Goal: Task Accomplishment & Management: Use online tool/utility

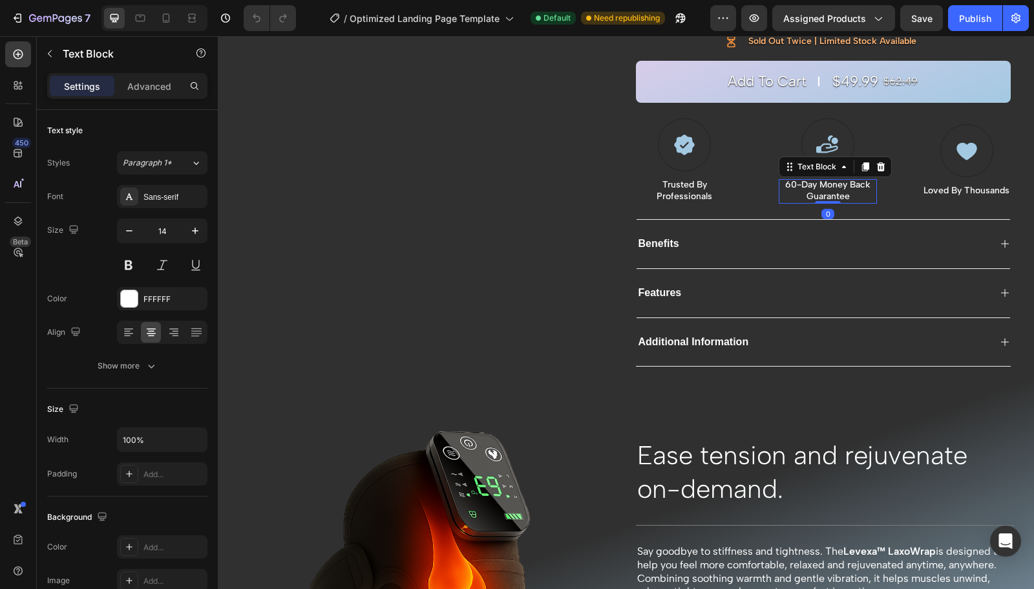
scroll to position [235, 0]
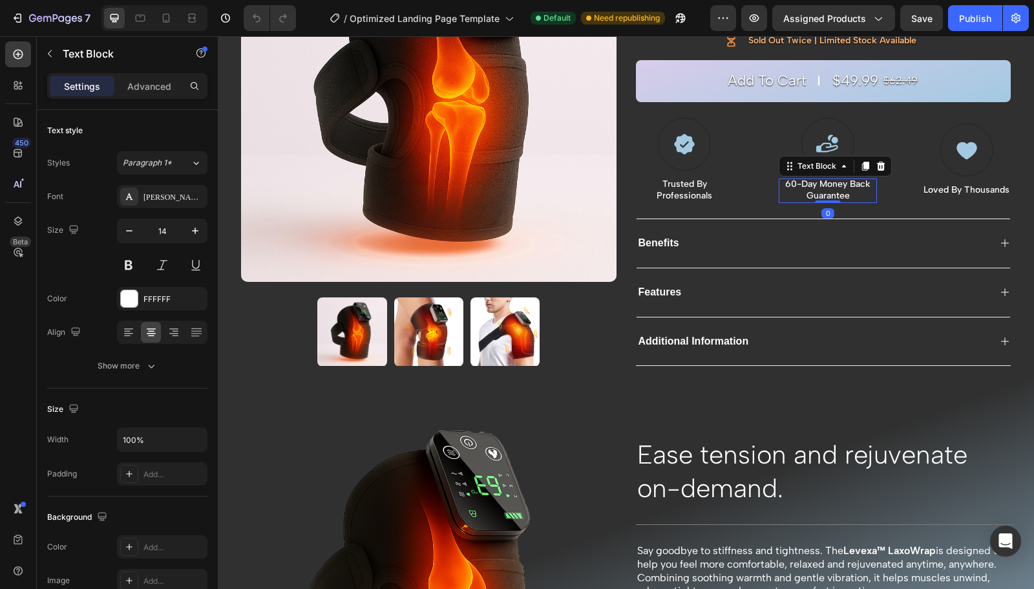
click at [866, 244] on div "Benefits" at bounding box center [812, 243] width 353 height 17
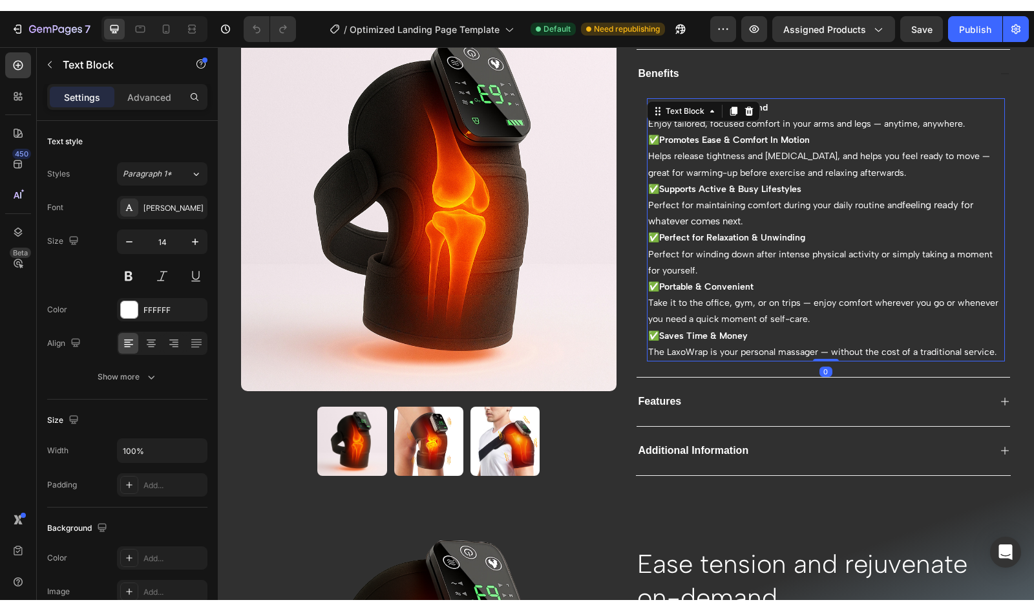
scroll to position [415, 0]
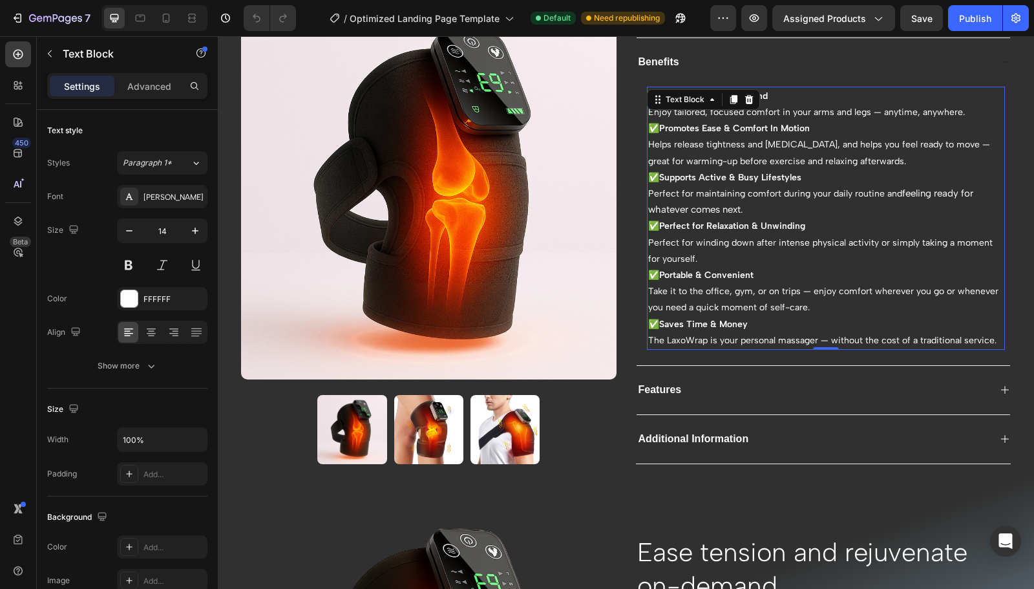
click at [906, 105] on p "✅ Ease Tension On-Demand Enjoy tailored, focused comfort in your arms and legs …" at bounding box center [826, 104] width 356 height 32
click at [735, 235] on p "✅ Perfect for Relaxation & Unwinding Perfect for winding down after intense phy…" at bounding box center [826, 242] width 356 height 49
click at [760, 94] on strong "Ease Tension On-Demand" at bounding box center [713, 95] width 109 height 11
click at [767, 93] on strong "Ease Tension On-Demand" at bounding box center [713, 95] width 109 height 11
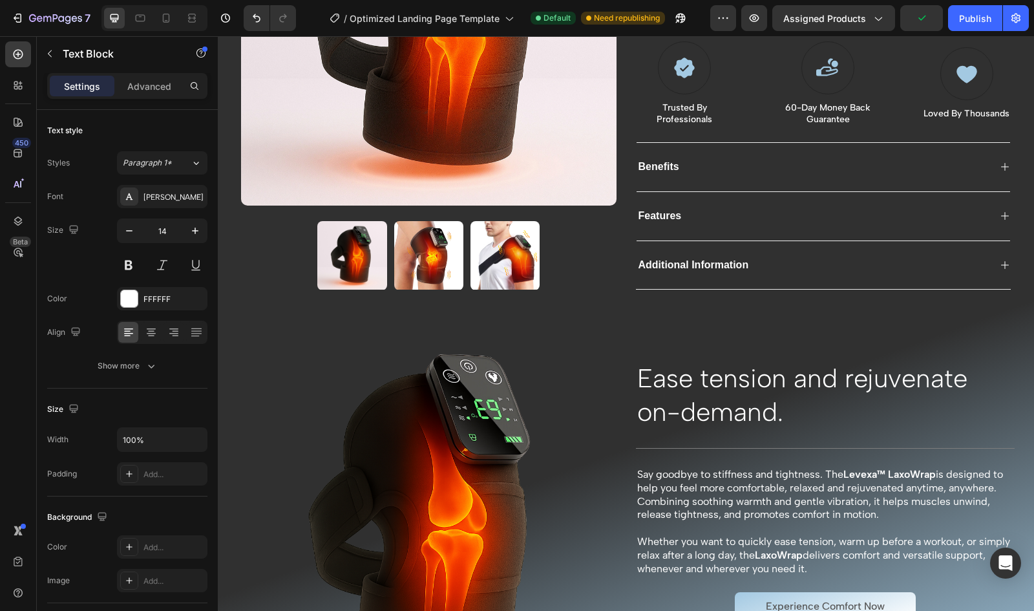
scroll to position [314, 0]
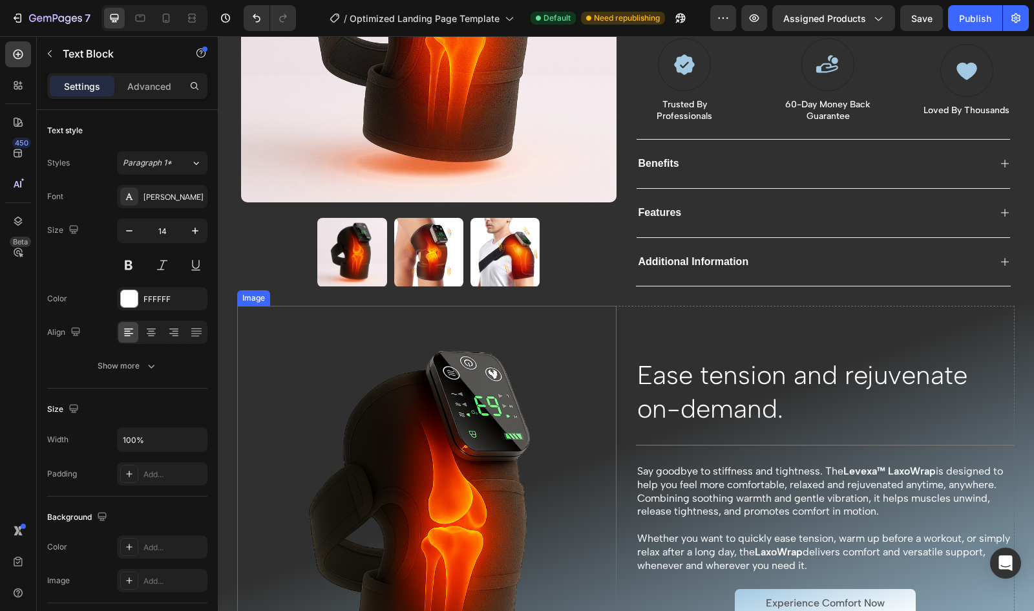
click at [827, 167] on div "Benefits" at bounding box center [812, 163] width 353 height 17
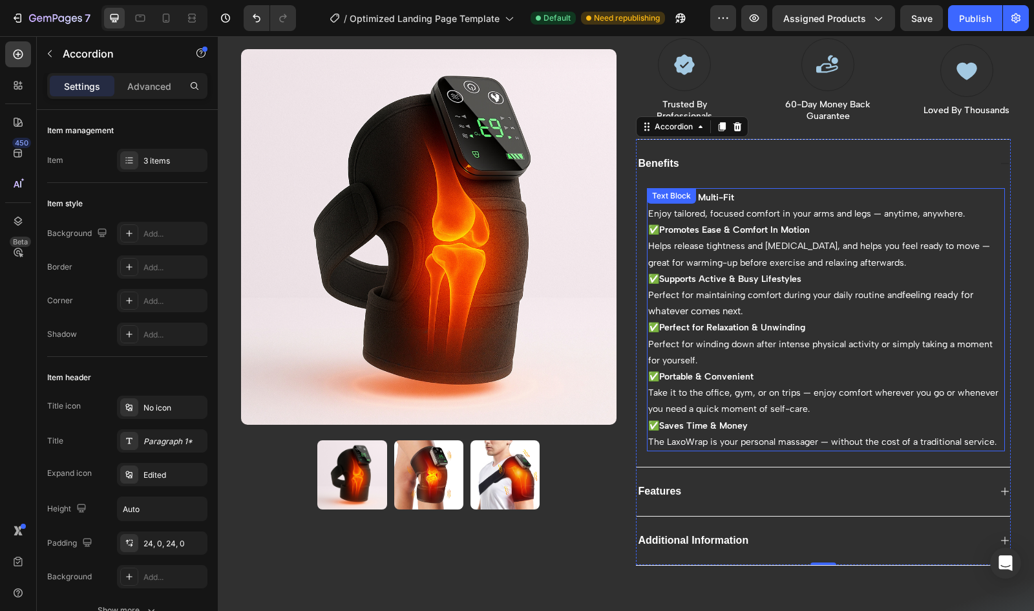
click at [955, 214] on p "✅ Versatile Multi-Fit Enjoy tailored, focused comfort in your arms and legs — a…" at bounding box center [826, 205] width 356 height 32
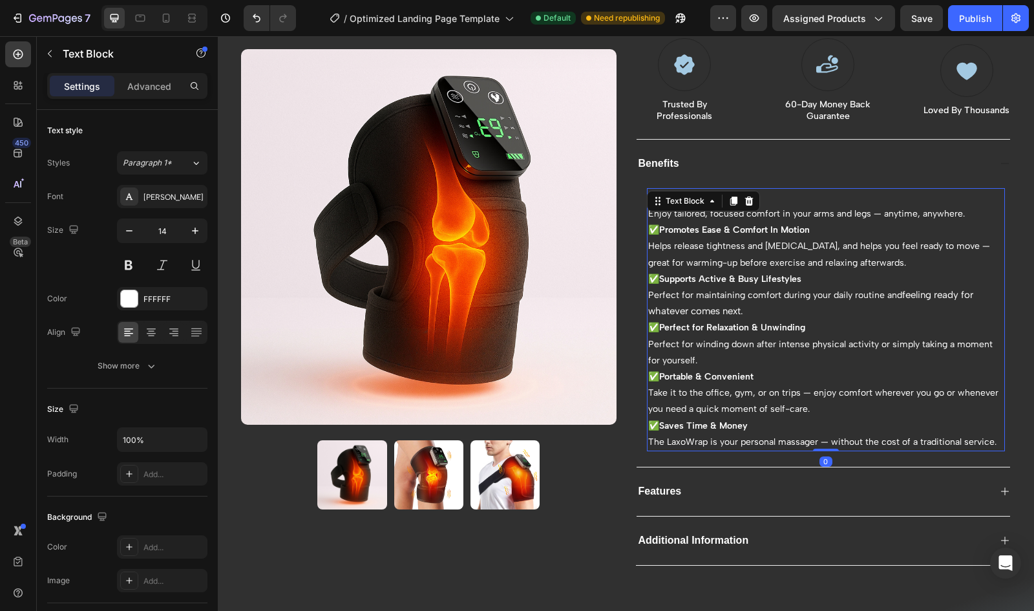
click at [955, 214] on p "✅ Versatile Multi-Fit Enjoy tailored, focused comfort in your arms and legs — a…" at bounding box center [826, 205] width 356 height 32
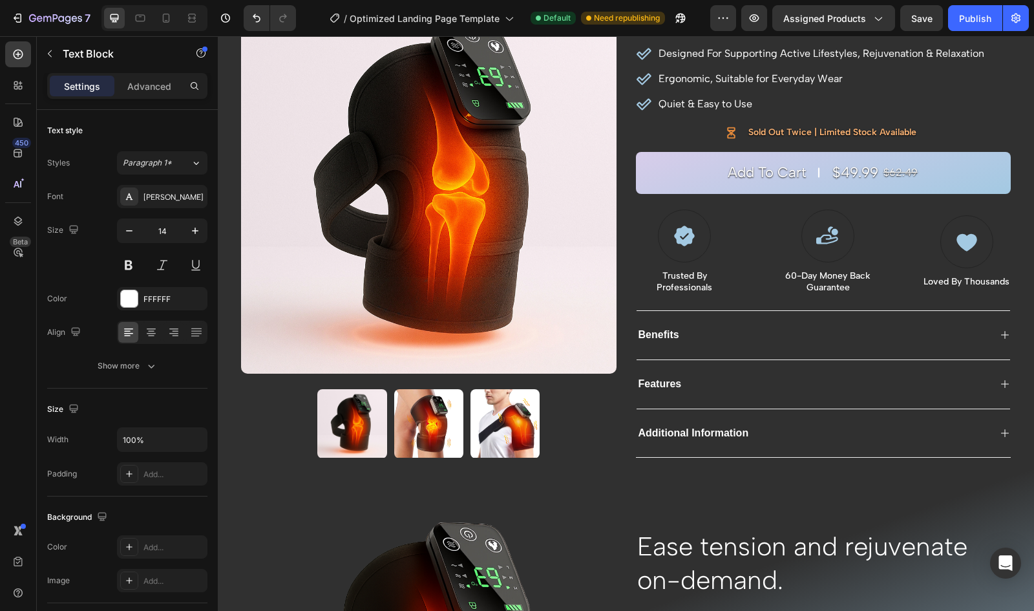
scroll to position [149, 0]
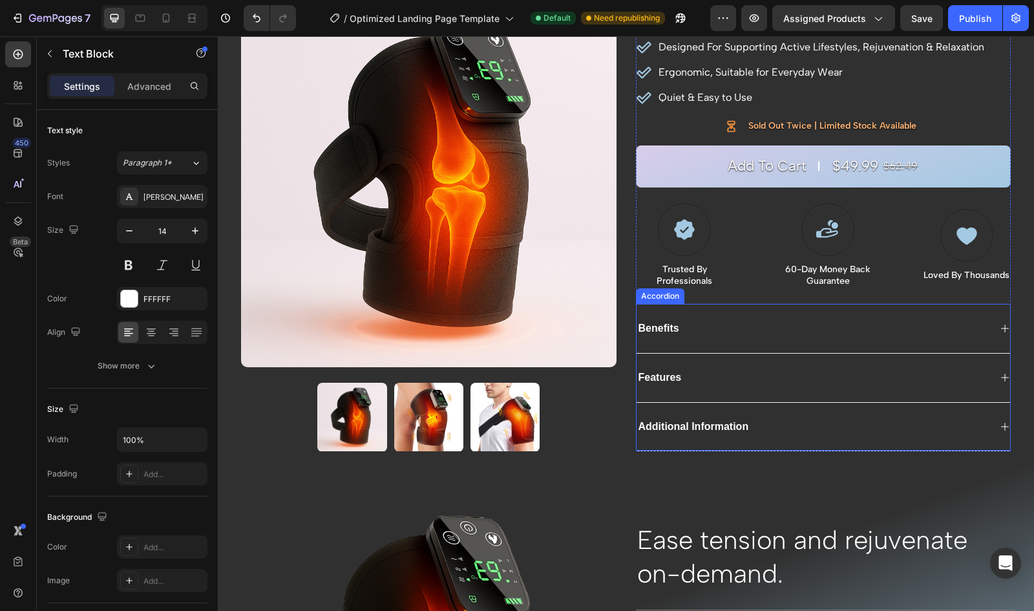
click at [806, 328] on div "Benefits" at bounding box center [812, 328] width 353 height 17
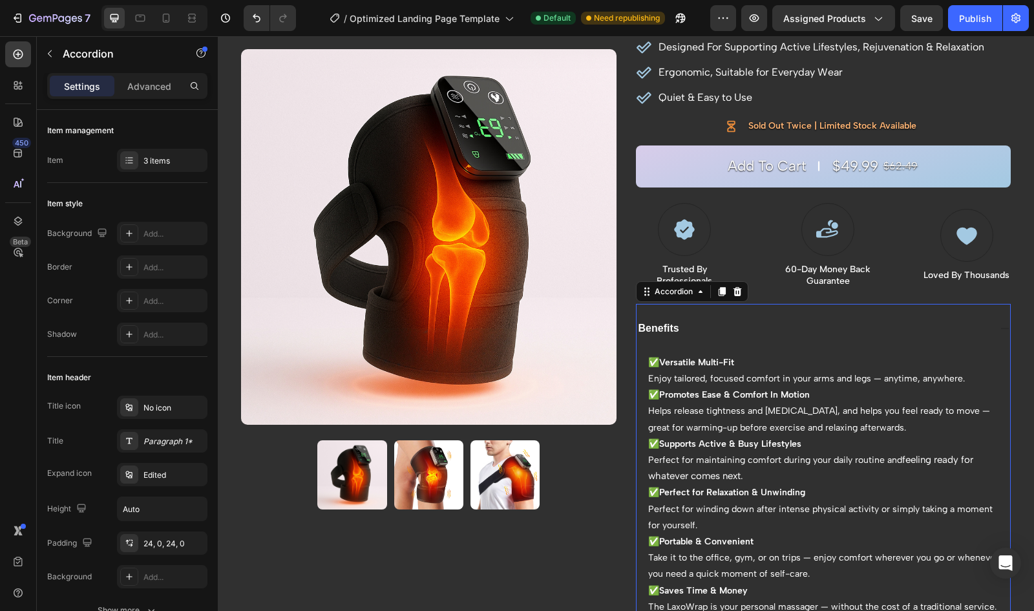
click at [806, 328] on div "Benefits" at bounding box center [812, 328] width 353 height 17
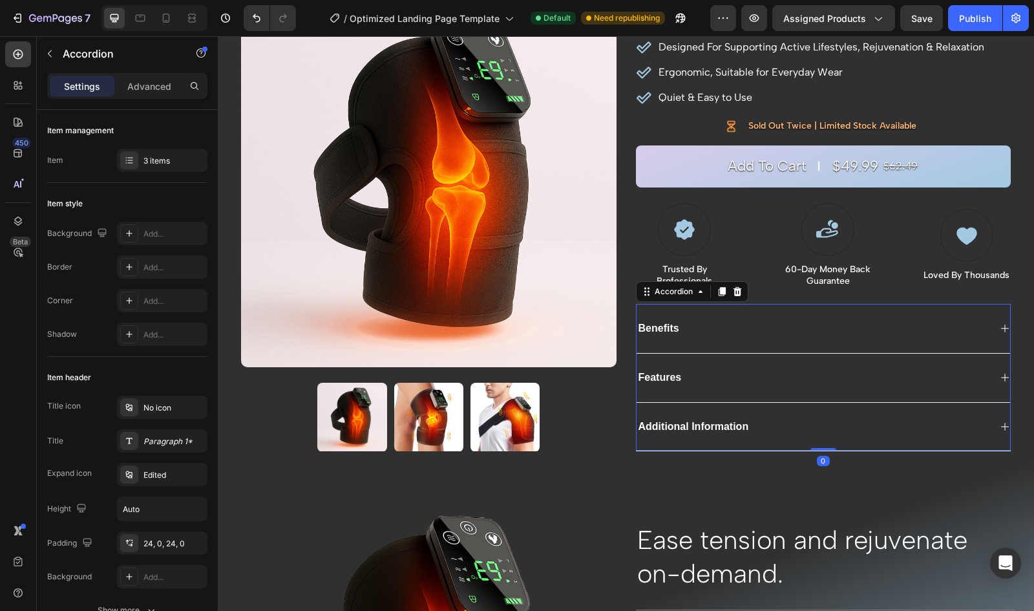
click at [727, 382] on div "Features" at bounding box center [812, 377] width 353 height 17
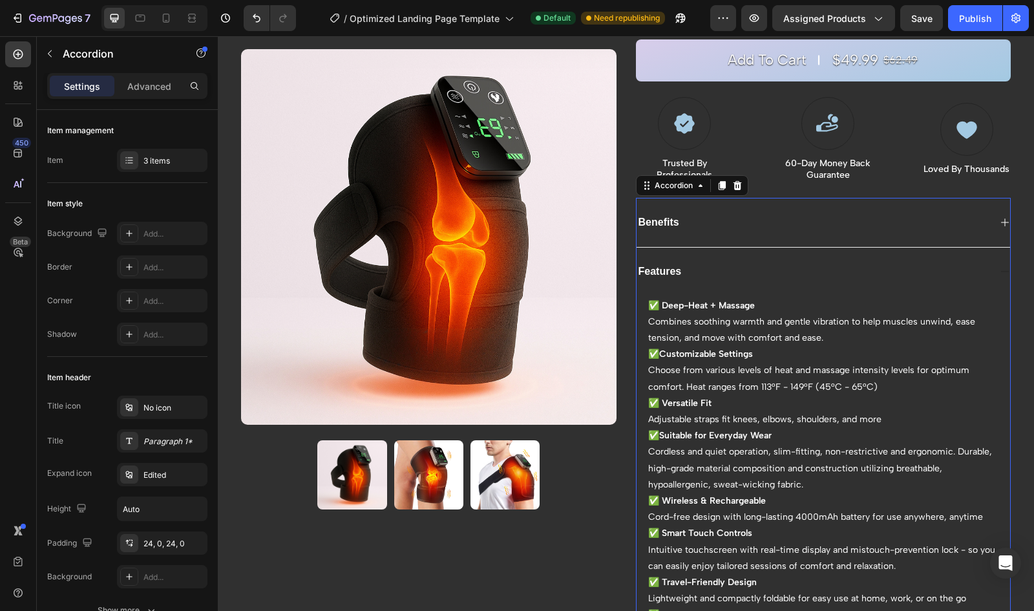
scroll to position [290, 0]
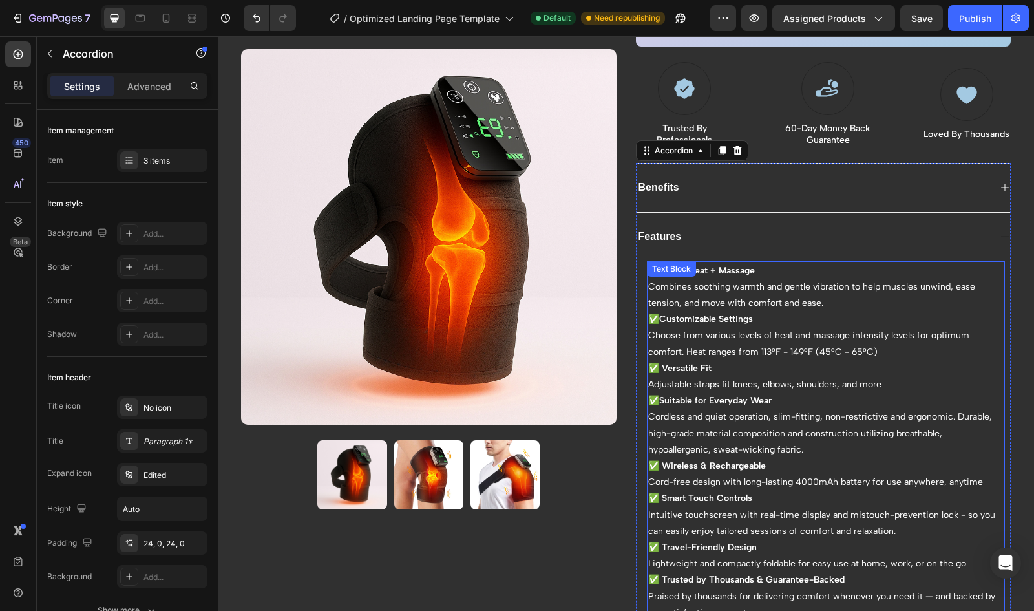
click at [709, 382] on p "Adjustable straps fit knees, elbows, shoulders, and more" at bounding box center [826, 384] width 356 height 16
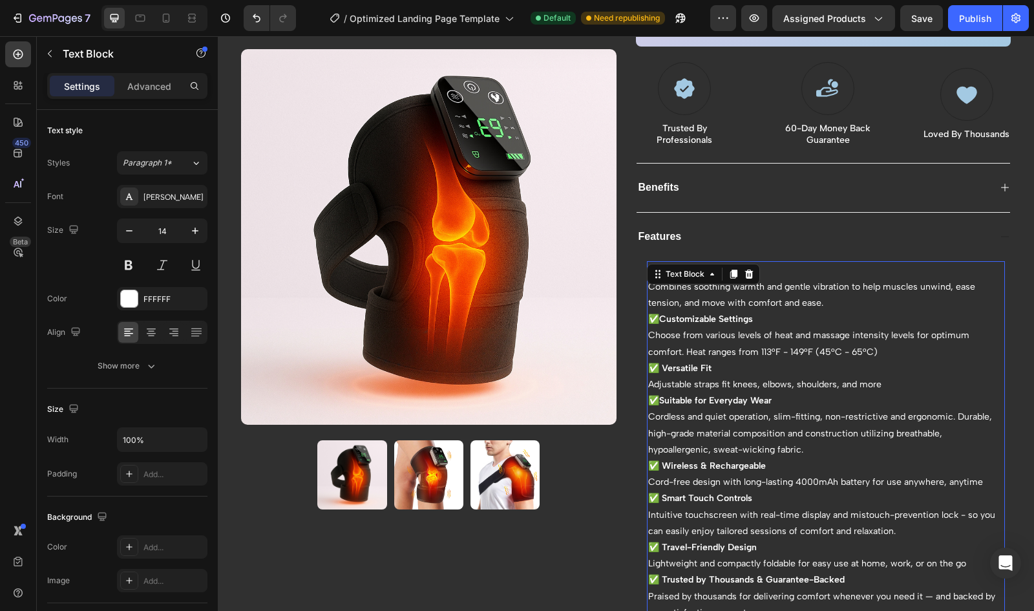
click at [690, 381] on p "Adjustable straps fit knees, elbows, shoulders, and more" at bounding box center [826, 384] width 356 height 16
click at [881, 379] on p "Adjustable straps fit knees, elbows, shoulders, and more" at bounding box center [826, 384] width 356 height 16
click at [730, 382] on p "Adjustable straps fit knees, elbows, shoulders, and more" at bounding box center [826, 384] width 356 height 16
click at [877, 383] on p "Adjustable straps fit knees, elbows, shoulders, and more" at bounding box center [826, 384] width 356 height 16
click at [726, 382] on p "Adjustable straps fit knees, elbows, shoulders, and more" at bounding box center [826, 384] width 356 height 16
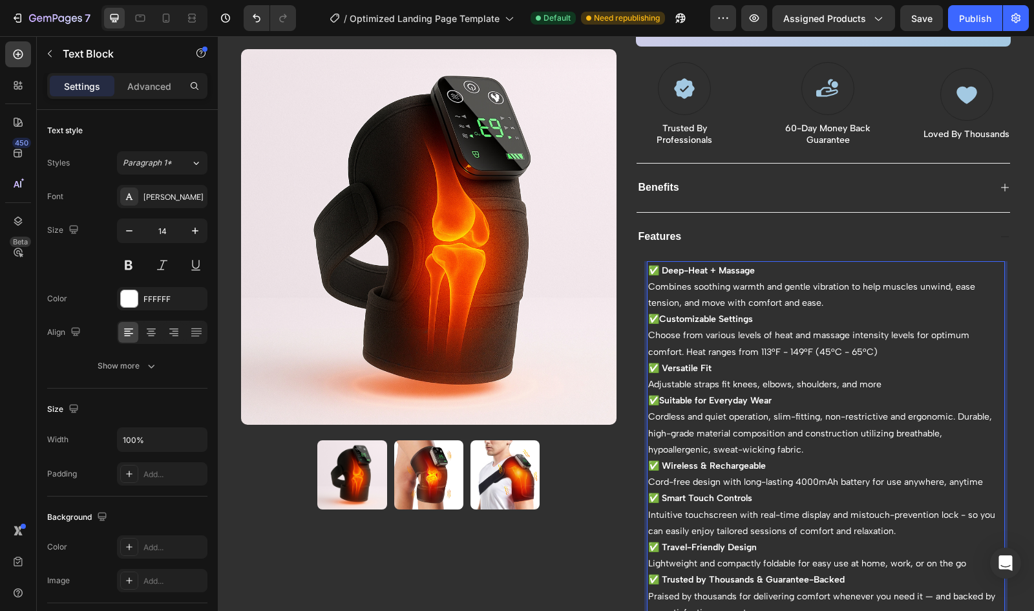
click at [899, 385] on p "Adjustable straps fit knees, elbows, shoulders, and more" at bounding box center [826, 384] width 356 height 16
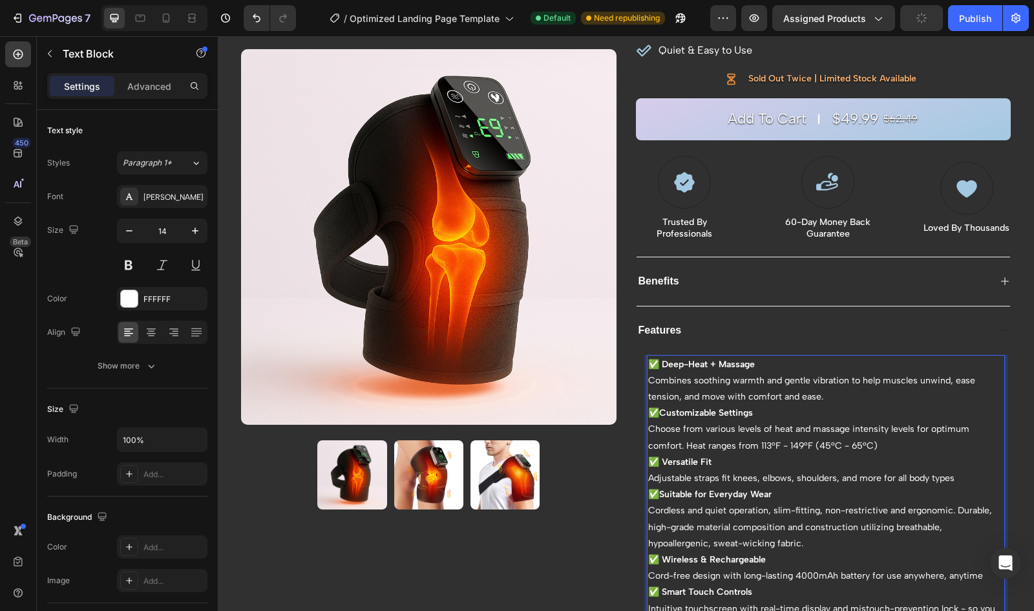
scroll to position [196, 0]
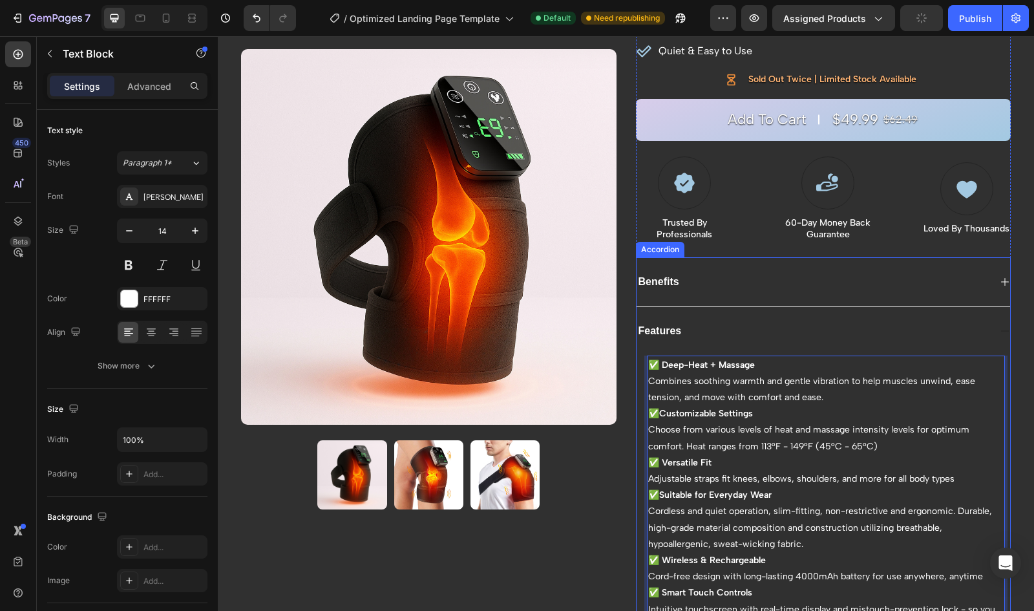
click at [842, 290] on div "Benefits" at bounding box center [823, 281] width 374 height 49
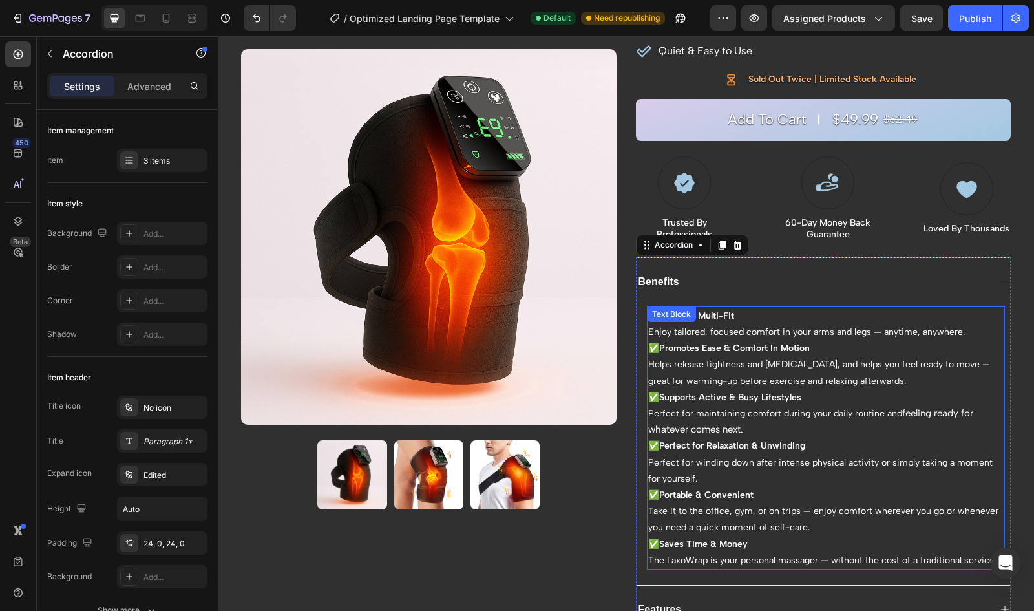
click at [757, 497] on p "✅ Portable & Convenient Take it to the office, gym, or on trips — enjoy comfort…" at bounding box center [826, 511] width 356 height 49
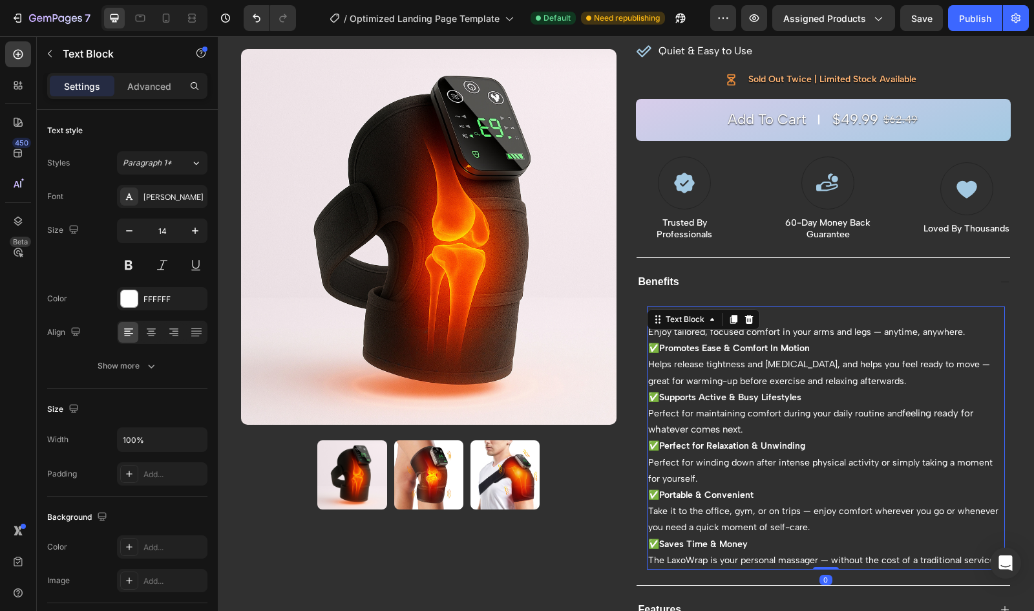
click at [752, 496] on p "✅ Portable & Convenient Take it to the office, gym, or on trips — enjoy comfort…" at bounding box center [826, 511] width 356 height 49
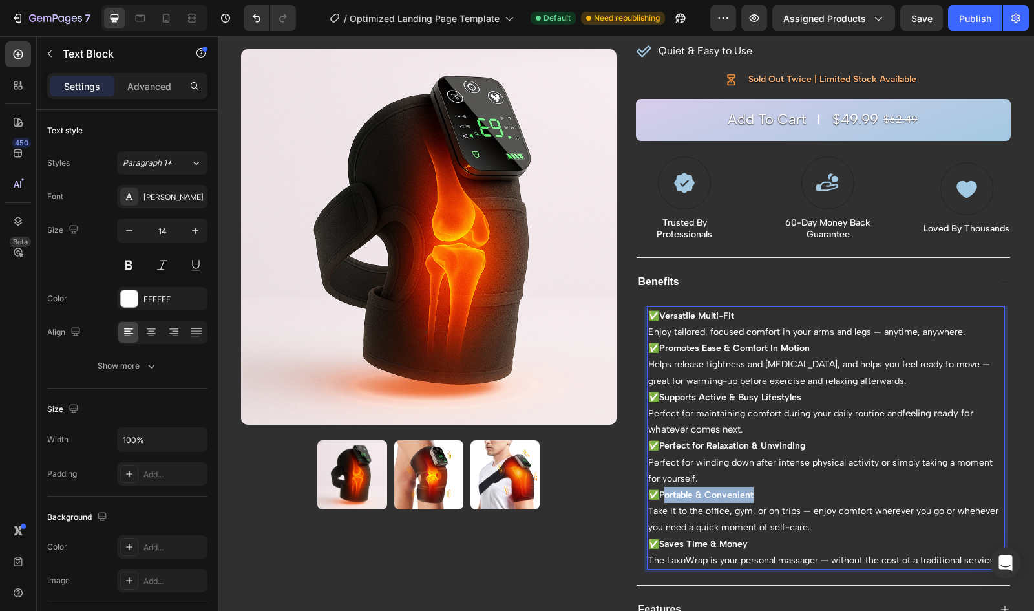
click at [661, 494] on strong "Portable & Convenient" at bounding box center [706, 494] width 94 height 11
click at [661, 494] on p "✅ Ease Tension On-Demand Take it to the office, gym, or on trips — enjoy comfor…" at bounding box center [826, 511] width 356 height 49
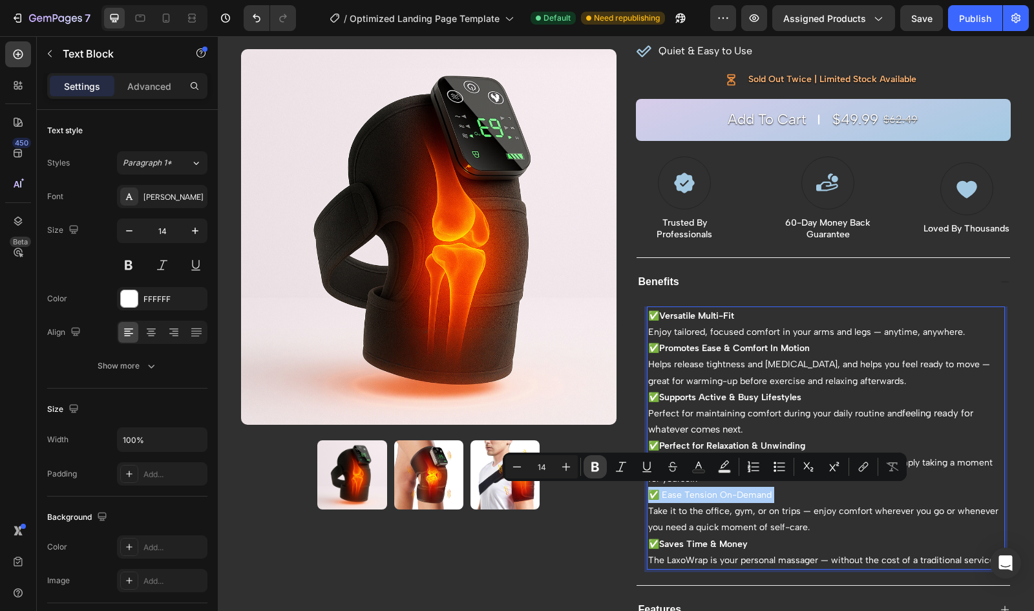
drag, startPoint x: 596, startPoint y: 458, endPoint x: 528, endPoint y: 481, distance: 71.5
click at [596, 458] on button "Bold" at bounding box center [594, 466] width 23 height 23
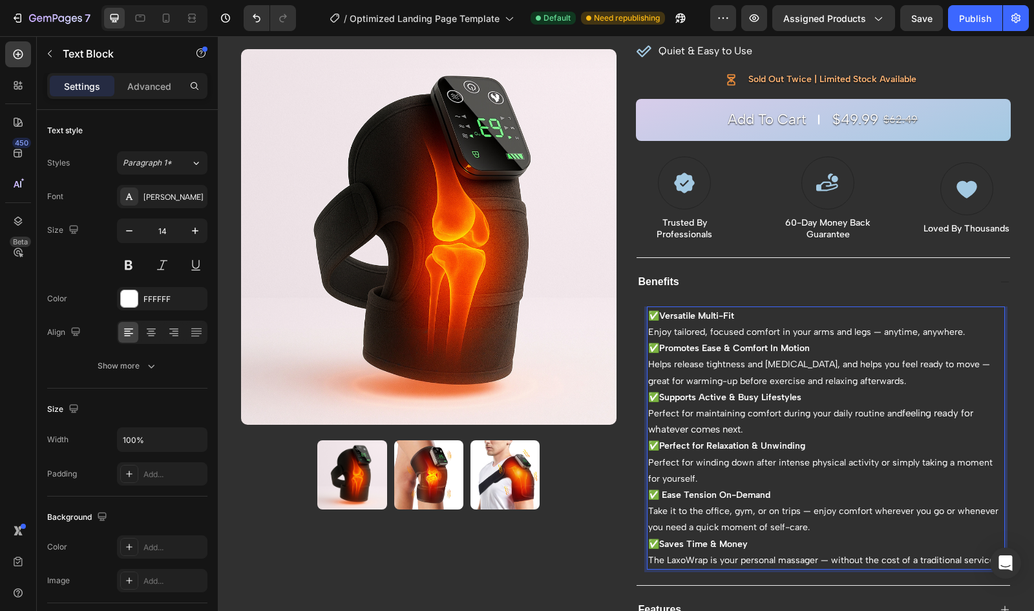
click at [983, 505] on p "✅ Ease Tension On-Demand Take it to the office, gym, or on trips — enjoy comfor…" at bounding box center [826, 511] width 356 height 49
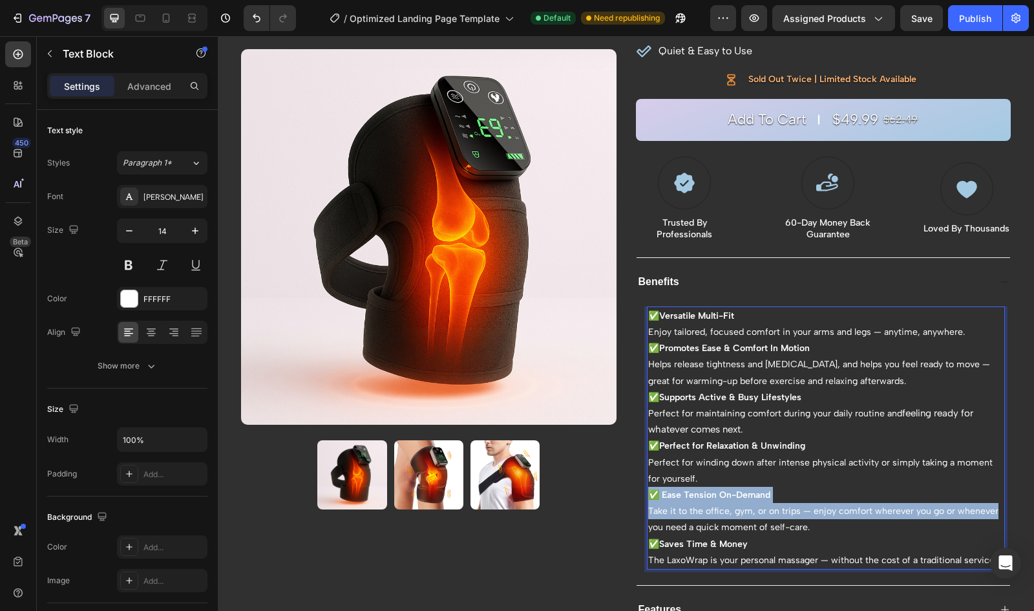
click at [648, 493] on strong "✅ Ease Tension On-Demand" at bounding box center [709, 494] width 122 height 11
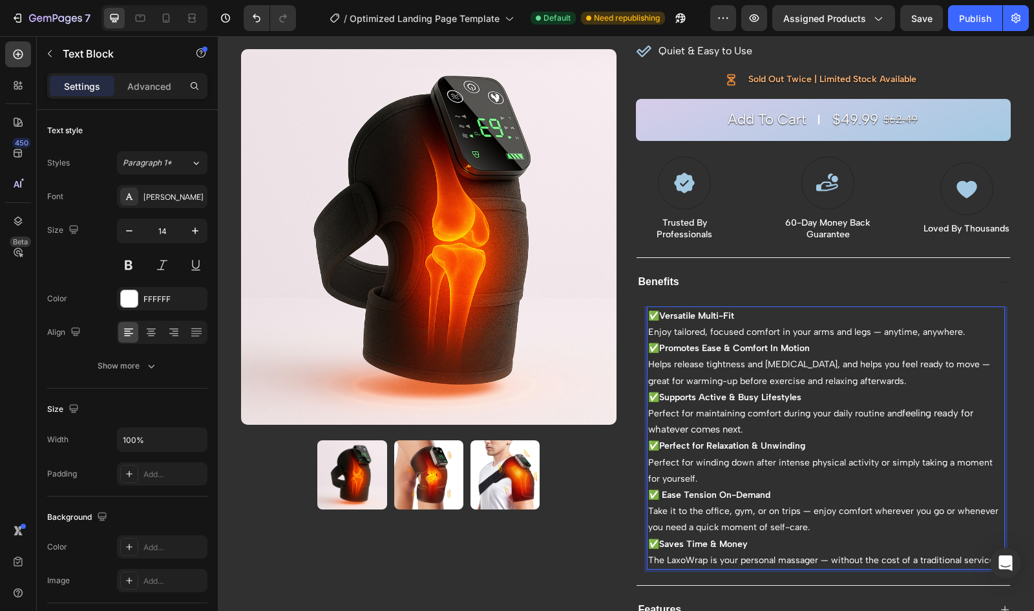
click at [811, 524] on p "✅ Ease Tension On-Demand Take it to the office, gym, or on trips — enjoy comfor…" at bounding box center [826, 511] width 356 height 49
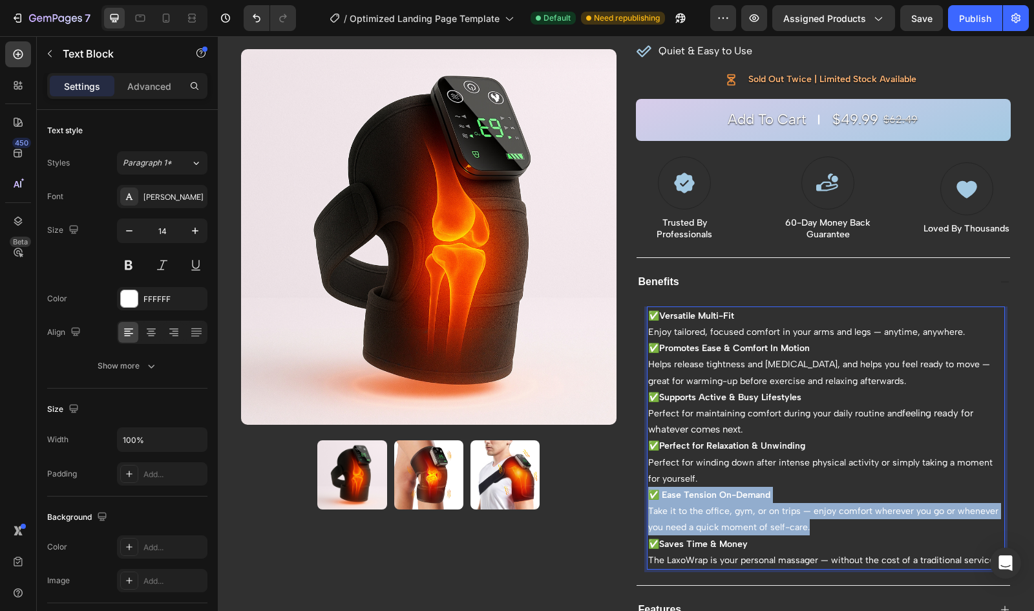
click at [648, 494] on strong "✅ Ease Tension On-Demand" at bounding box center [709, 494] width 122 height 11
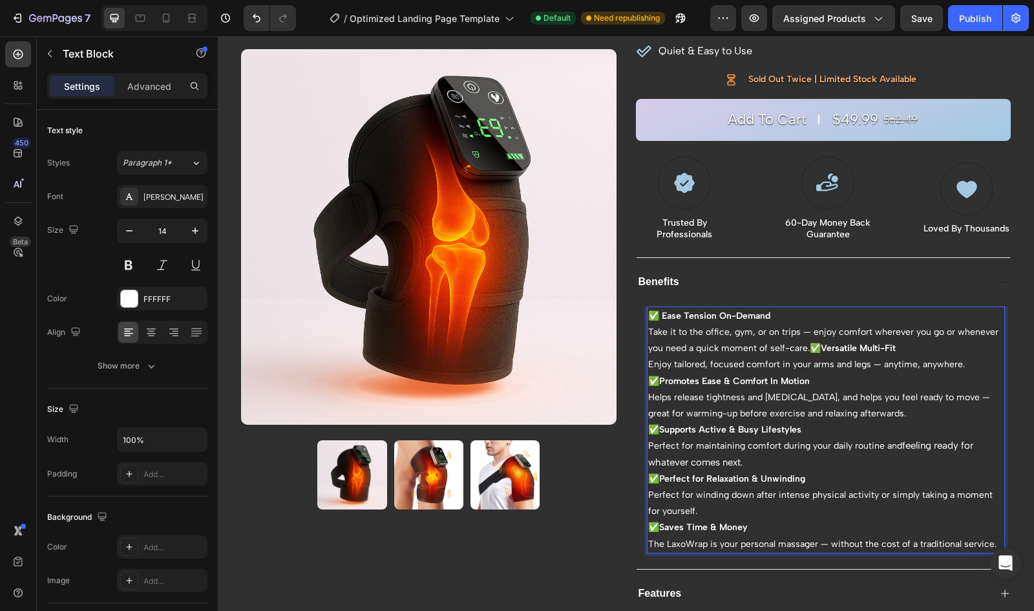
click at [806, 347] on p "✅ Ease Tension On-Demand Take it to the office, gym, or on trips — enjoy comfor…" at bounding box center [826, 340] width 356 height 65
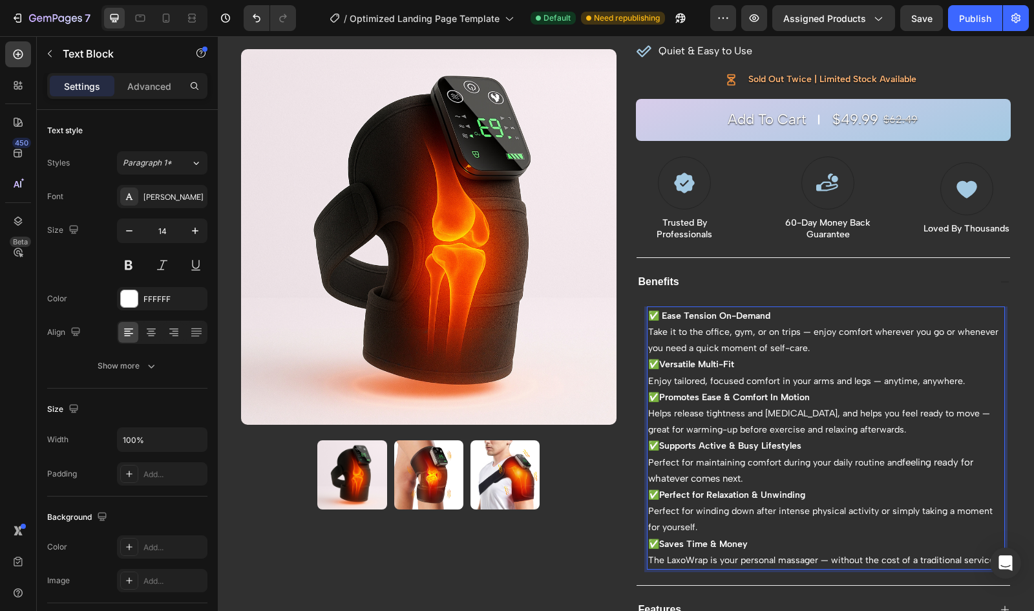
click at [963, 380] on p "✅ Versatile Multi-Fit Enjoy tailored, focused comfort in your arms and legs — a…" at bounding box center [826, 372] width 356 height 32
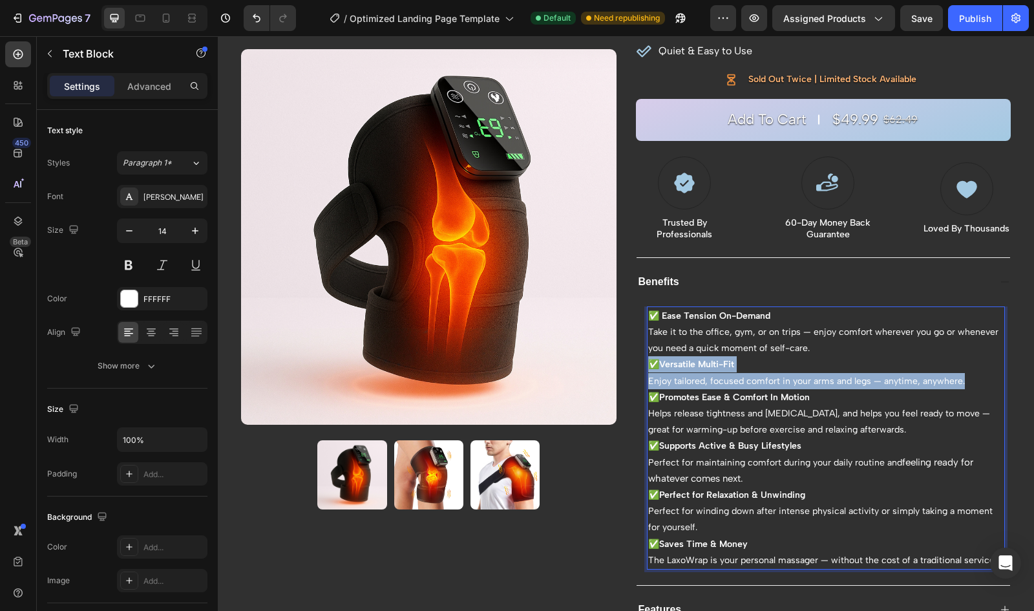
click at [648, 362] on p "✅ Versatile Multi-Fit Enjoy tailored, focused comfort in your arms and legs — a…" at bounding box center [826, 372] width 356 height 32
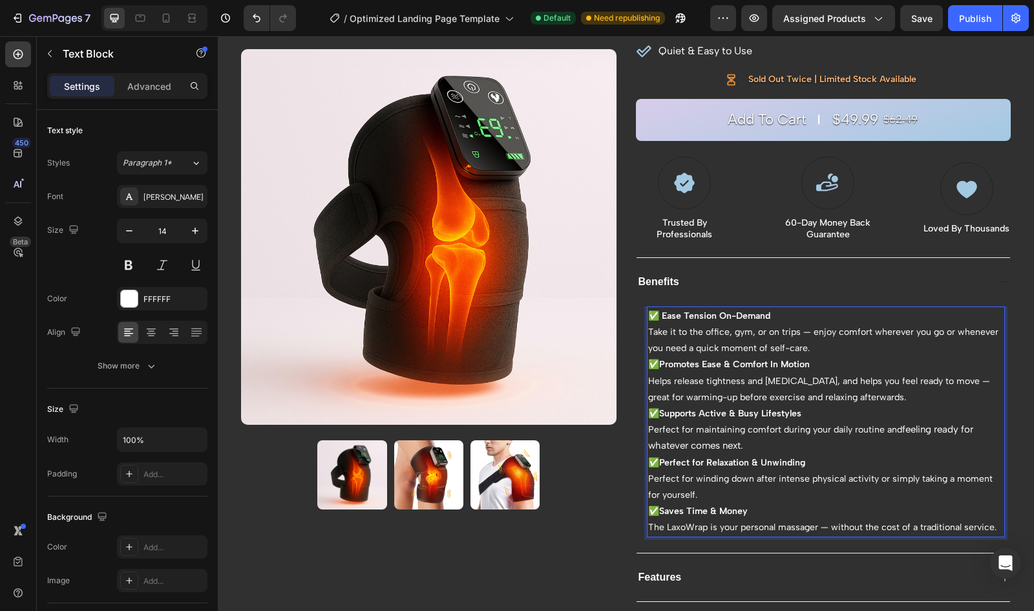
click at [716, 310] on strong "✅ Ease Tension On-Demand" at bounding box center [709, 315] width 122 height 11
click at [625, 199] on div "Product Images Row Levexa™ LaxoWrap Product Title rated #1 self-care product of…" at bounding box center [625, 259] width 795 height 784
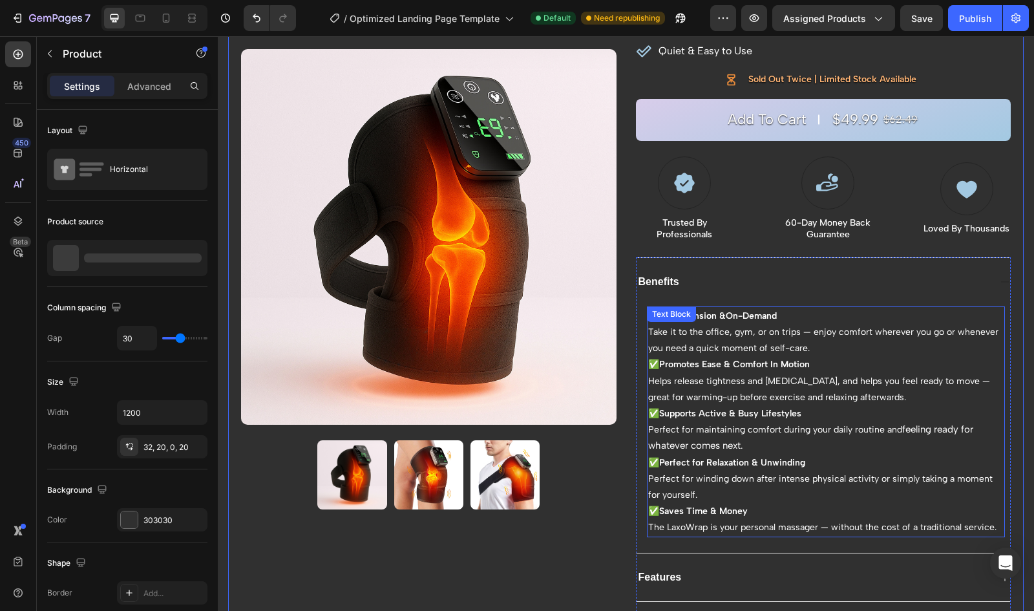
click at [717, 316] on strong "✅ Ease Tension &On-Demand" at bounding box center [712, 315] width 129 height 11
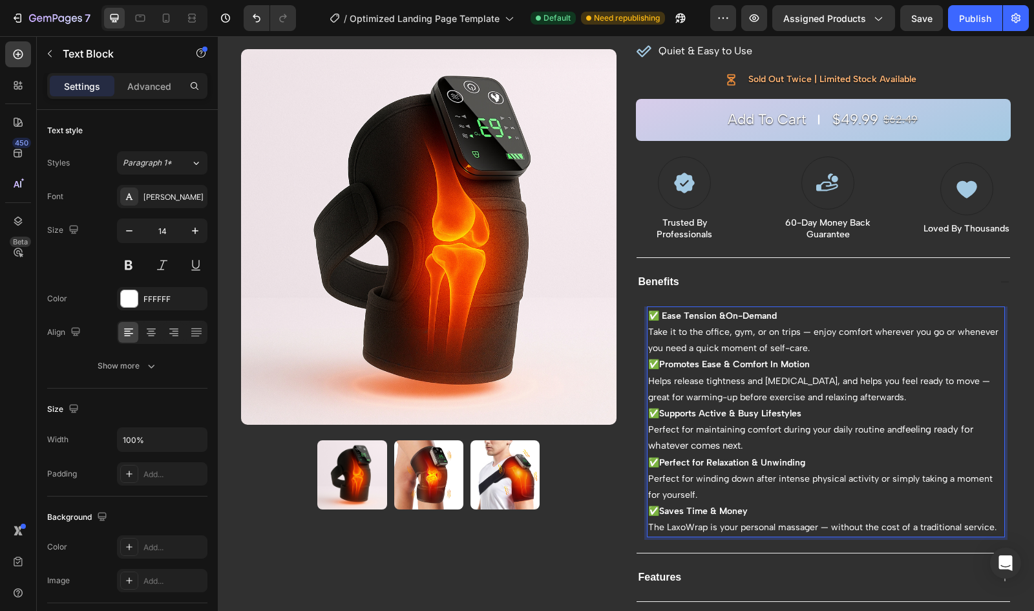
click at [720, 313] on strong "✅ Ease Tension &On-Demand" at bounding box center [712, 315] width 129 height 11
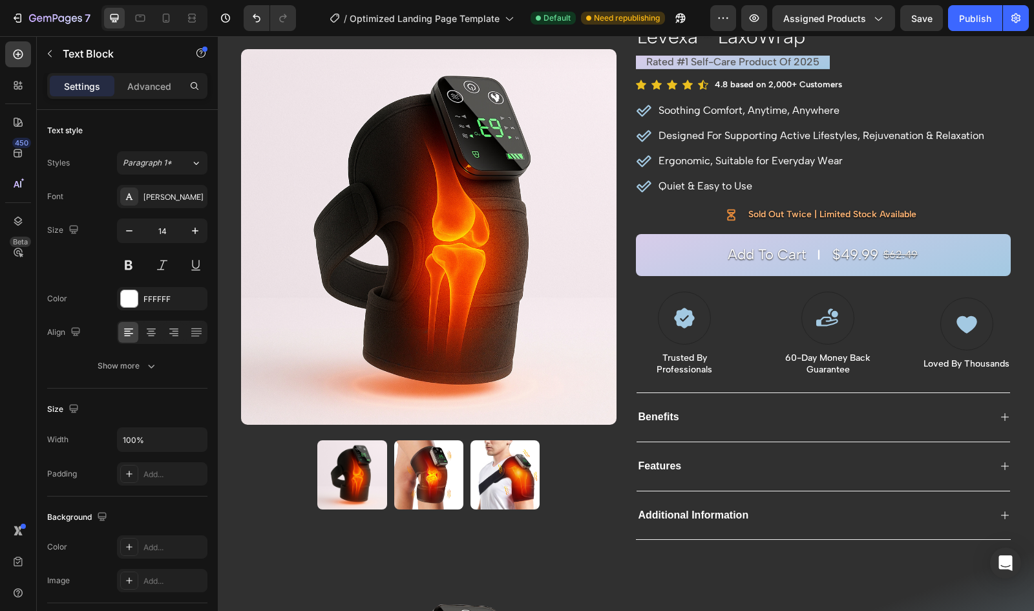
scroll to position [51, 0]
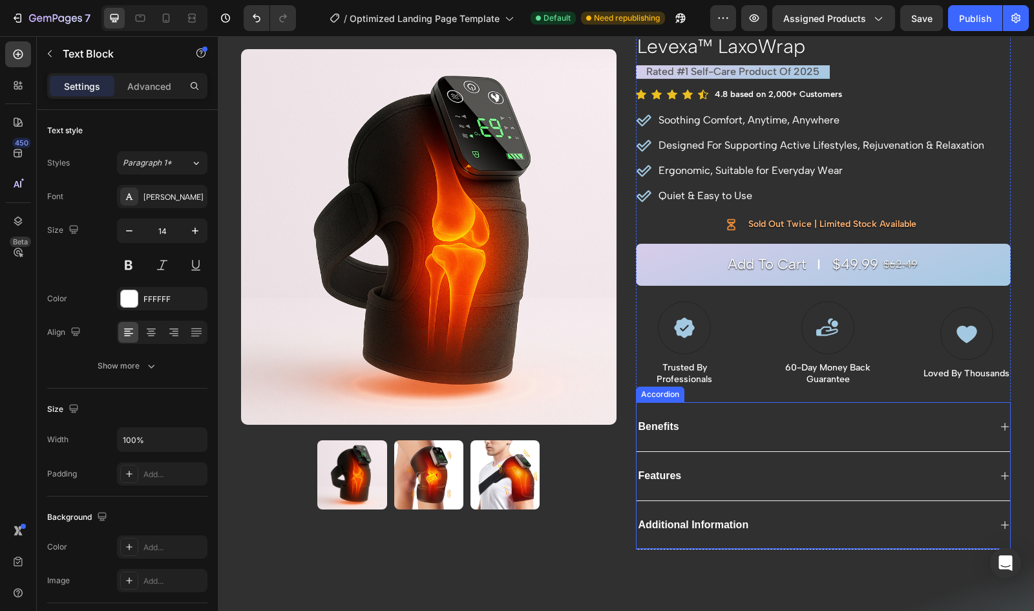
click at [894, 431] on div "Benefits" at bounding box center [812, 426] width 353 height 17
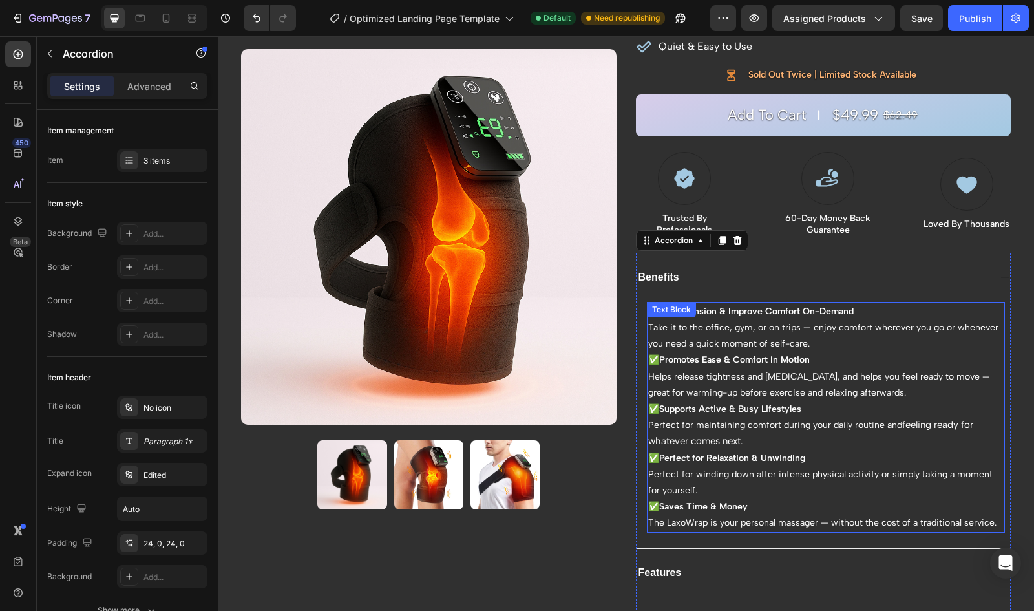
scroll to position [225, 0]
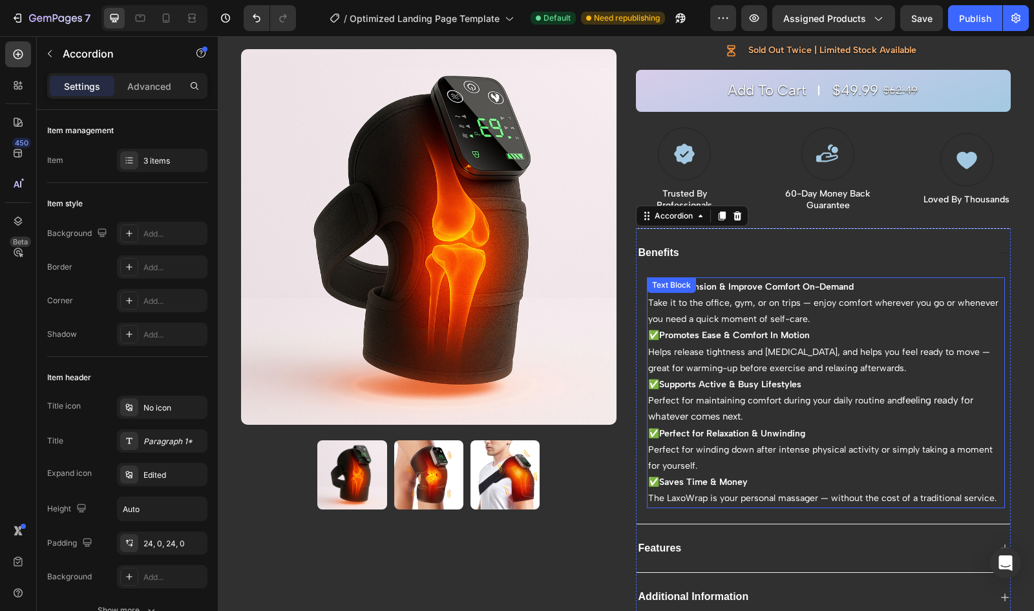
click at [802, 284] on strong "✅ Ease Tension & Improve Comfort On-Demand" at bounding box center [750, 286] width 205 height 11
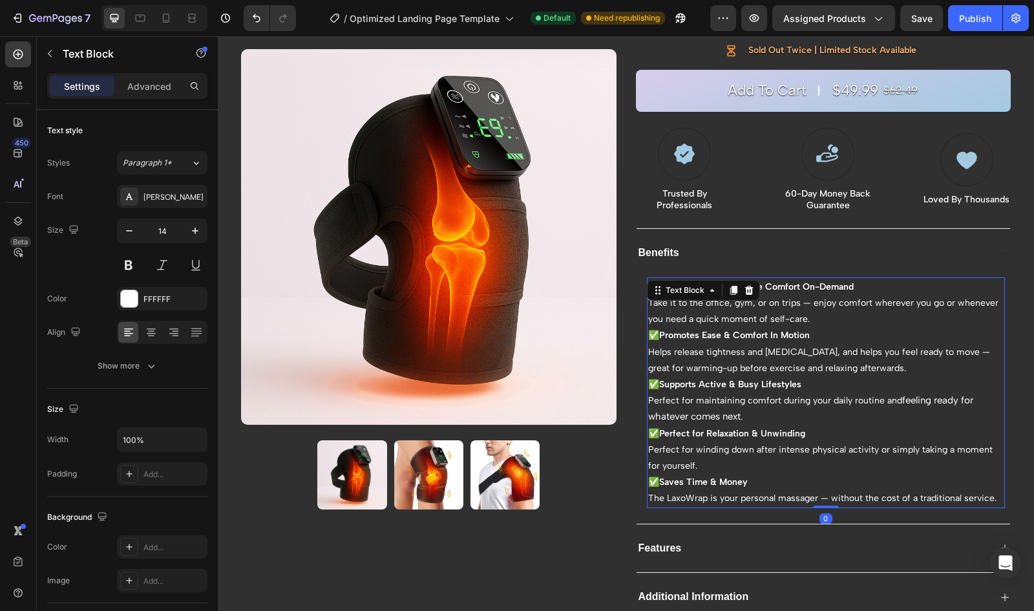
click at [802, 284] on strong "✅ Ease Tension & Improve Comfort On-Demand" at bounding box center [750, 286] width 205 height 11
click at [799, 284] on strong "✅ Ease Tension & Improve Comfort On-Demand" at bounding box center [750, 286] width 205 height 11
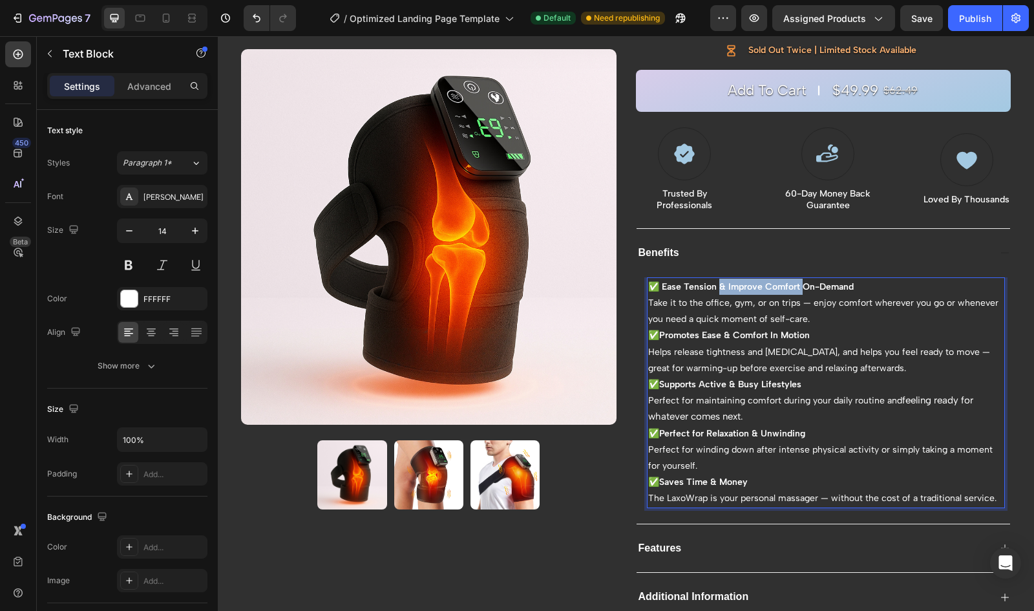
click at [716, 284] on strong "✅ Ease Tension & Improve Comfort On-Demand" at bounding box center [750, 286] width 205 height 11
click at [719, 332] on strong "Promotes Ease & Comfort In Motion" at bounding box center [734, 335] width 151 height 11
click at [726, 332] on strong "Promotes Ease & Comfort In Motion" at bounding box center [734, 335] width 151 height 11
click at [659, 331] on strong "Promotes Ease & Comfort In Motion" at bounding box center [734, 335] width 151 height 11
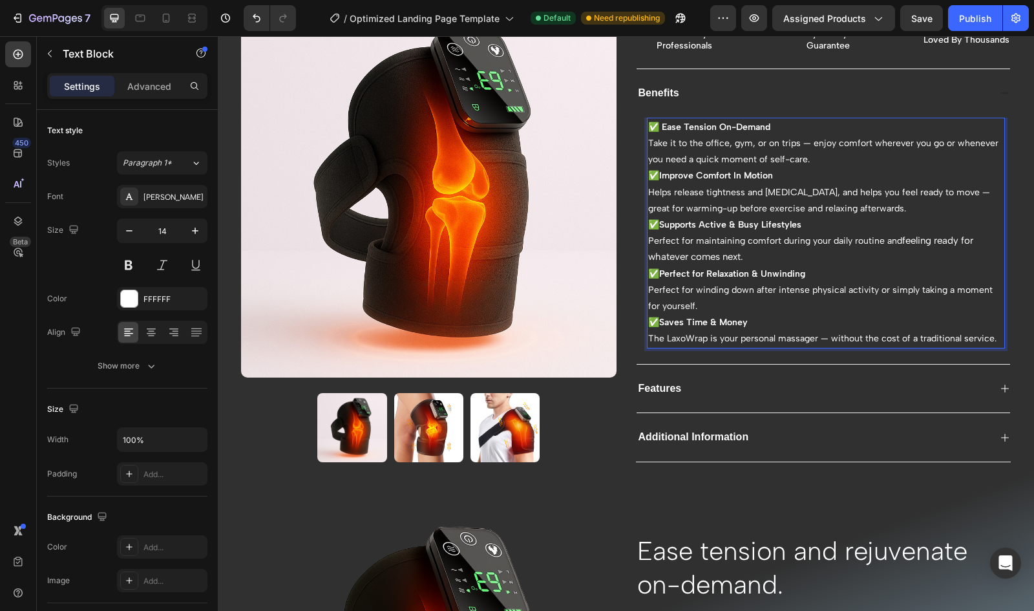
scroll to position [408, 0]
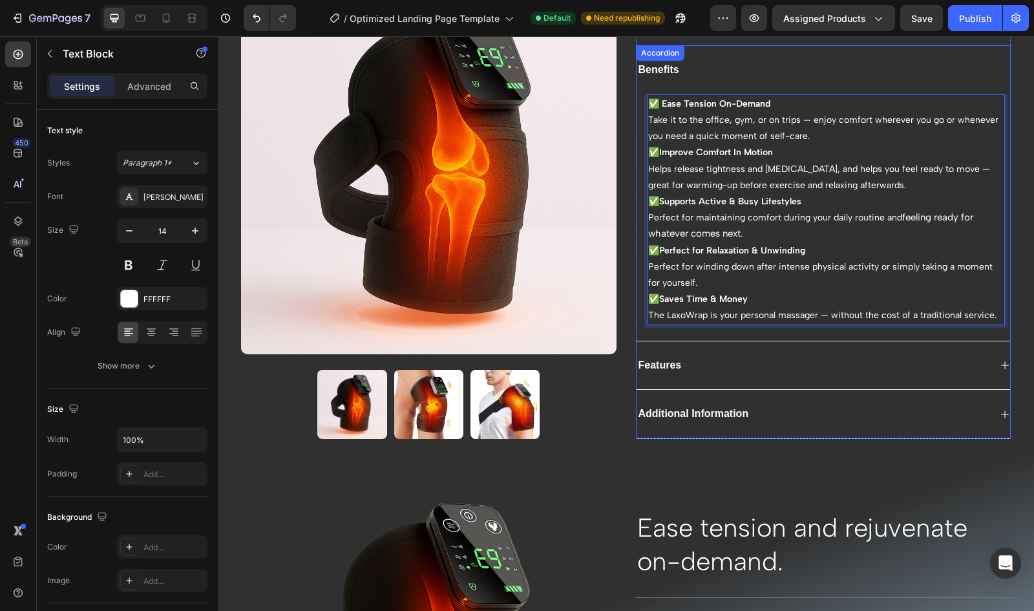
click at [711, 366] on div "Features" at bounding box center [812, 365] width 353 height 17
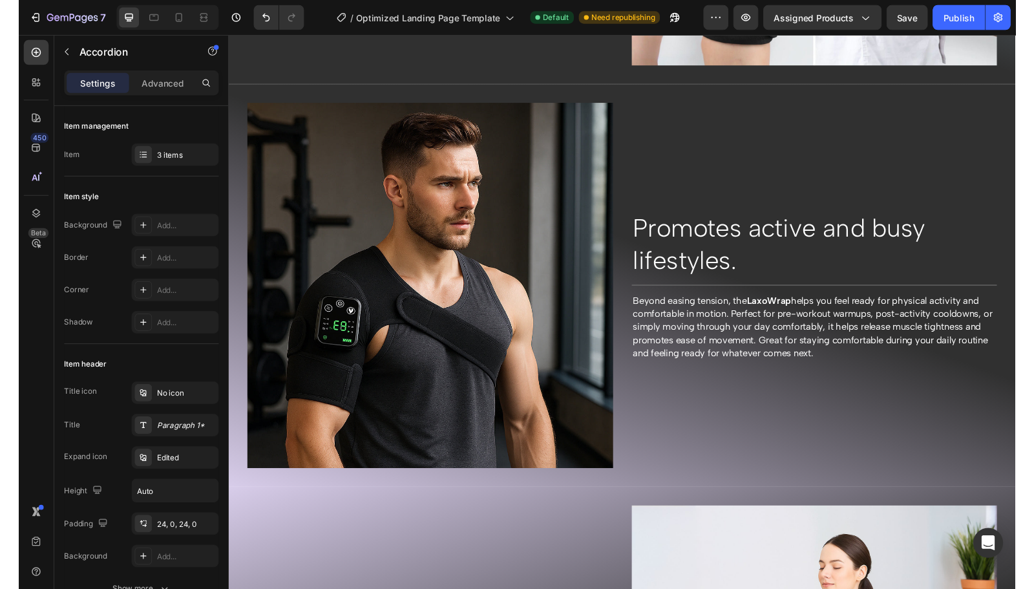
scroll to position [1717, 0]
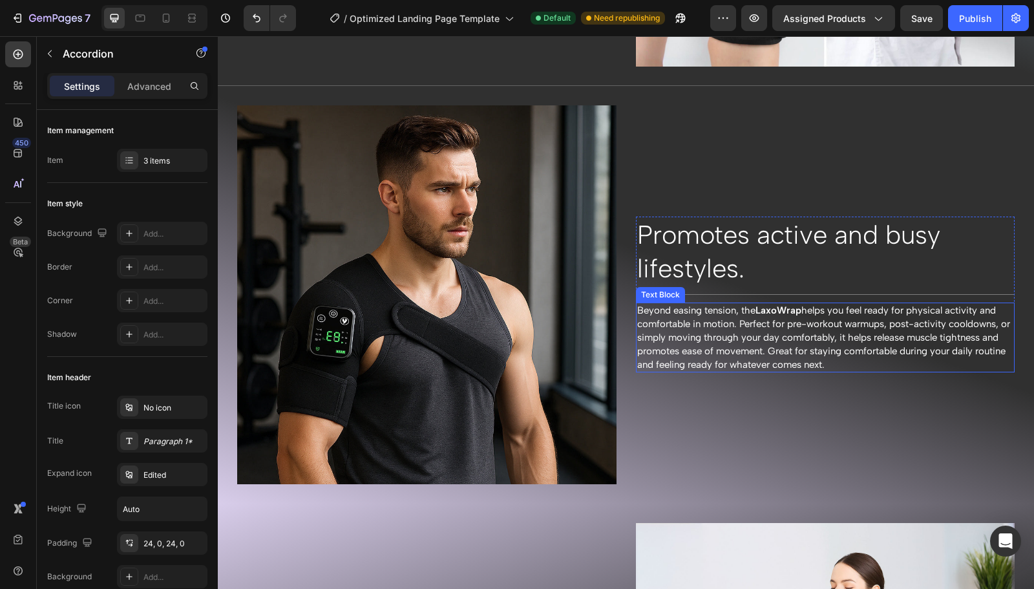
click at [731, 306] on span "Beyond easing tension, the LaxoWrap helps you feel ready for physical activity …" at bounding box center [823, 336] width 373 height 65
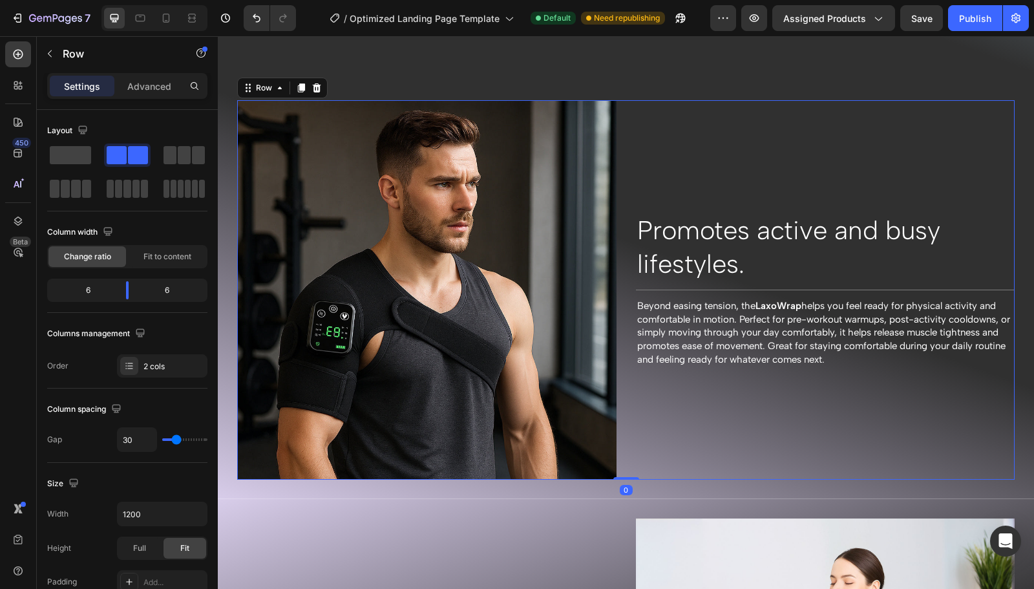
scroll to position [1856, 0]
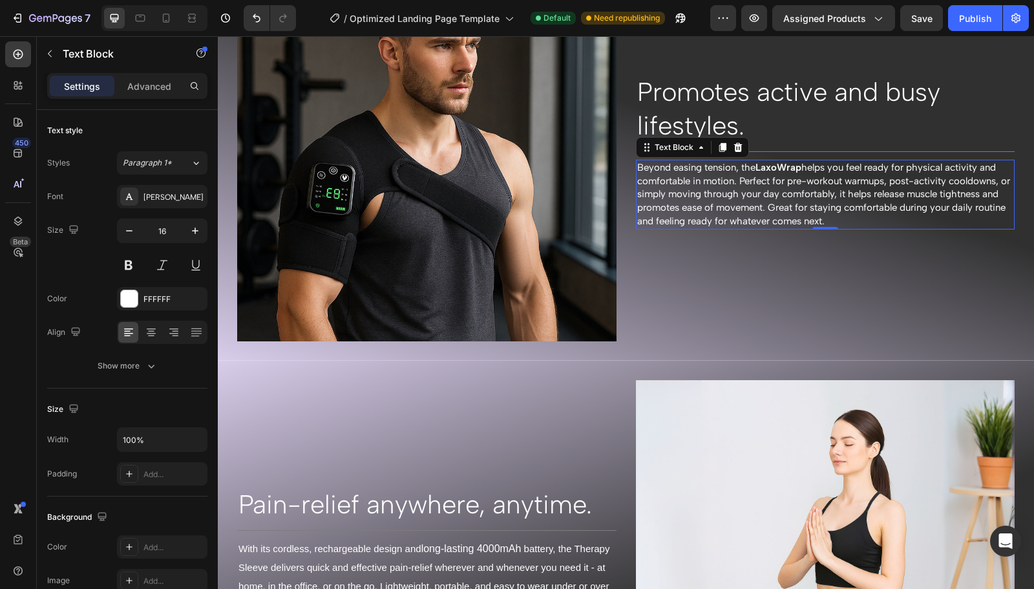
click at [731, 169] on span "Beyond easing tension, the LaxoWrap helps you feel ready for physical activity …" at bounding box center [823, 194] width 373 height 65
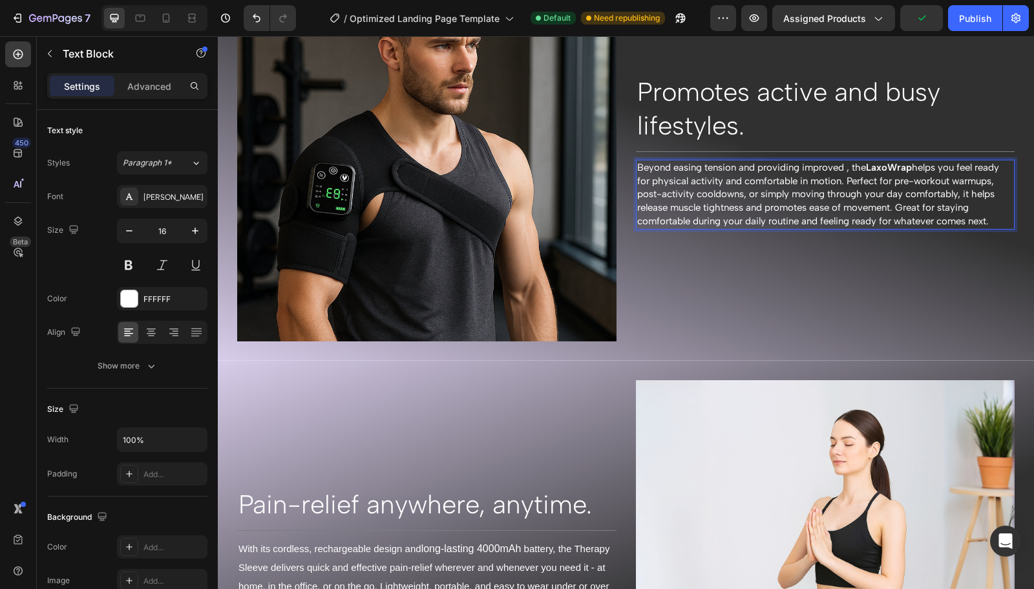
scroll to position [1849, 0]
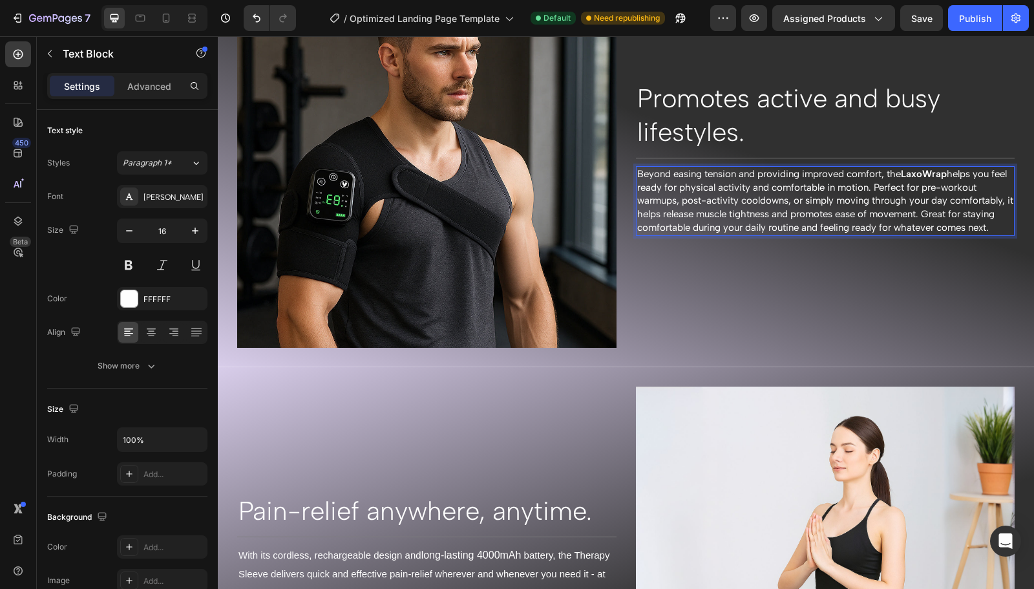
click at [830, 168] on span "Beyond easing tension and providing improved comfort, the LaxoWrap helps you fe…" at bounding box center [825, 200] width 376 height 65
click at [831, 168] on span "Beyond easing tension and providing improved comfort, the LaxoWrap helps you fe…" at bounding box center [825, 200] width 376 height 65
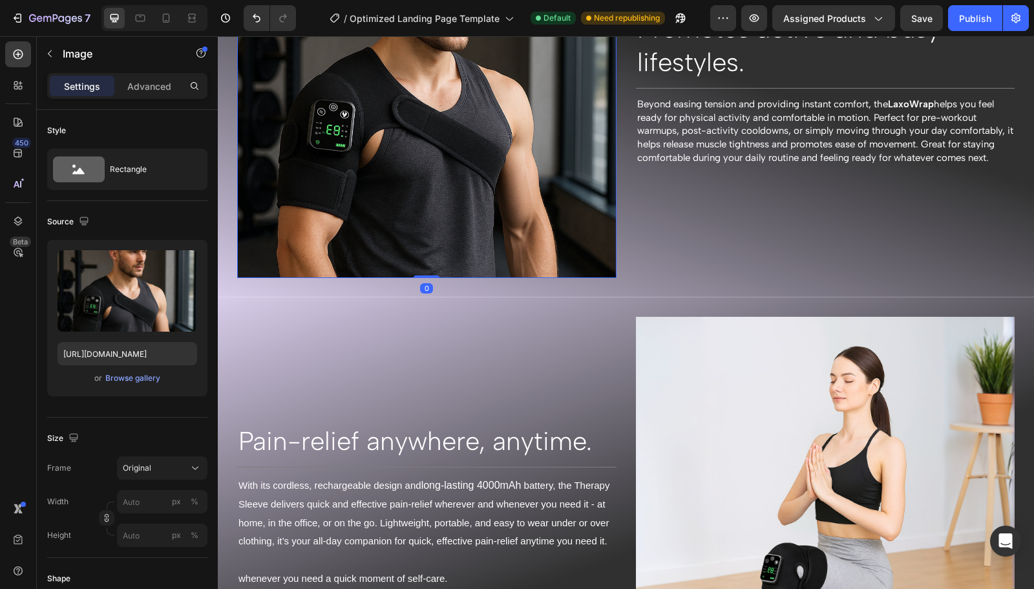
scroll to position [1920, 0]
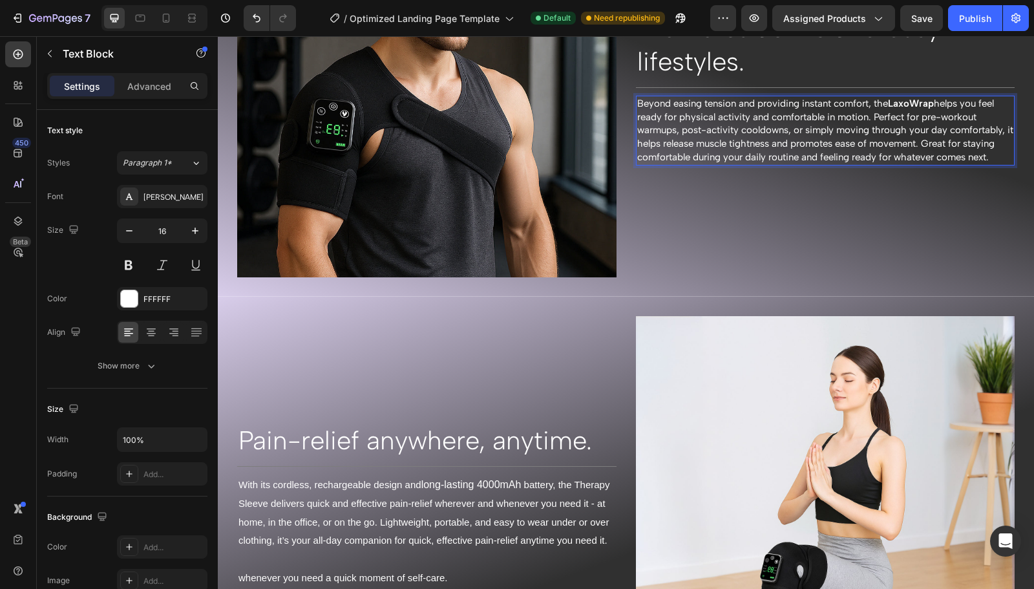
click at [822, 98] on span "Beyond easing tension and providing instant comfort, the LaxoWrap helps you fee…" at bounding box center [825, 130] width 376 height 65
click at [821, 98] on span "Beyond easing tension and providing instant comfort, the LaxoWrap helps you fee…" at bounding box center [825, 130] width 376 height 65
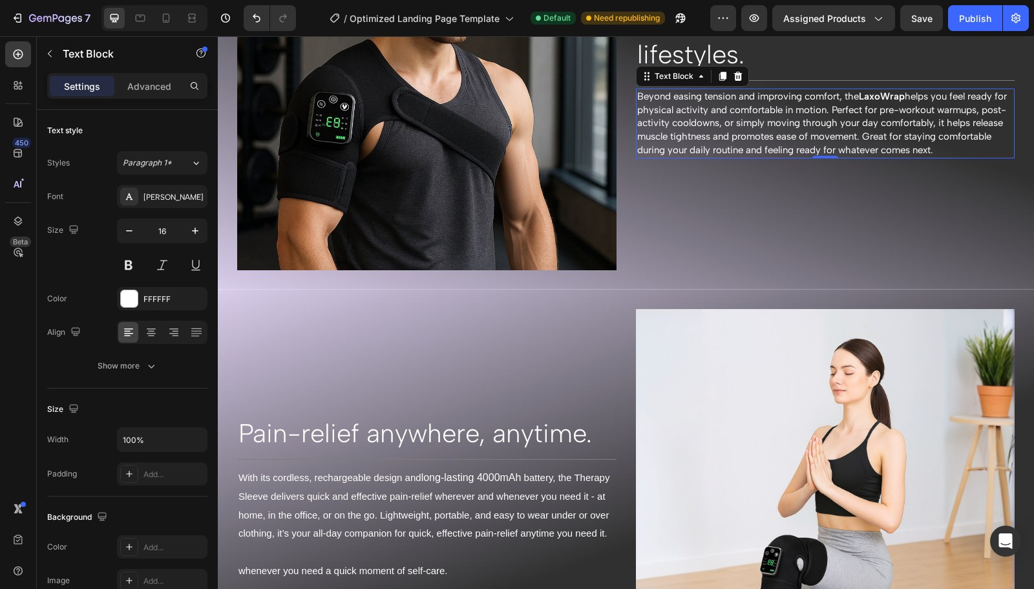
click at [801, 96] on span "Beyond easing tension and improving comfort, the LaxoWrap helps you feel ready …" at bounding box center [822, 122] width 370 height 65
click at [817, 95] on span "Beyond easing tension and improving comfort, the LaxoWrap helps you feel ready …" at bounding box center [822, 122] width 370 height 65
click at [819, 94] on span "Beyond easing tension and improving comfort, the LaxoWrap helps you feel ready …" at bounding box center [822, 122] width 370 height 65
click at [815, 94] on span "Beyond easing tension, the LaxoWrap helps you feel ready for physical activity …" at bounding box center [823, 122] width 373 height 65
click at [817, 92] on span "Beyond easing tension, the LaxoWrap helps you feel ready for physical activity …" at bounding box center [823, 122] width 373 height 65
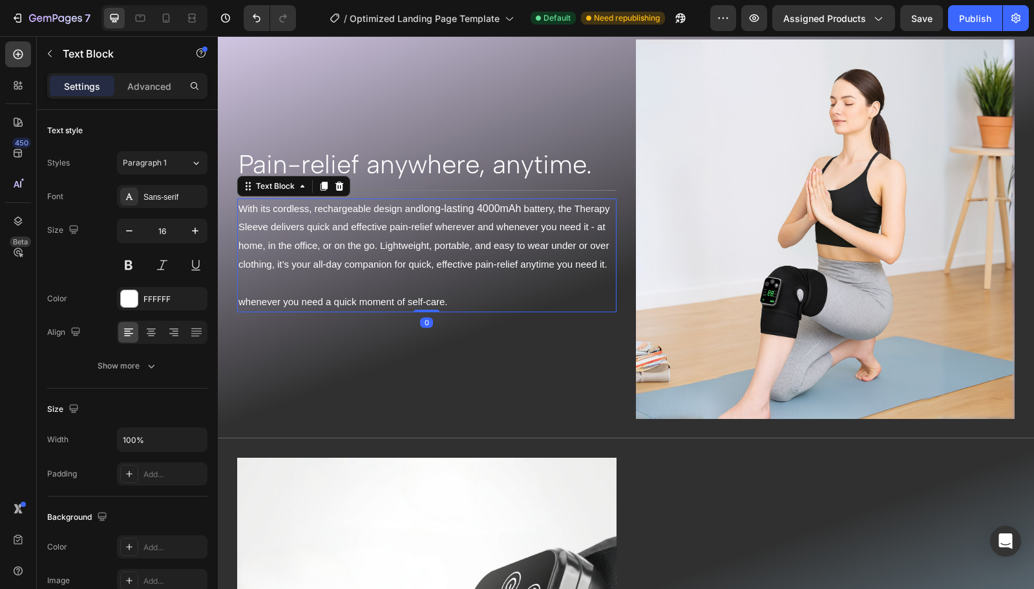
scroll to position [1700, 0]
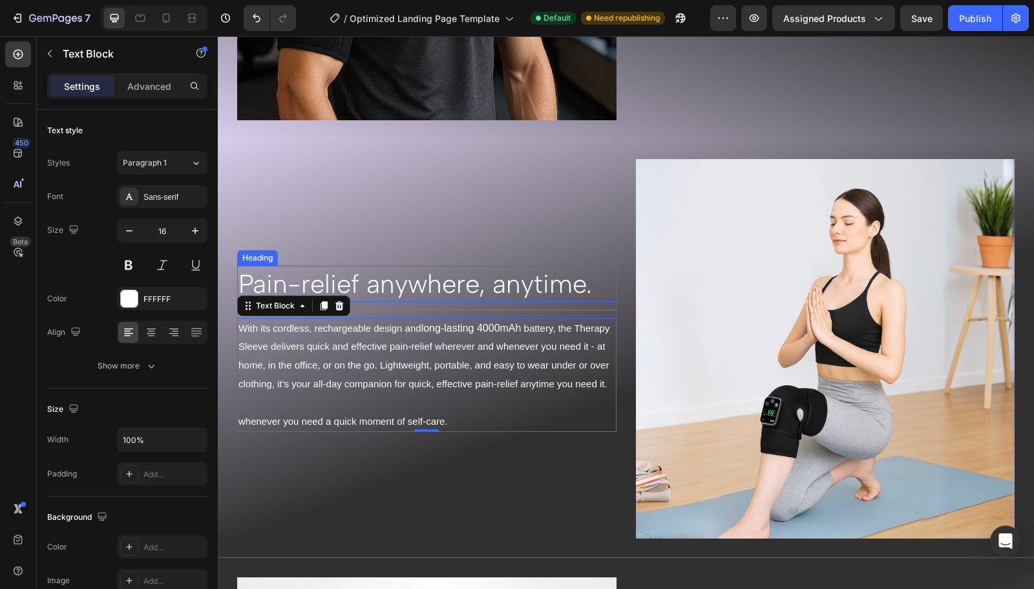
click at [539, 266] on h2 "Pain-relief anywhere, anytime." at bounding box center [426, 284] width 379 height 36
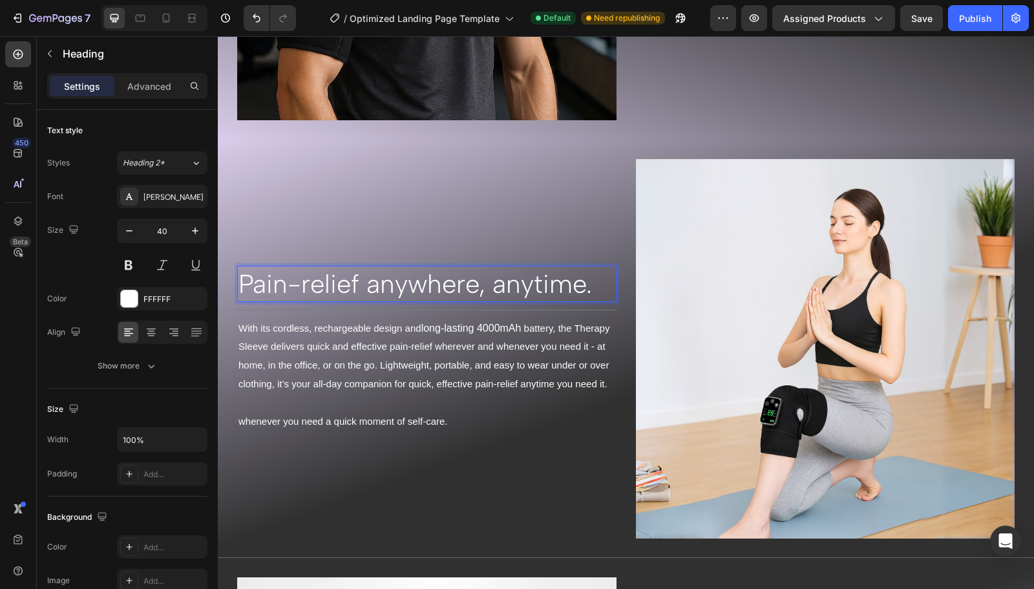
click at [587, 267] on p "Pain-relief anywhere, anytime." at bounding box center [426, 284] width 377 height 34
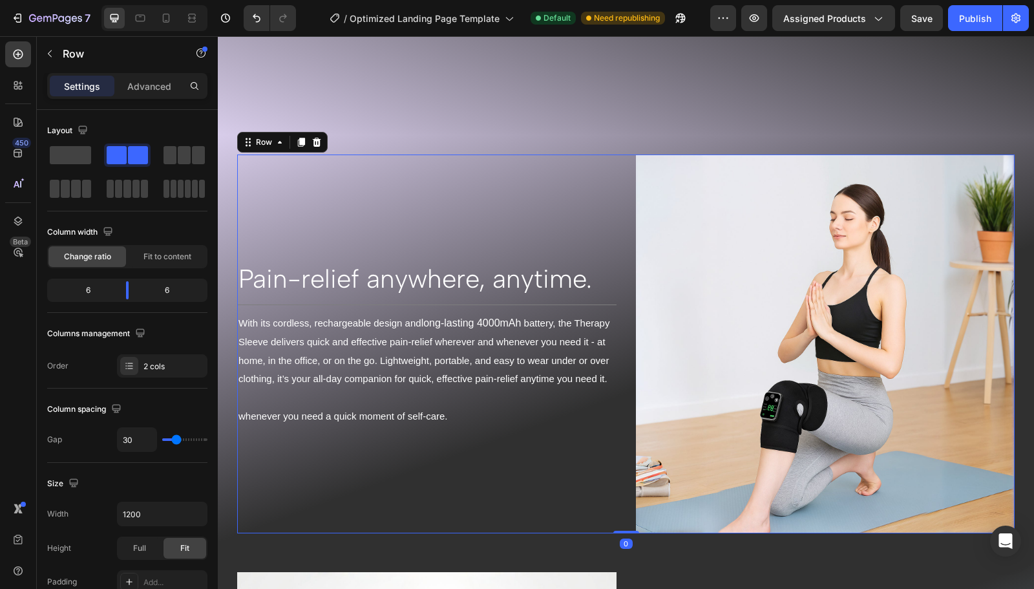
scroll to position [1832, 0]
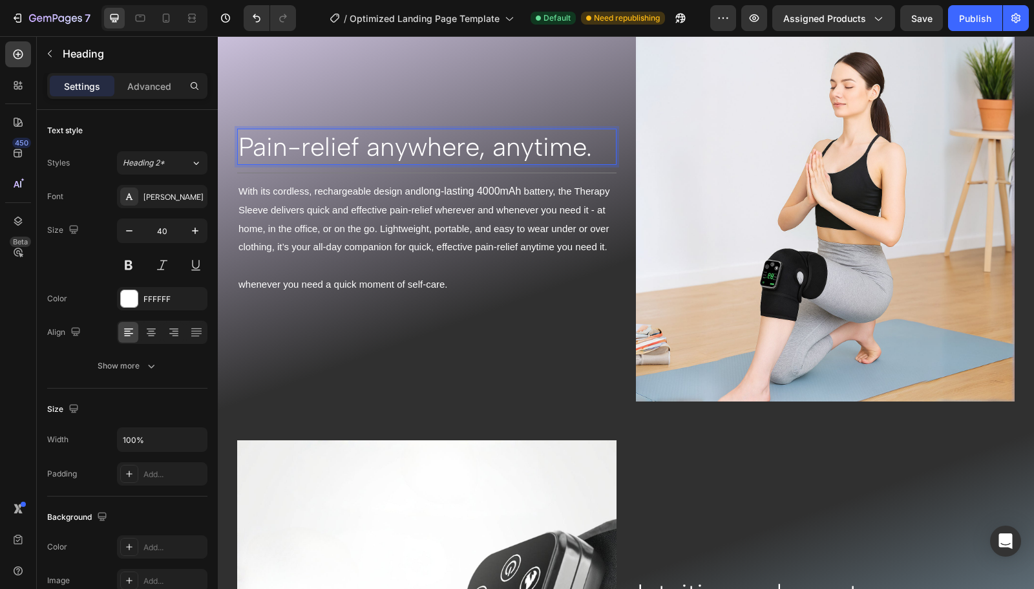
click at [579, 138] on p "Pain-relief anywhere, anytime." at bounding box center [426, 147] width 377 height 34
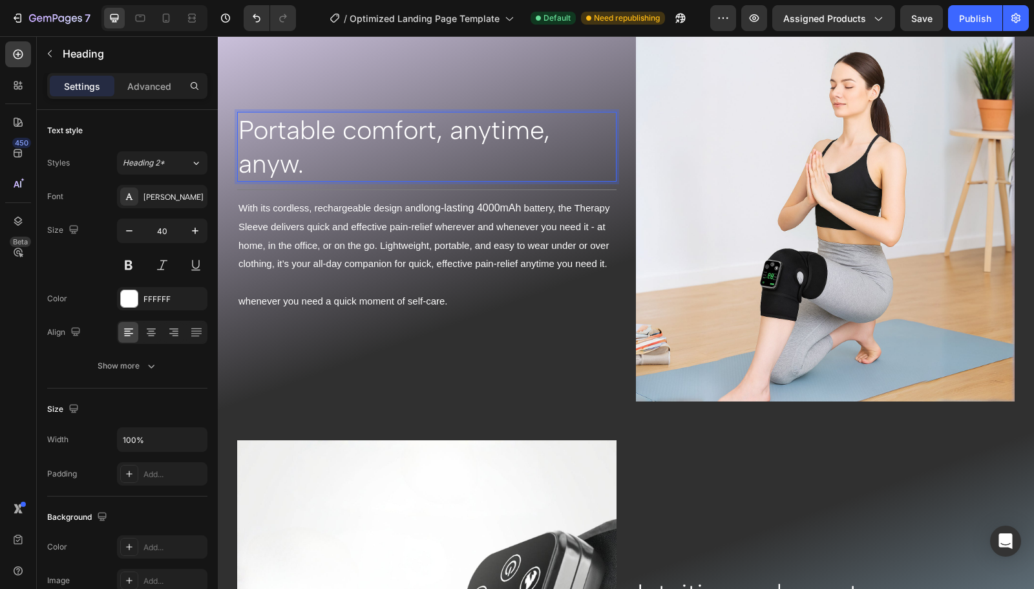
scroll to position [1815, 0]
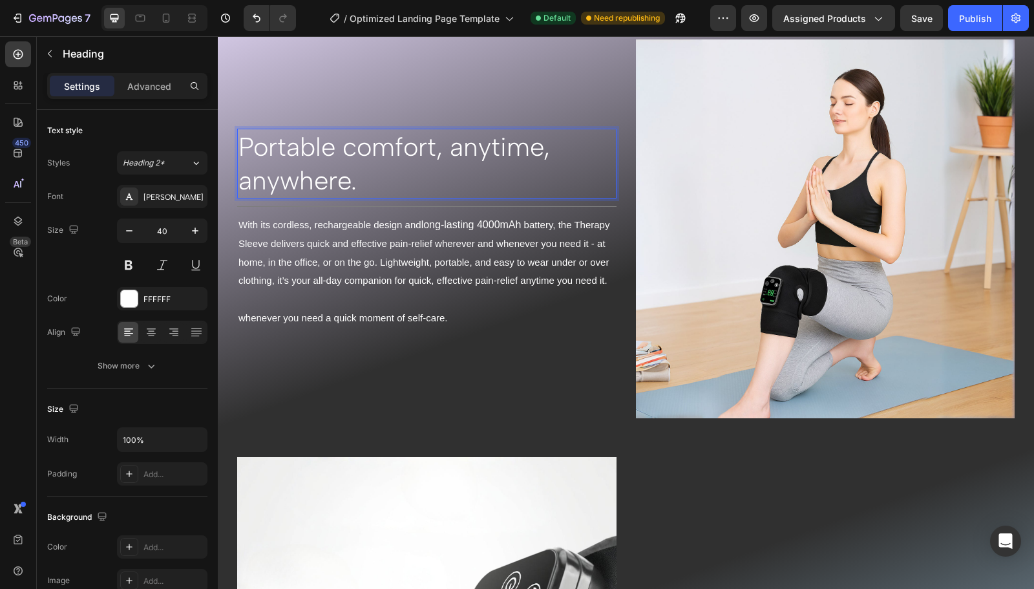
click at [335, 289] on p "With its cordless, rechargeable design and long-lasting 4000mAh battery, the Th…" at bounding box center [426, 253] width 377 height 74
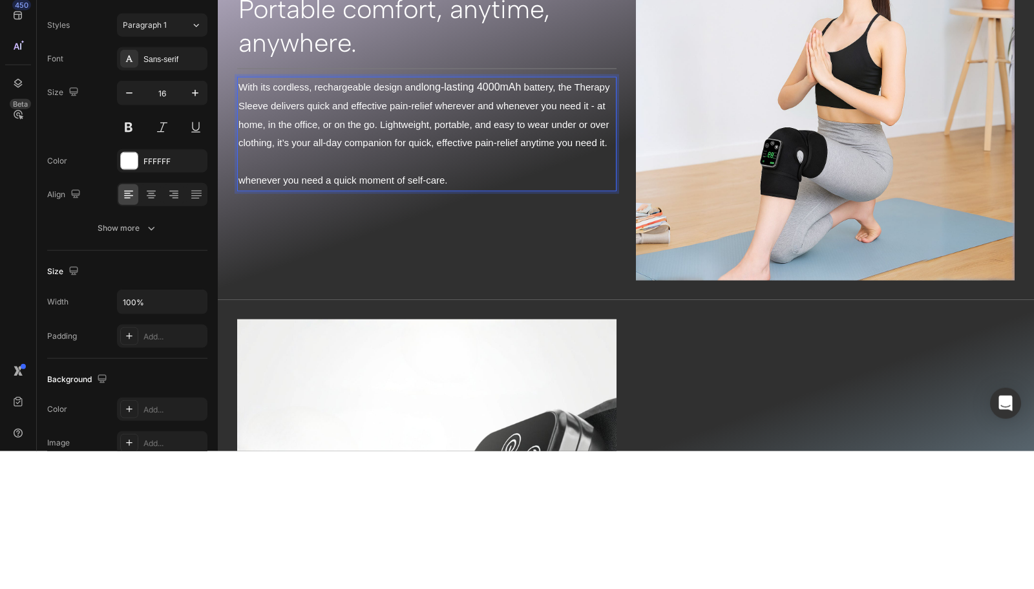
click at [350, 121] on p "With its cordless, rechargeable design and long-lasting 4000mAh battery, the Th…" at bounding box center [426, 115] width 377 height 74
click at [333, 151] on p "With its cordless, rechargeable design and long-lasting 4000mAh battery, the Th…" at bounding box center [426, 115] width 377 height 74
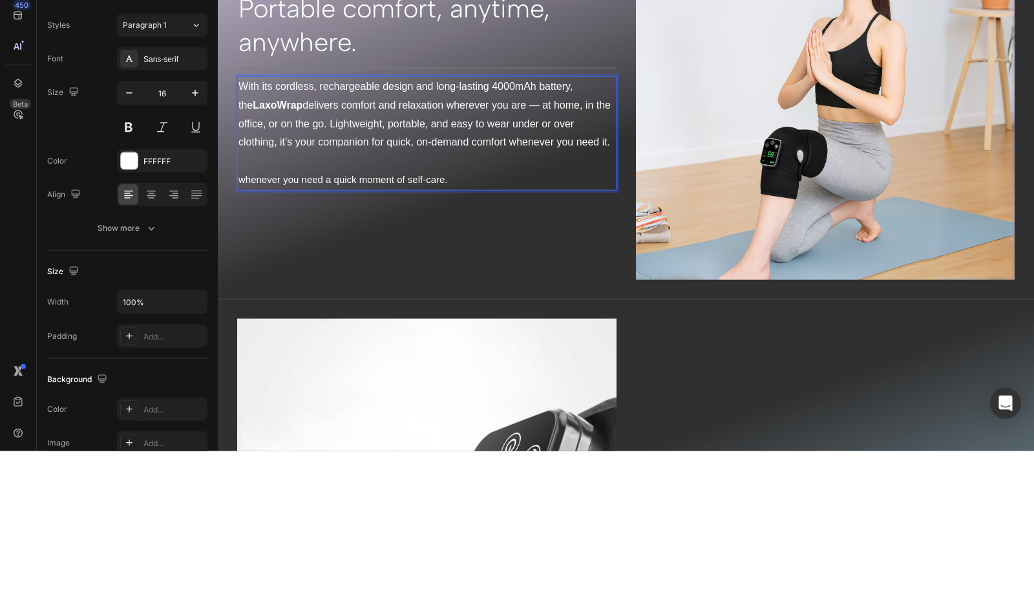
click at [452, 185] on p "whenever you need a quick moment of self-care." at bounding box center [426, 180] width 377 height 19
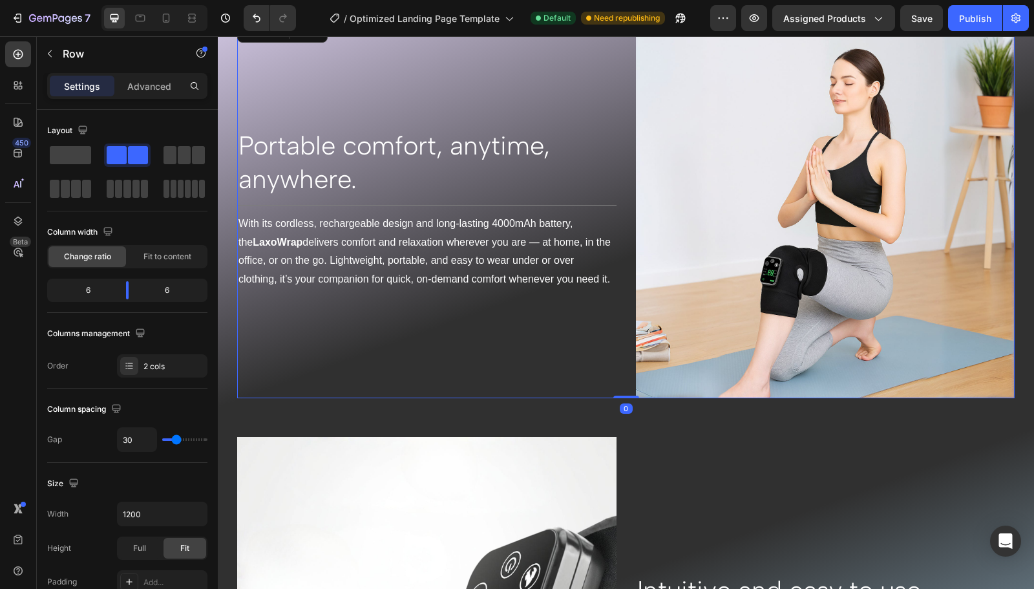
scroll to position [2220, 0]
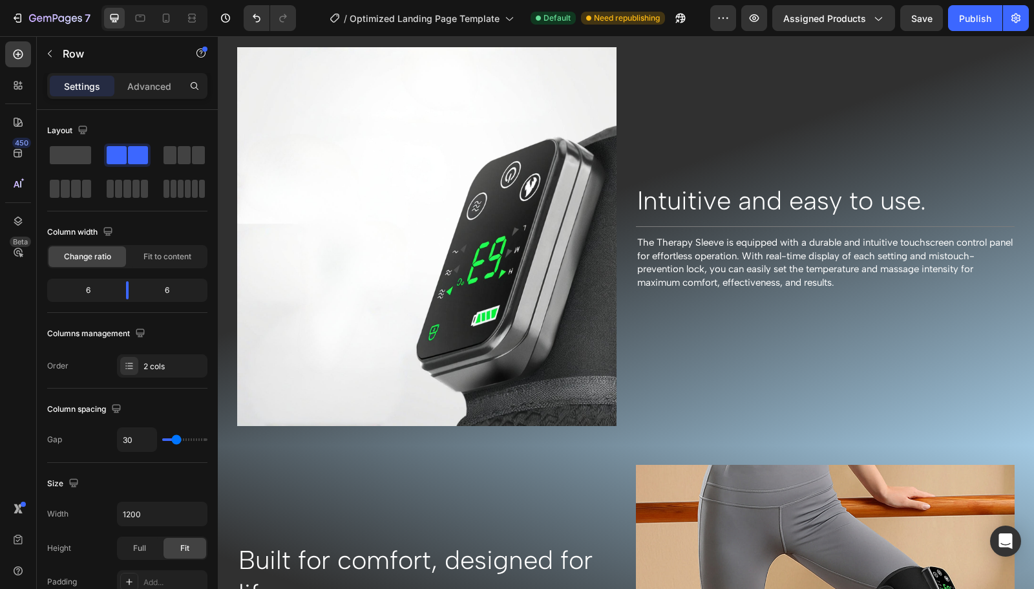
click at [832, 290] on div "Intuitive and easy to use. Heading Title Line The Therapy Sleeve is equipped wi…" at bounding box center [825, 236] width 379 height 379
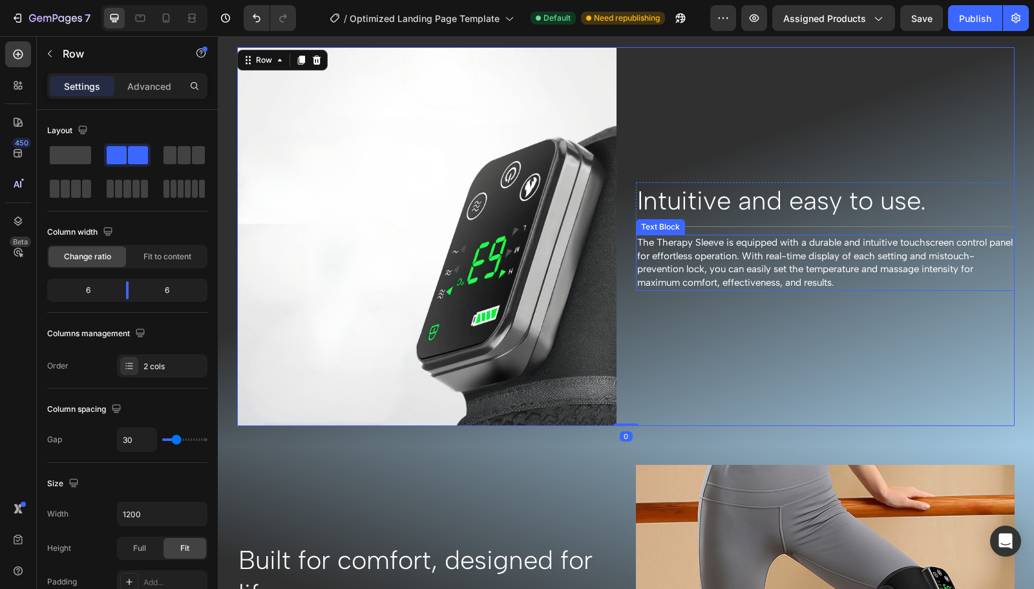
click at [839, 282] on p "The Therapy Sleeve is equipped with a durable and intuitive touchscreen control…" at bounding box center [825, 263] width 377 height 54
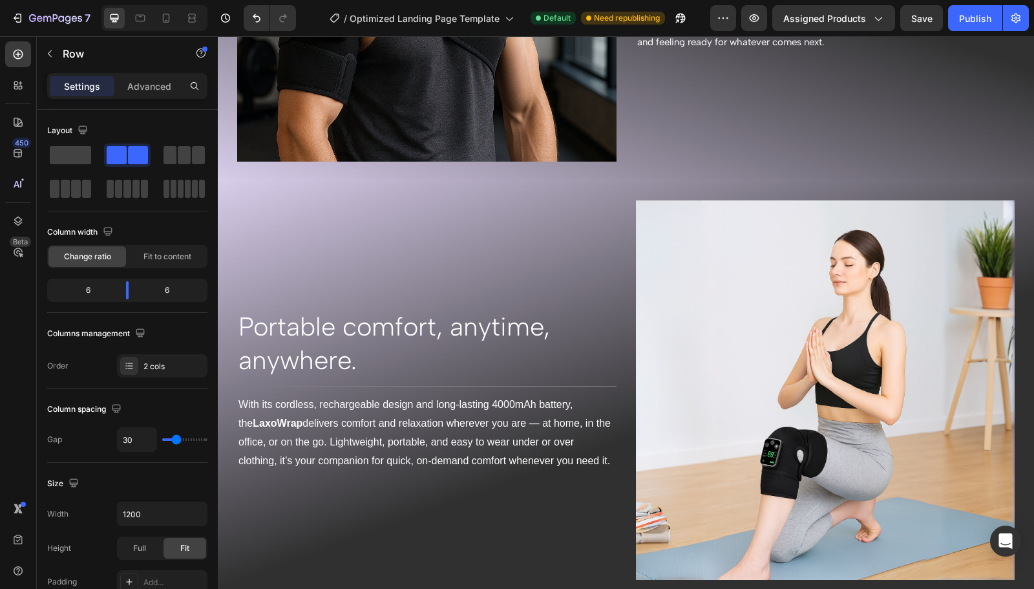
scroll to position [1404, 0]
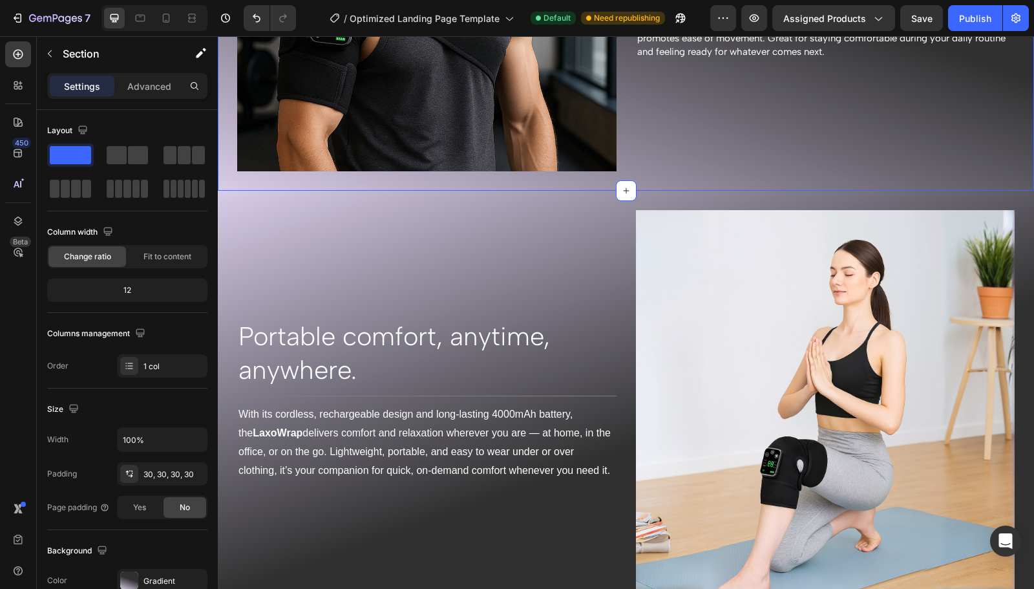
click at [814, 192] on div "Portable comfort, anytime, anywhere. Heading Title Line With its cordless, rech…" at bounding box center [626, 400] width 816 height 418
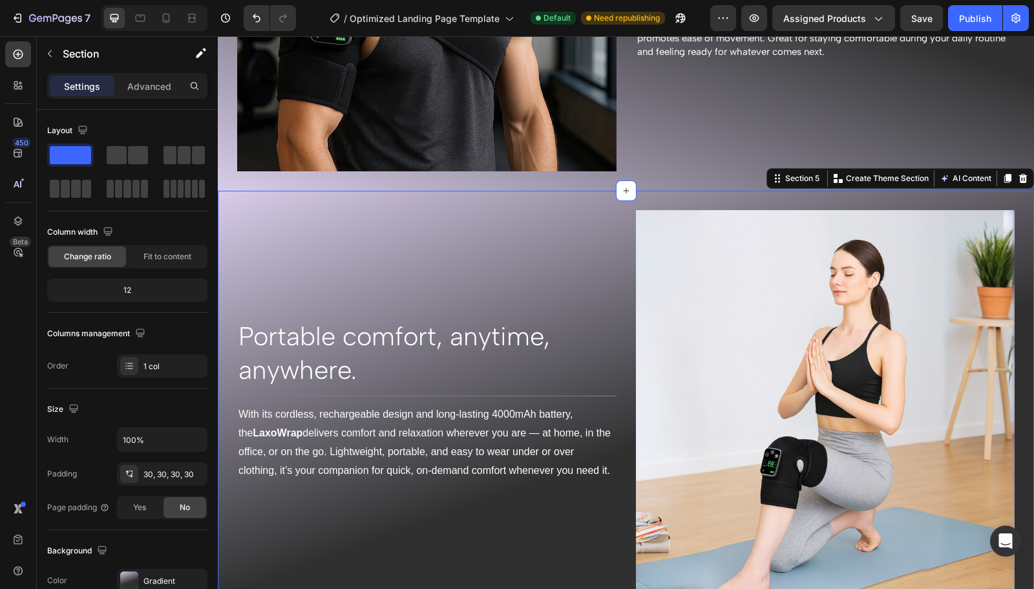
click at [1004, 174] on icon at bounding box center [1007, 178] width 7 height 9
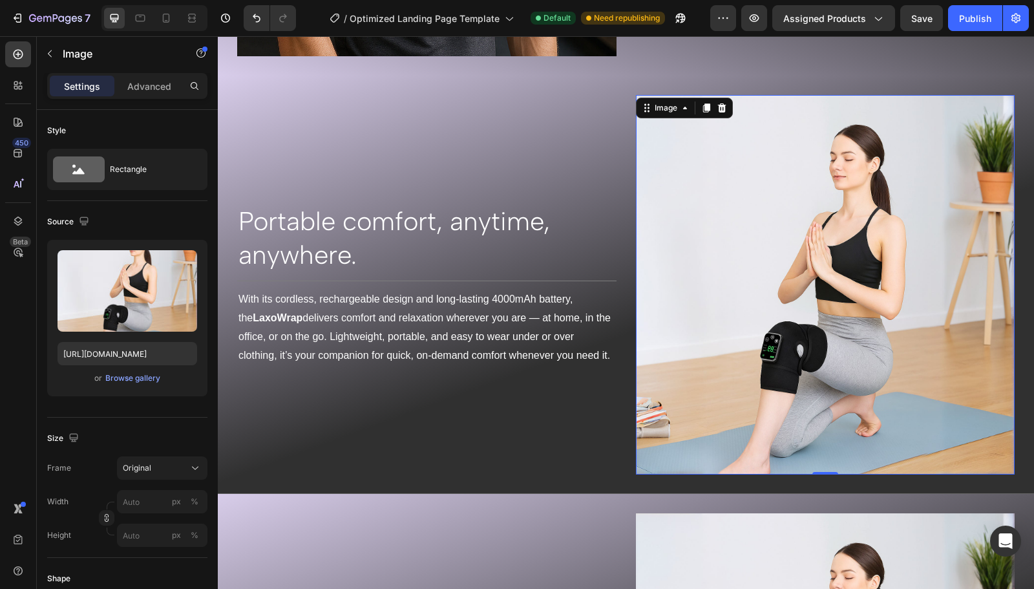
scroll to position [1765, 0]
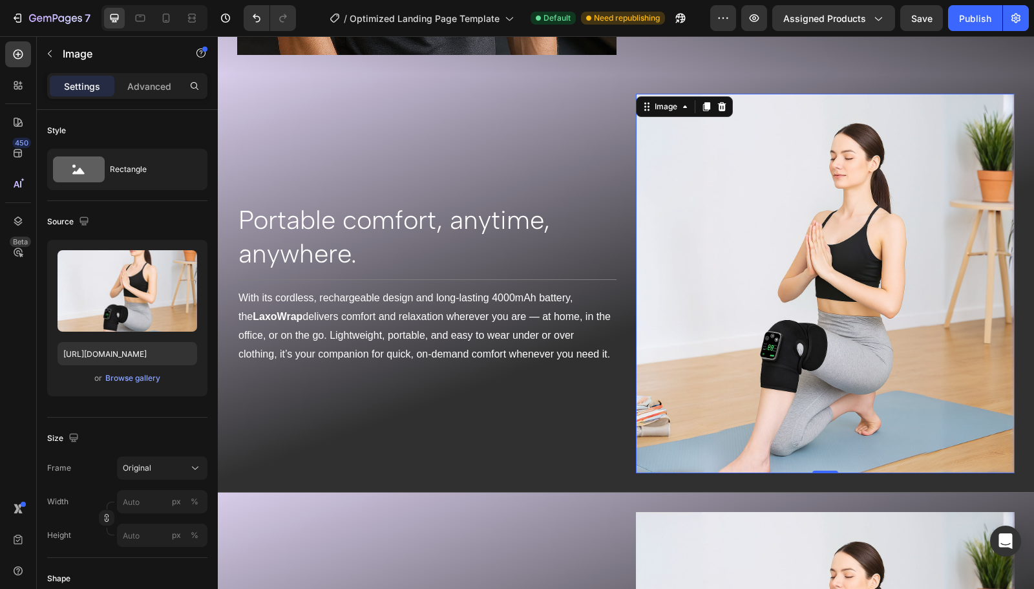
click at [655, 101] on div "Image" at bounding box center [666, 107] width 28 height 12
click at [761, 188] on img at bounding box center [825, 283] width 379 height 379
click at [711, 173] on img at bounding box center [825, 283] width 379 height 379
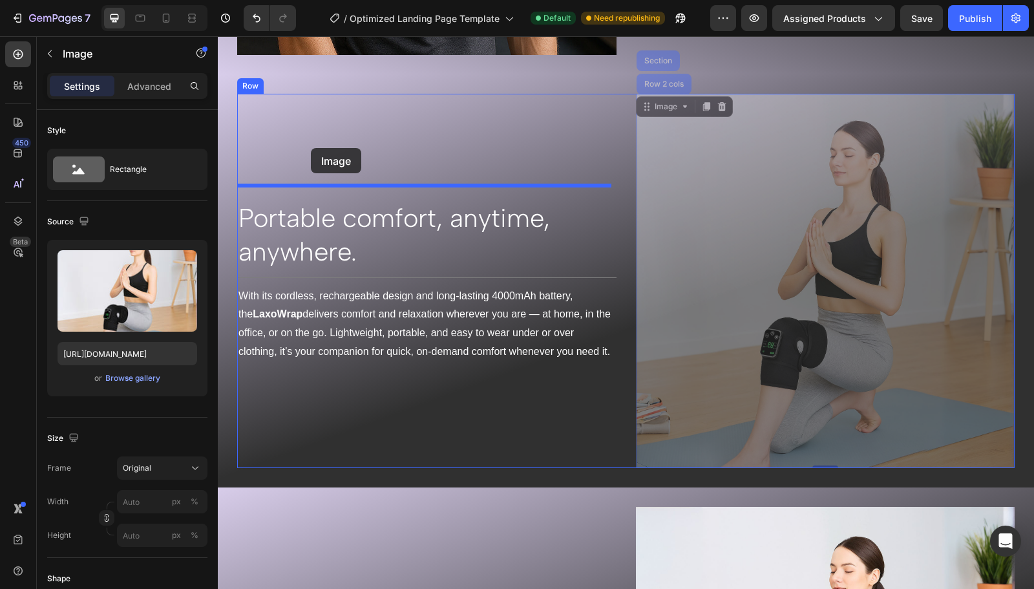
drag, startPoint x: 645, startPoint y: 101, endPoint x: 311, endPoint y: 148, distance: 337.4
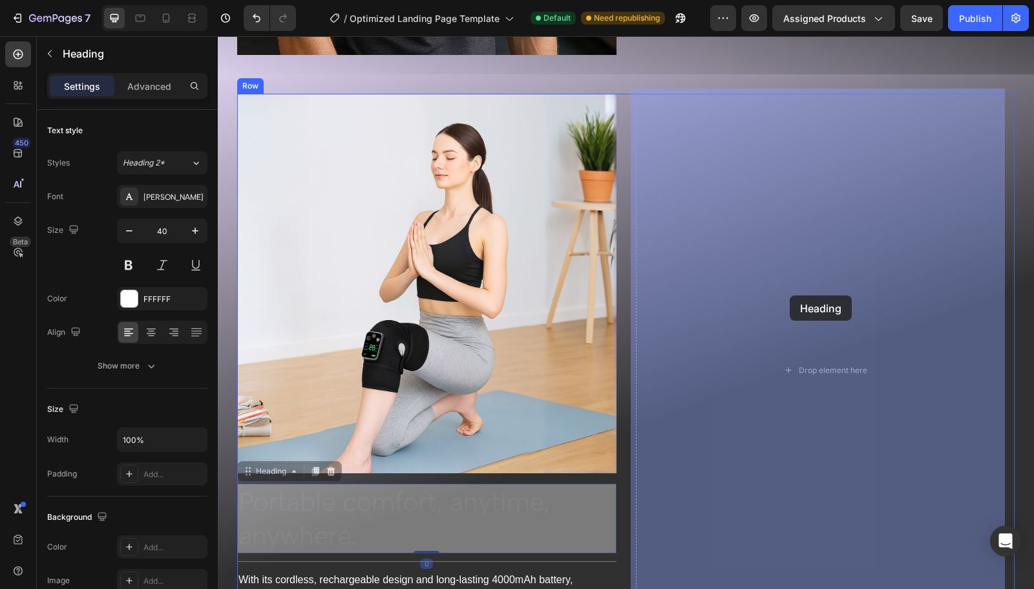
drag, startPoint x: 254, startPoint y: 470, endPoint x: 790, endPoint y: 295, distance: 563.3
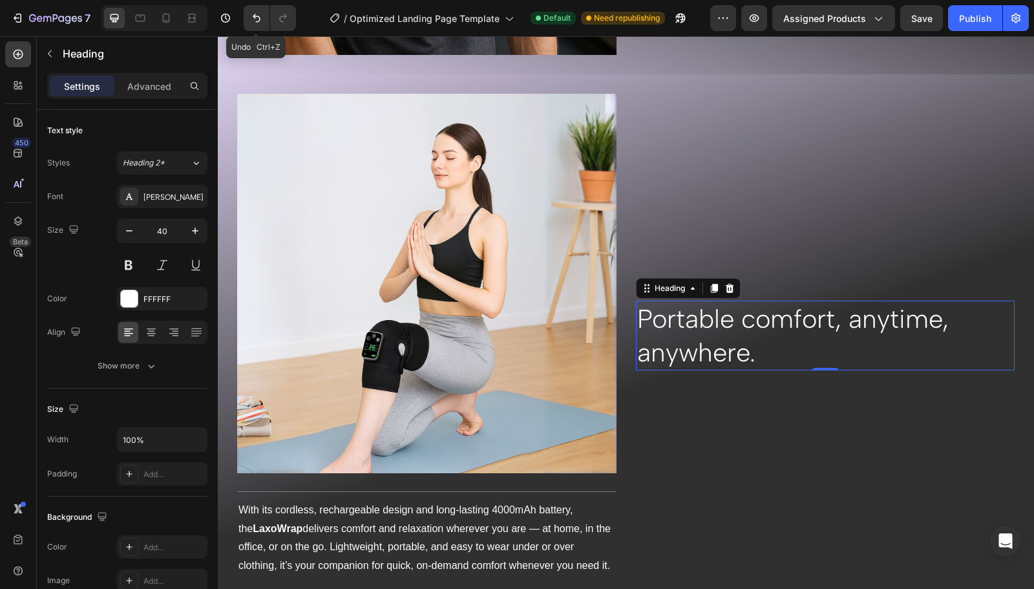
drag, startPoint x: 258, startPoint y: 29, endPoint x: 46, endPoint y: 8, distance: 213.6
click at [258, 29] on button "Undo/Redo" at bounding box center [257, 18] width 26 height 26
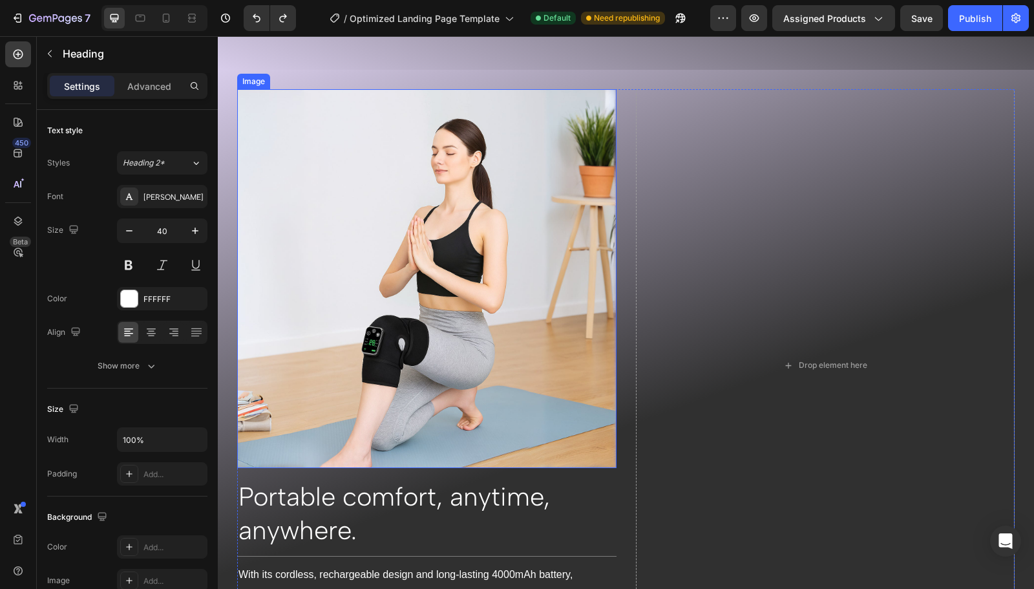
scroll to position [1960, 0]
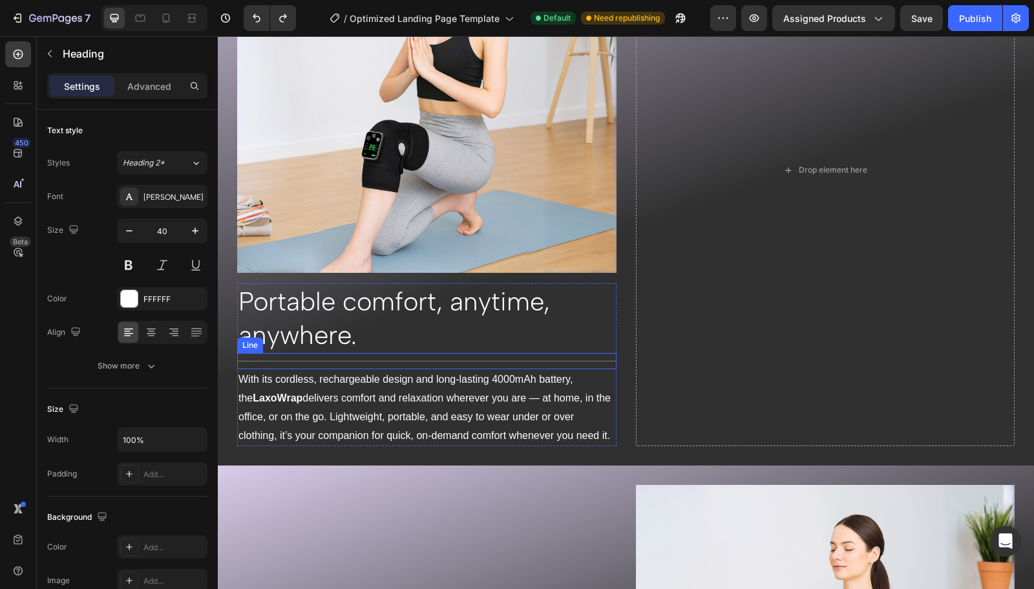
click at [574, 353] on div "Title Line" at bounding box center [426, 361] width 379 height 16
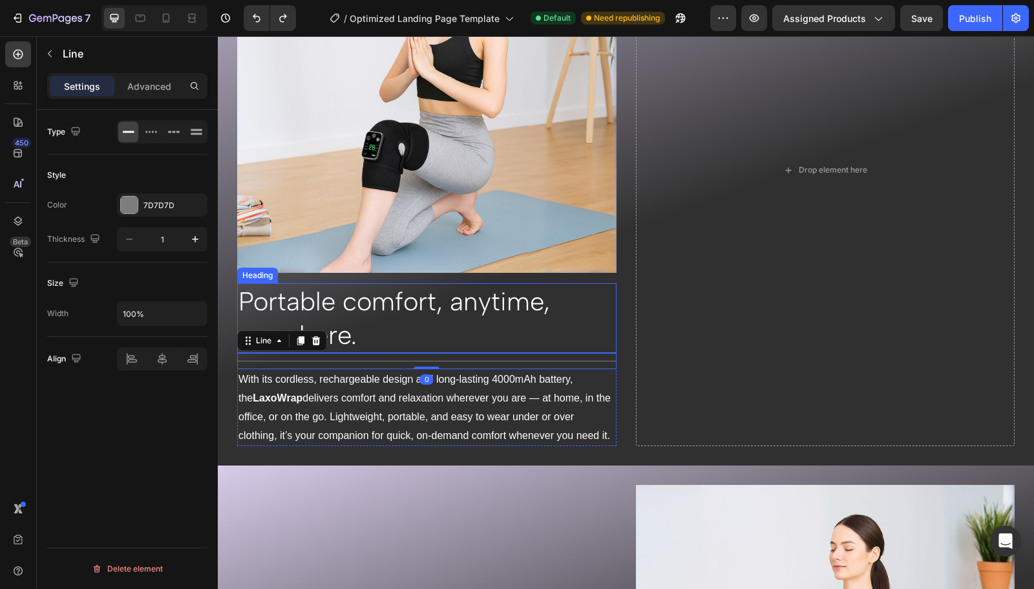
click at [604, 326] on h2 "Portable comfort, anytime, anywhere." at bounding box center [426, 318] width 379 height 70
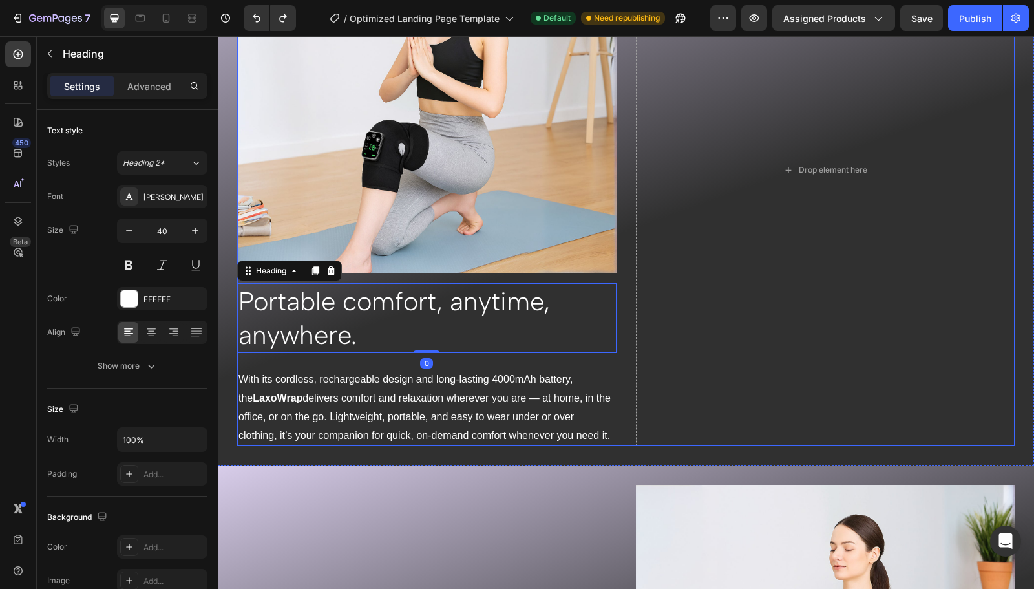
click at [612, 378] on div "Image Portable comfort, anytime, anywhere. Heading 0 Title Line With its cordle…" at bounding box center [625, 170] width 777 height 552
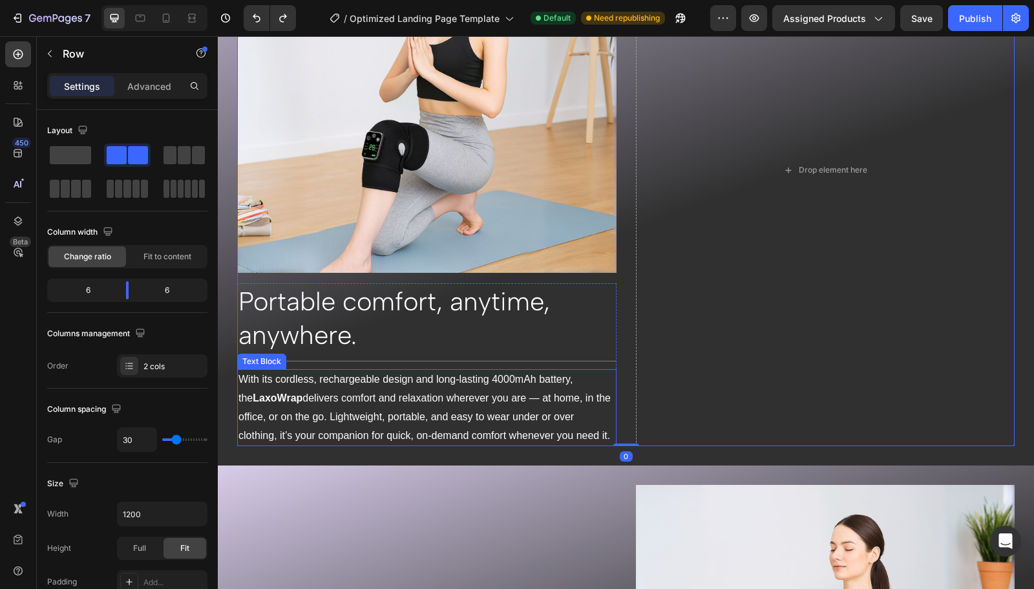
click at [603, 369] on div "With its cordless, rechargeable design and long-lasting 4000mAh battery, the La…" at bounding box center [426, 407] width 379 height 77
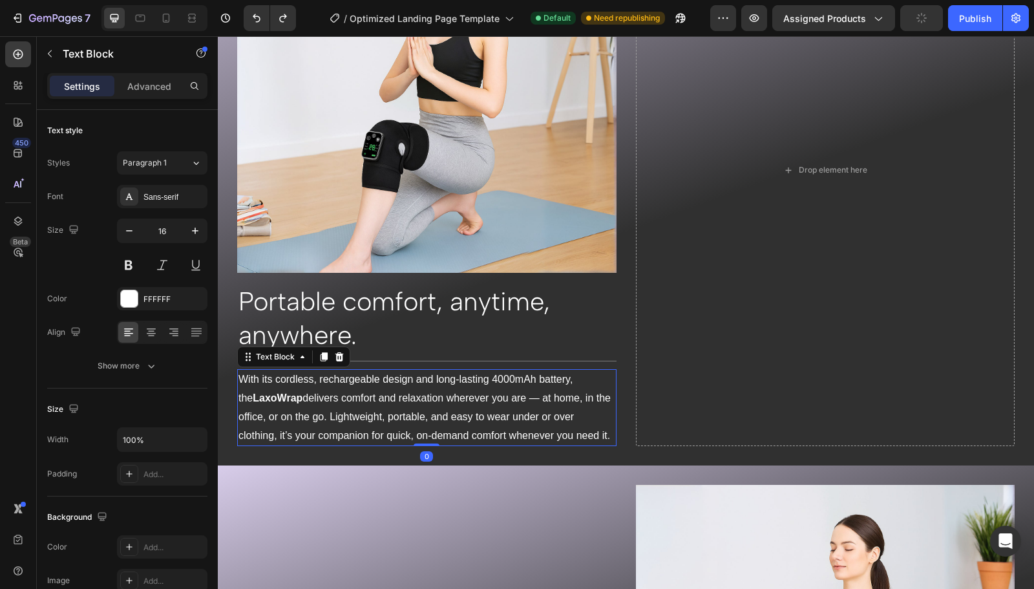
click at [238, 436] on div "With its cordless, rechargeable design and long-lasting 4000mAh battery, the La…" at bounding box center [426, 407] width 379 height 77
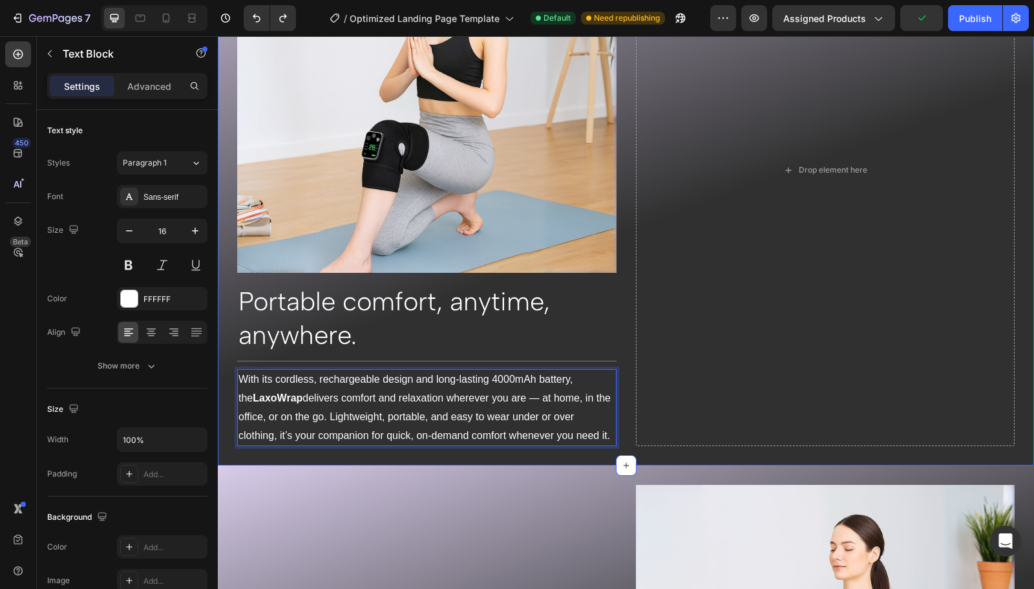
click at [236, 344] on div "Image Portable comfort, anytime, anywhere. Heading Title Line With its cordless…" at bounding box center [626, 170] width 816 height 591
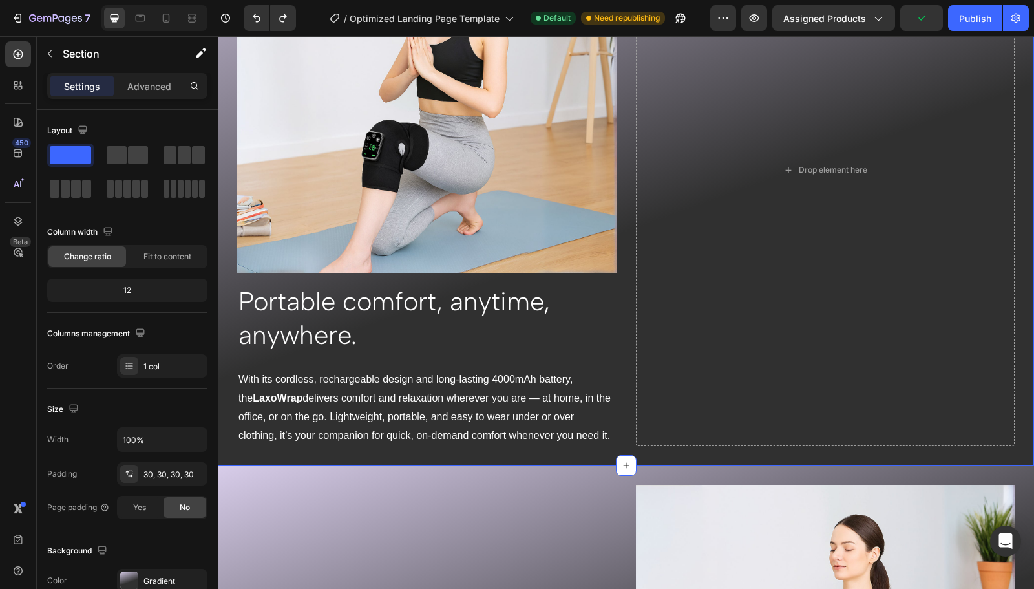
click at [233, 347] on div "Image Portable comfort, anytime, anywhere. Heading Title Line With its cordless…" at bounding box center [626, 170] width 816 height 591
click at [236, 361] on div "Image Portable comfort, anytime, anywhere. Heading Title Line With its cordless…" at bounding box center [626, 170] width 816 height 591
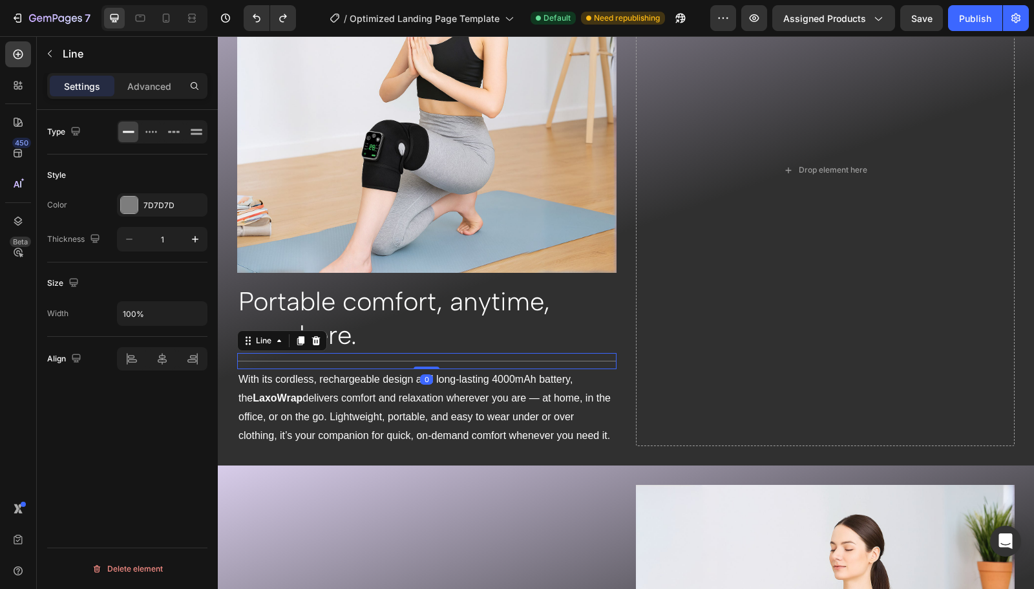
click at [237, 361] on div "Title Line 0" at bounding box center [426, 361] width 379 height 16
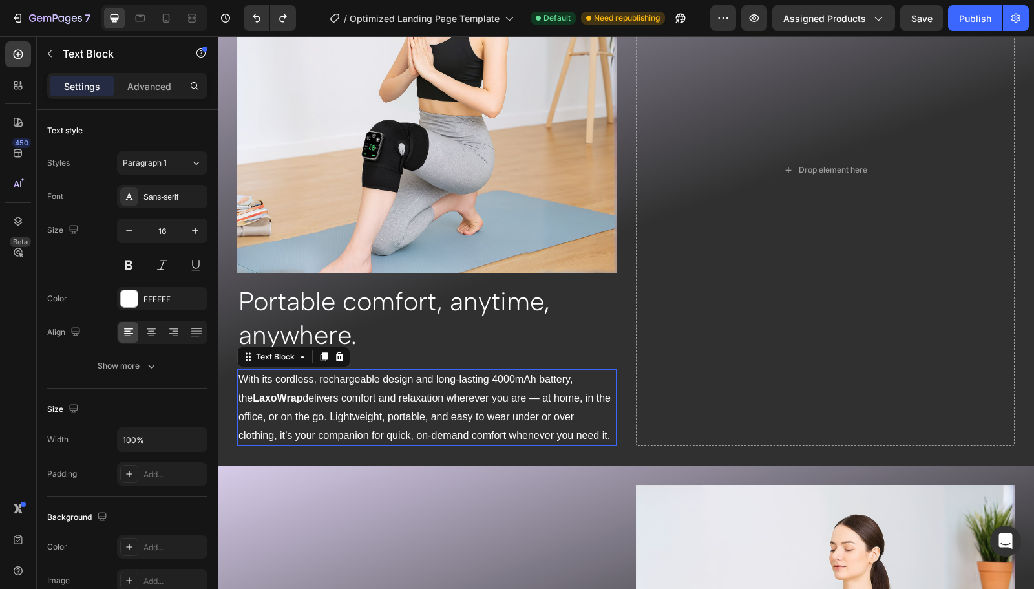
click at [243, 370] on p "With its cordless, rechargeable design and long-lasting 4000mAh battery, the La…" at bounding box center [426, 407] width 377 height 74
click at [418, 359] on div "Title Line" at bounding box center [426, 361] width 379 height 16
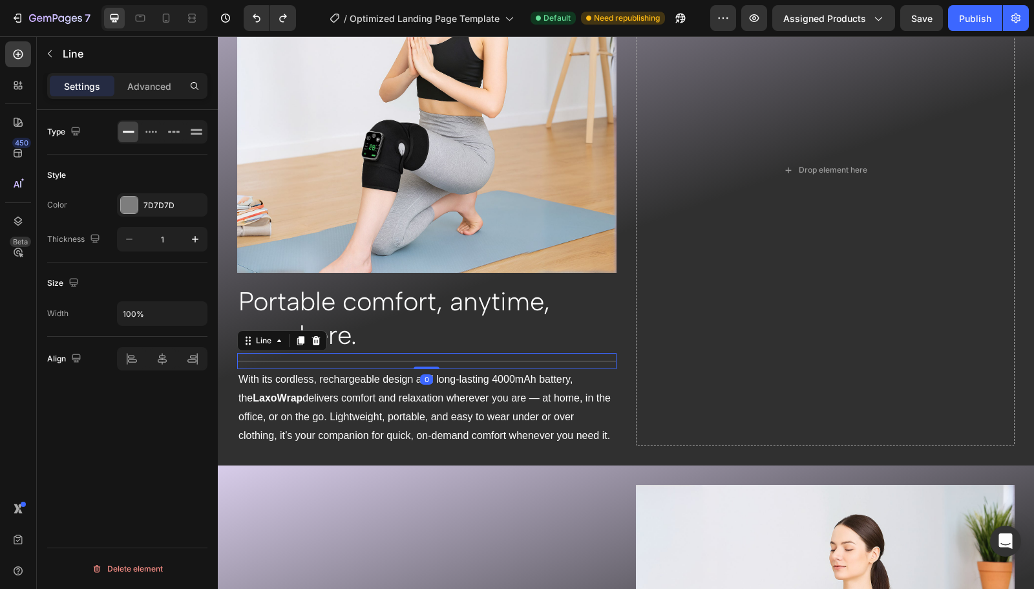
click at [374, 331] on h2 "Portable comfort, anytime, anywhere." at bounding box center [426, 318] width 379 height 70
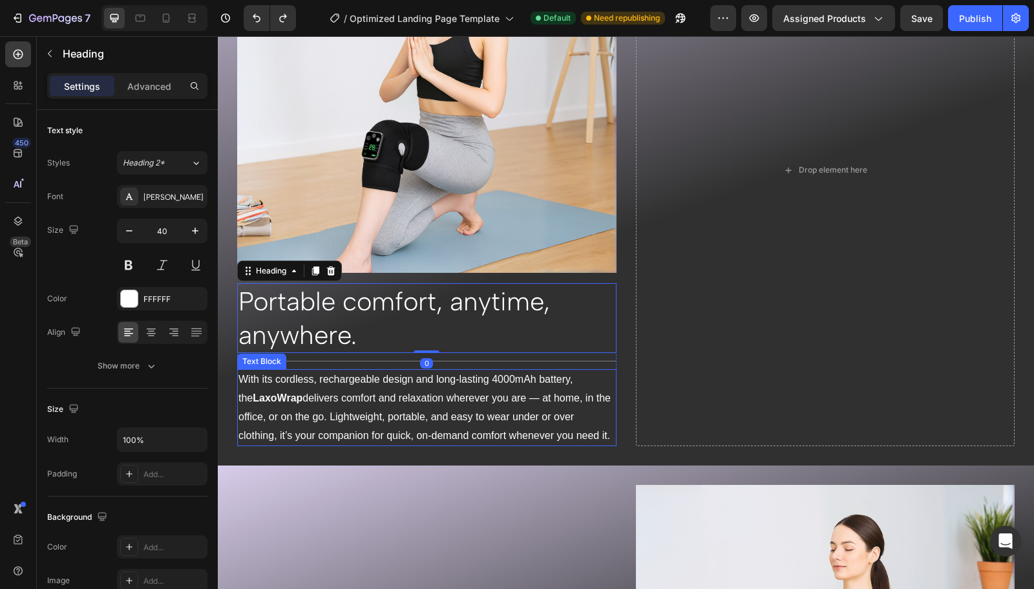
click at [371, 387] on p "With its cordless, rechargeable design and long-lasting 4000mAh battery, the La…" at bounding box center [426, 407] width 377 height 74
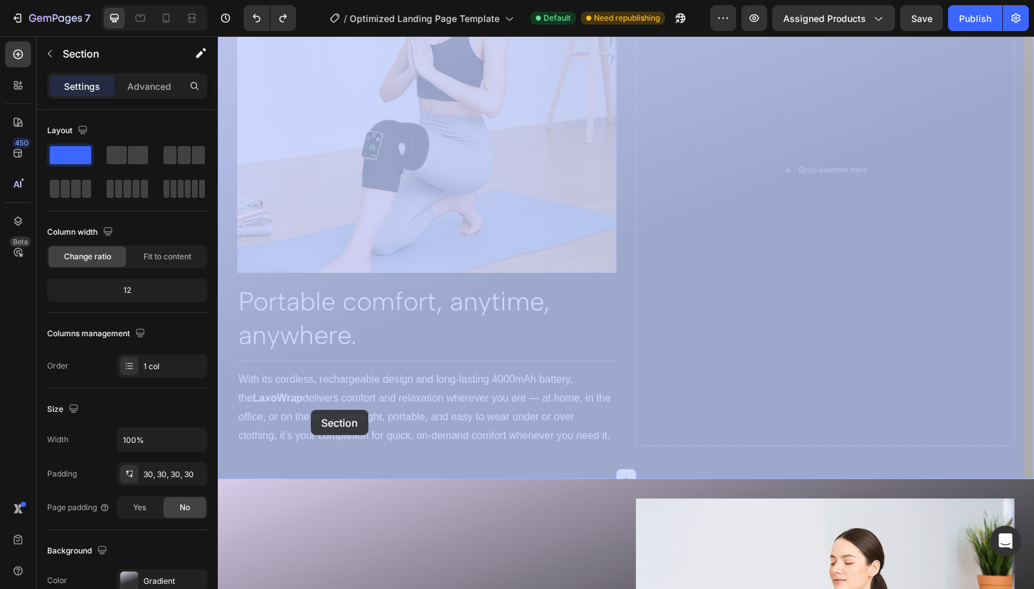
drag, startPoint x: 235, startPoint y: 305, endPoint x: 311, endPoint y: 410, distance: 129.5
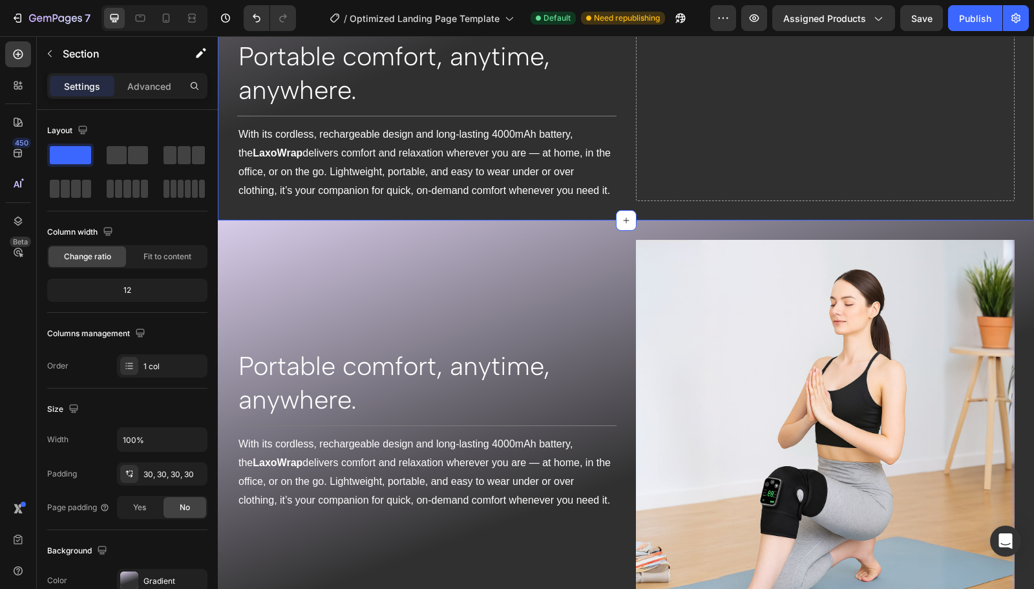
scroll to position [1716, 0]
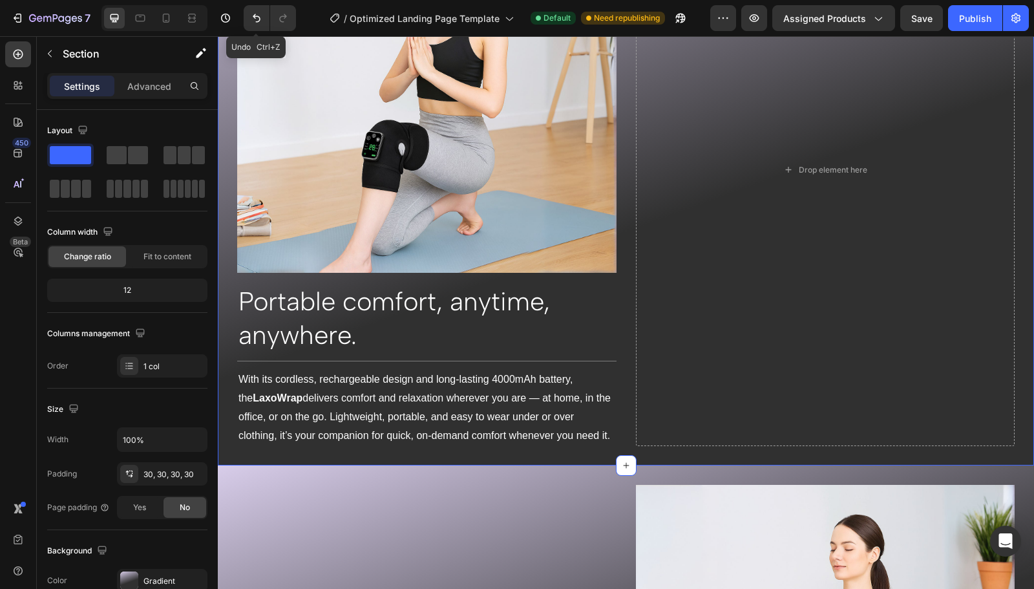
click at [252, 25] on button "Undo/Redo" at bounding box center [257, 18] width 26 height 26
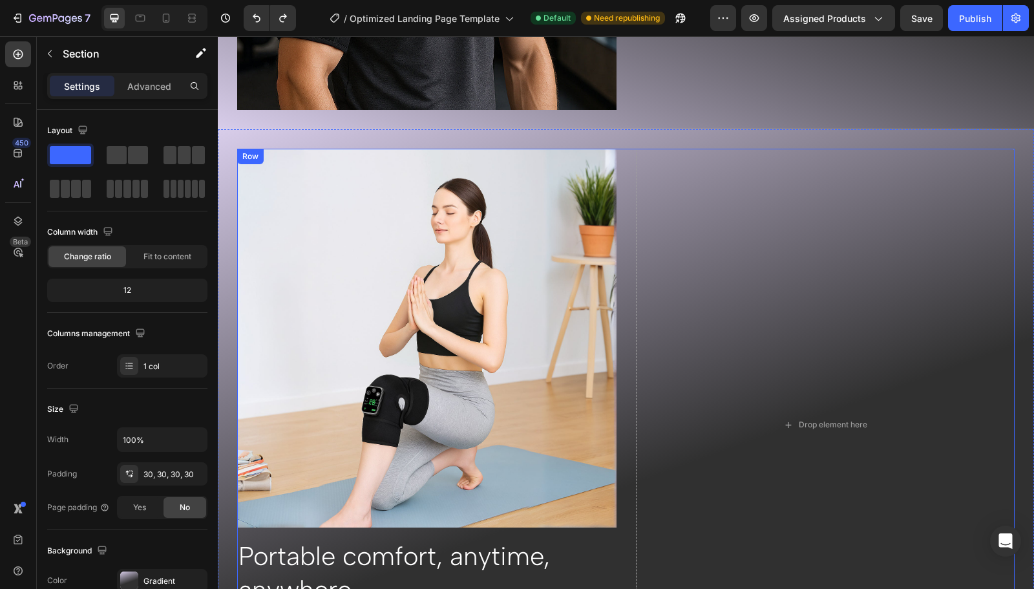
scroll to position [1960, 0]
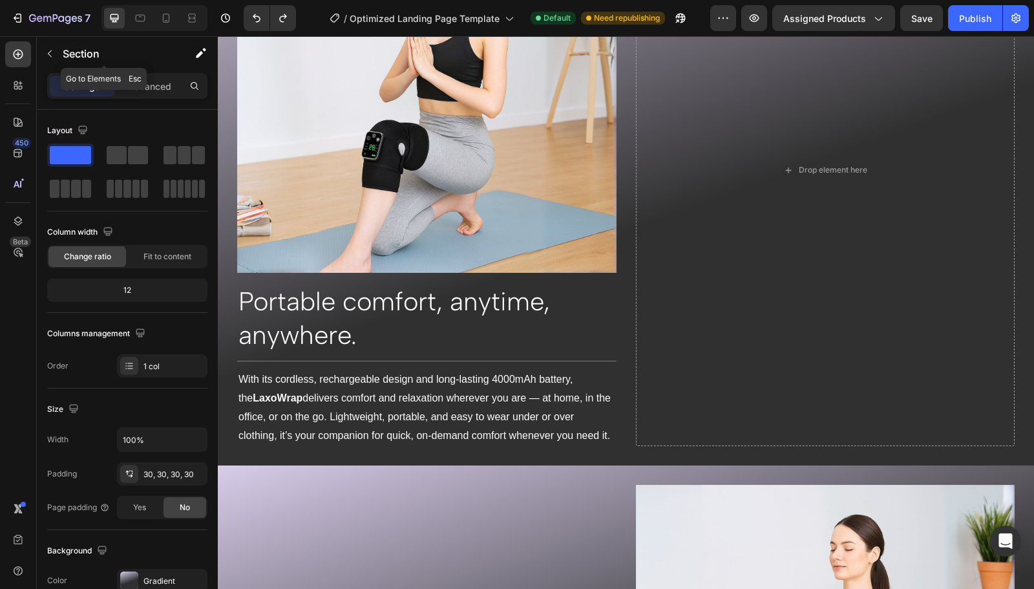
click at [44, 50] on button "button" at bounding box center [49, 53] width 21 height 21
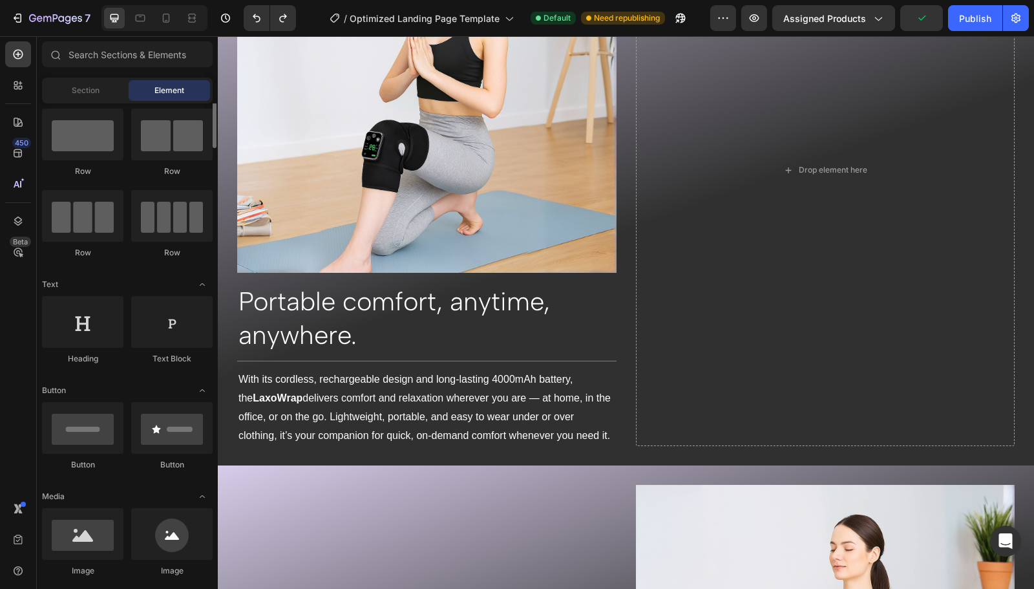
scroll to position [27, 0]
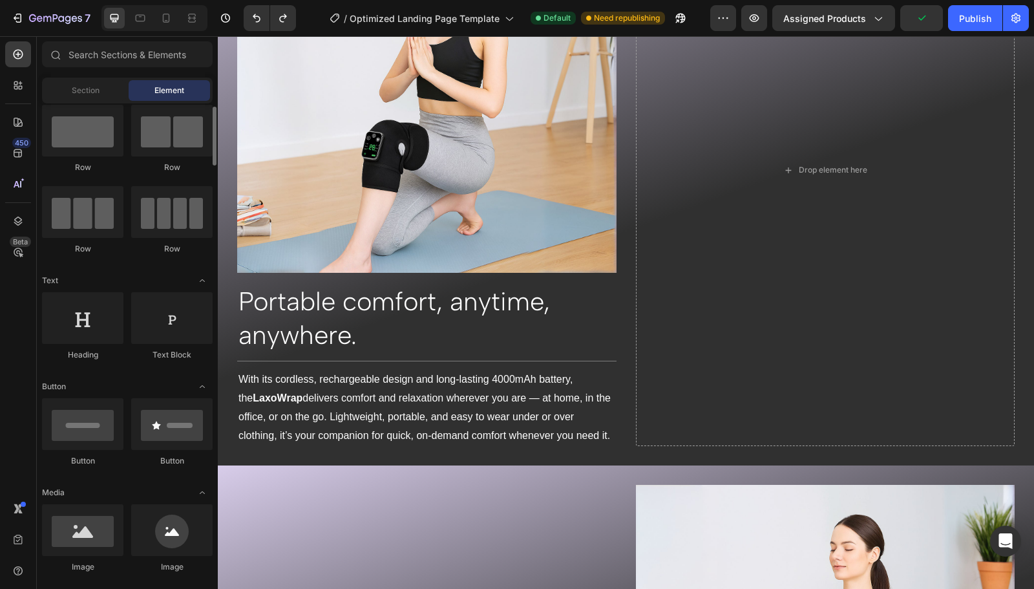
click at [83, 136] on div at bounding box center [82, 131] width 81 height 52
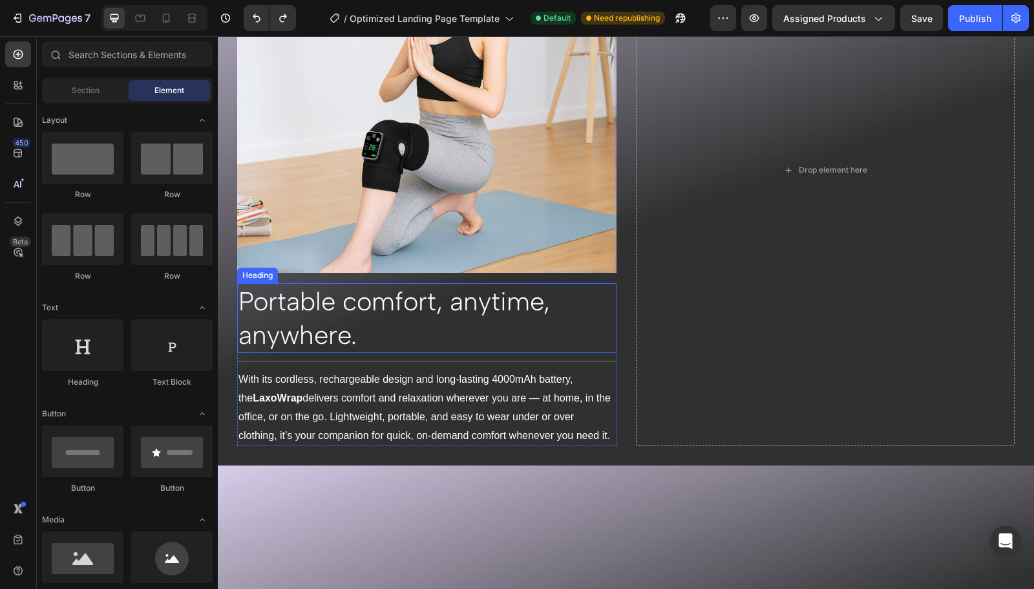
scroll to position [1810, 0]
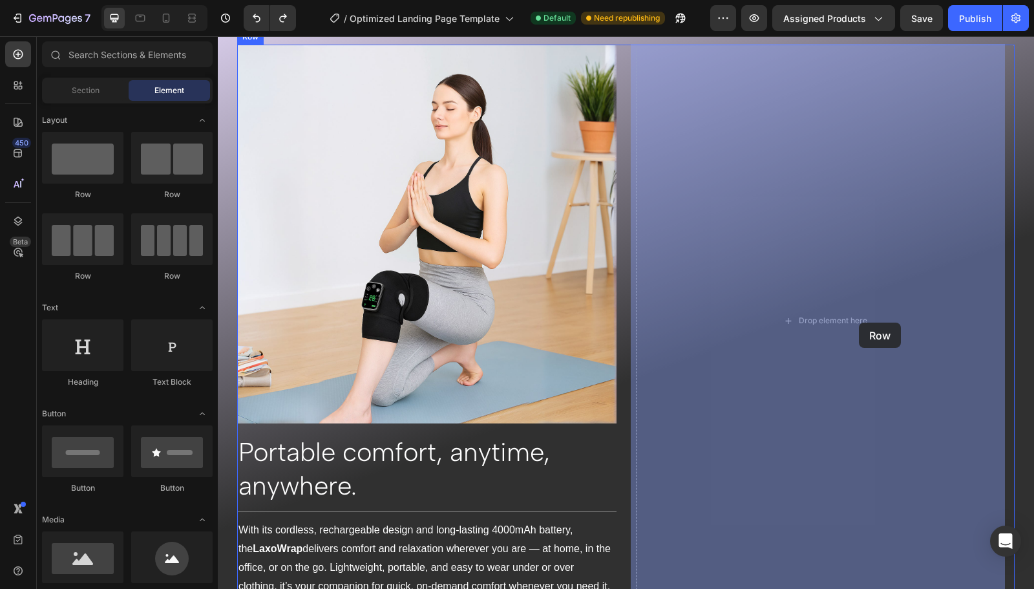
drag, startPoint x: 845, startPoint y: 163, endPoint x: 859, endPoint y: 322, distance: 159.5
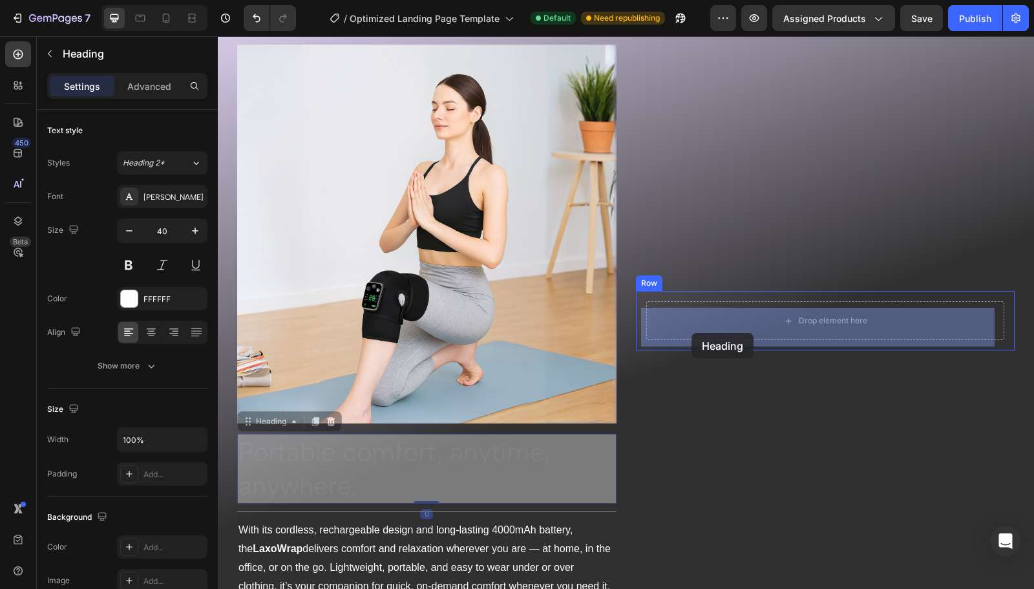
drag, startPoint x: 255, startPoint y: 427, endPoint x: 691, endPoint y: 333, distance: 446.2
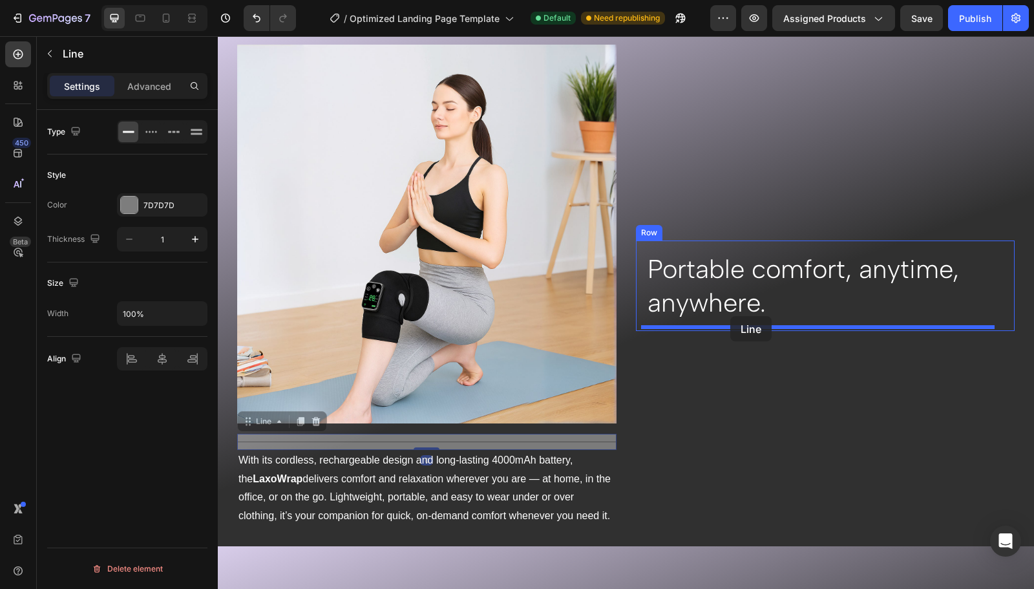
drag, startPoint x: 310, startPoint y: 437, endPoint x: 730, endPoint y: 316, distance: 437.0
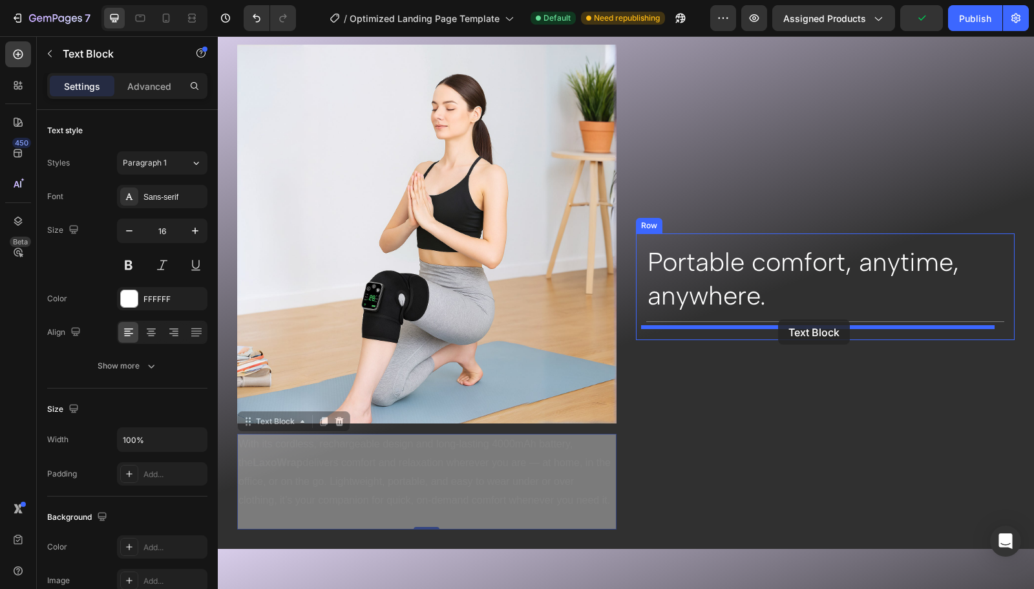
drag, startPoint x: 310, startPoint y: 487, endPoint x: 778, endPoint y: 319, distance: 497.7
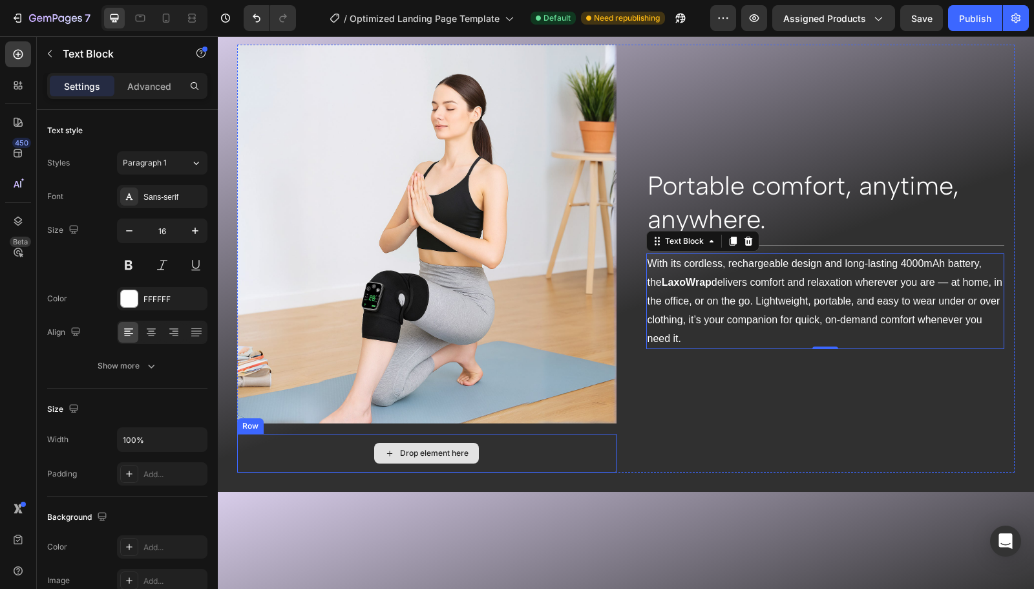
click at [258, 434] on div "Drop element here" at bounding box center [426, 453] width 379 height 39
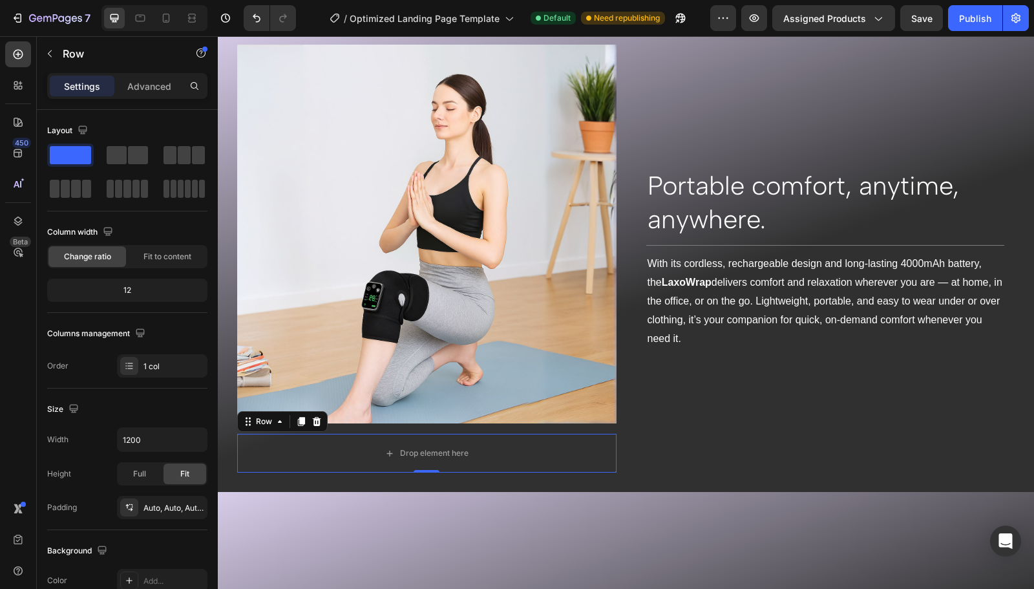
click at [317, 423] on div at bounding box center [317, 422] width 16 height 16
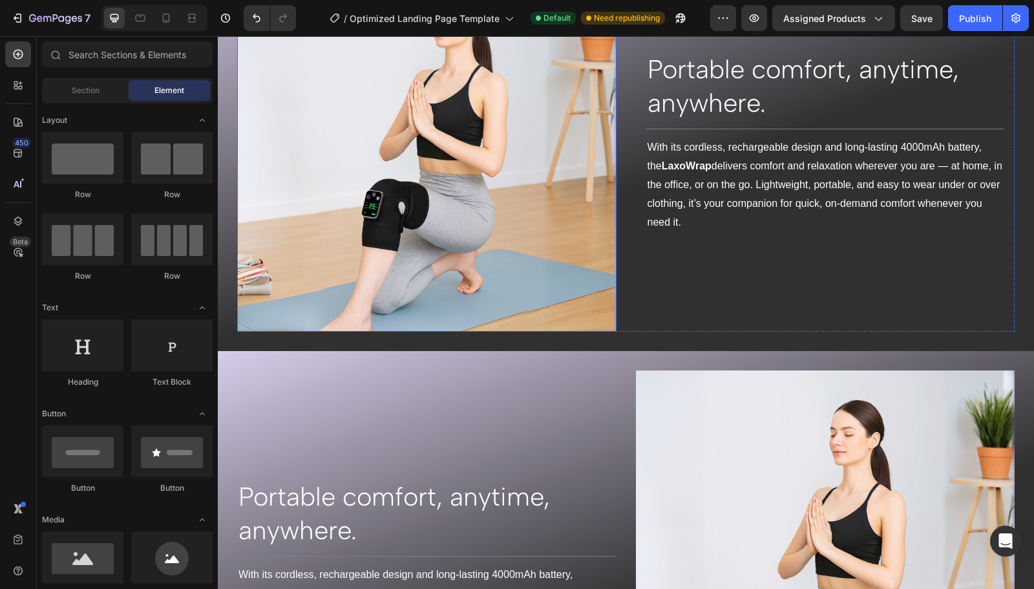
scroll to position [1902, 0]
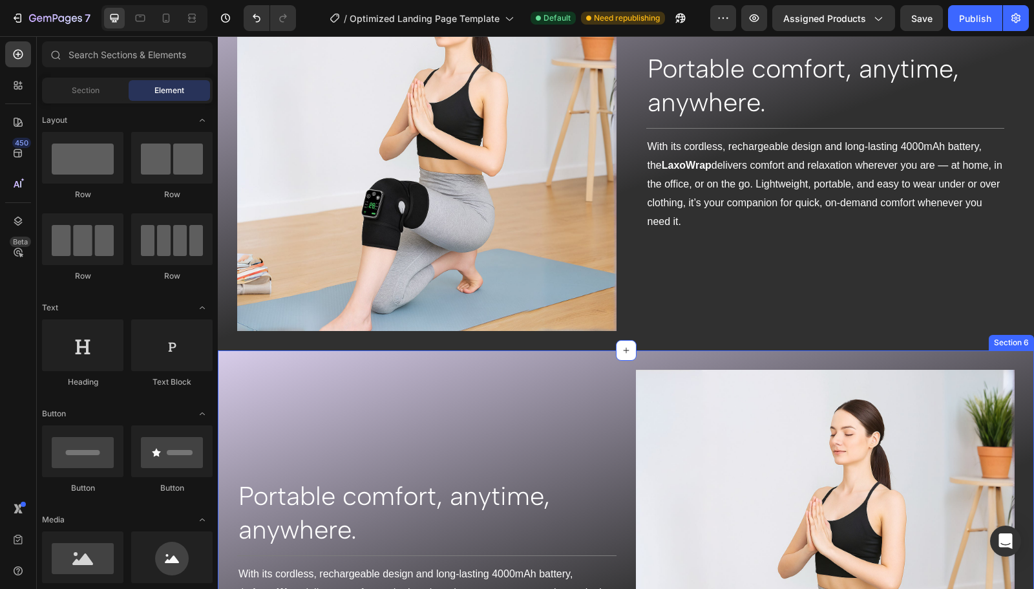
click at [262, 352] on div "Portable comfort, anytime, anywhere. Heading Title Line With its cordless, rech…" at bounding box center [626, 559] width 816 height 418
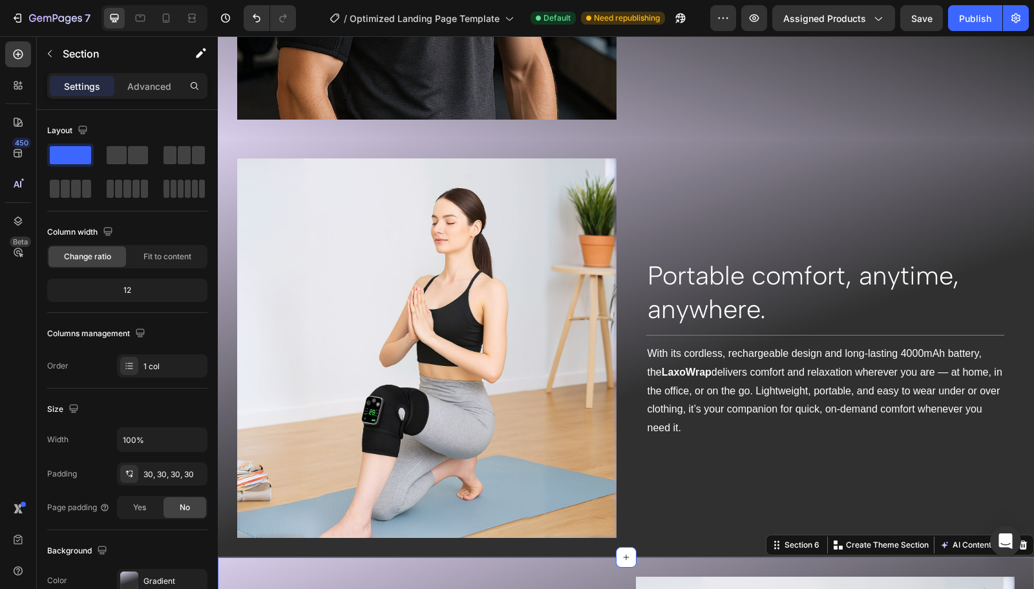
scroll to position [1700, 0]
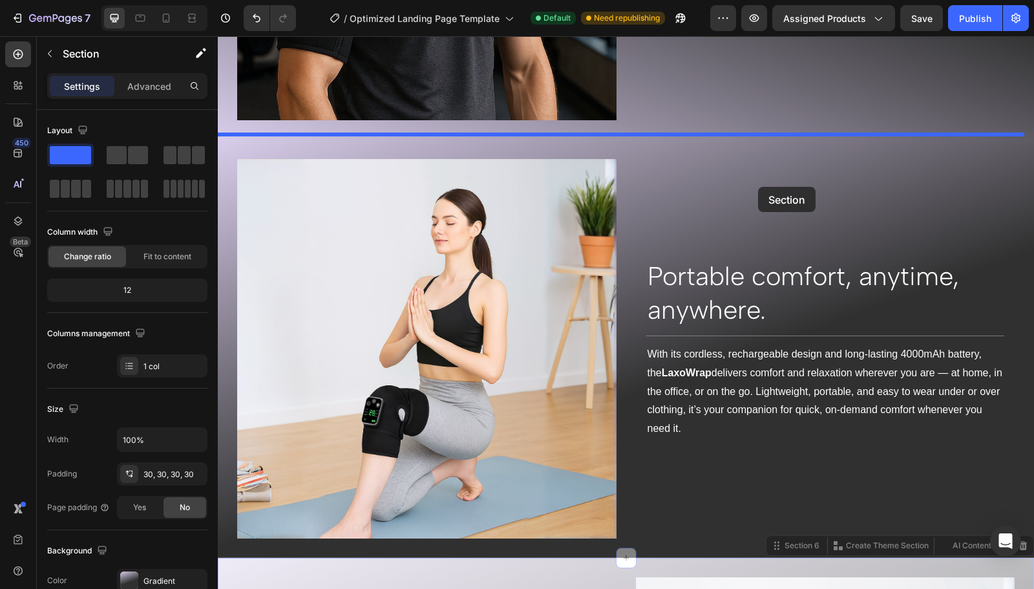
drag, startPoint x: 766, startPoint y: 533, endPoint x: 758, endPoint y: 187, distance: 346.4
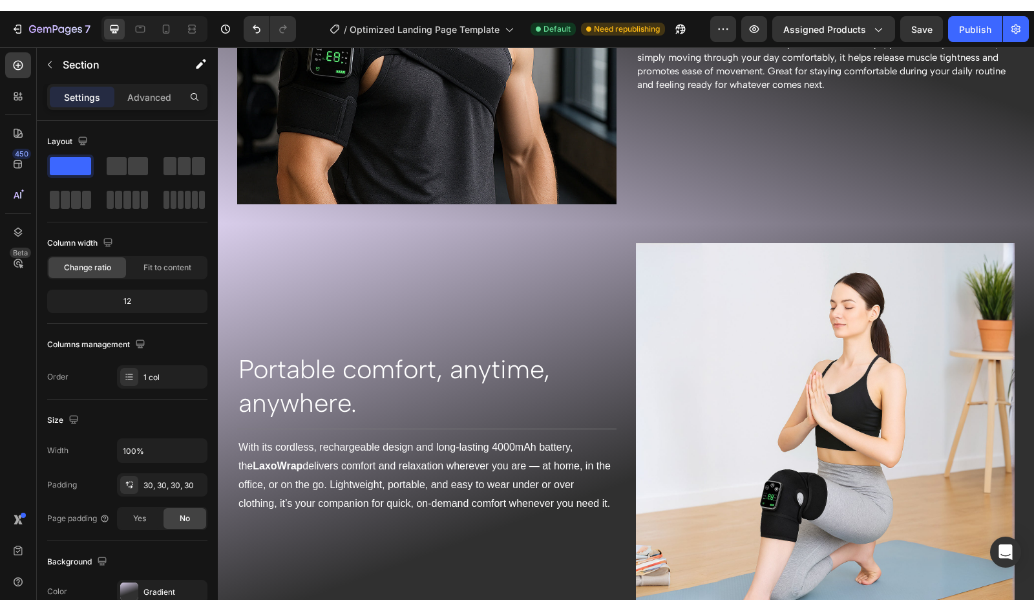
scroll to position [1836, 0]
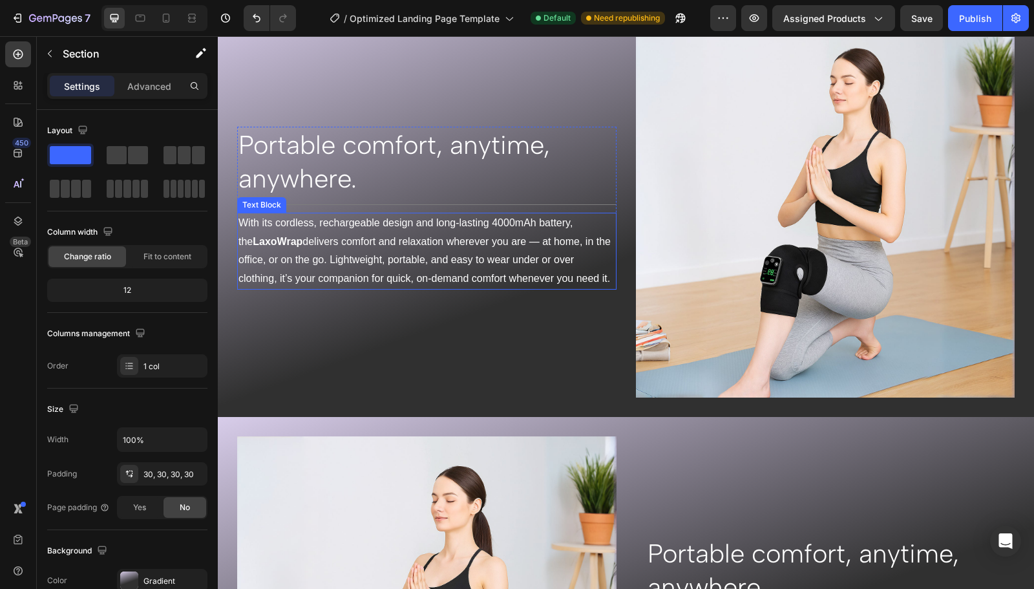
click at [404, 255] on p "With its cordless, rechargeable design and long-lasting 4000mAh battery, the La…" at bounding box center [426, 251] width 377 height 74
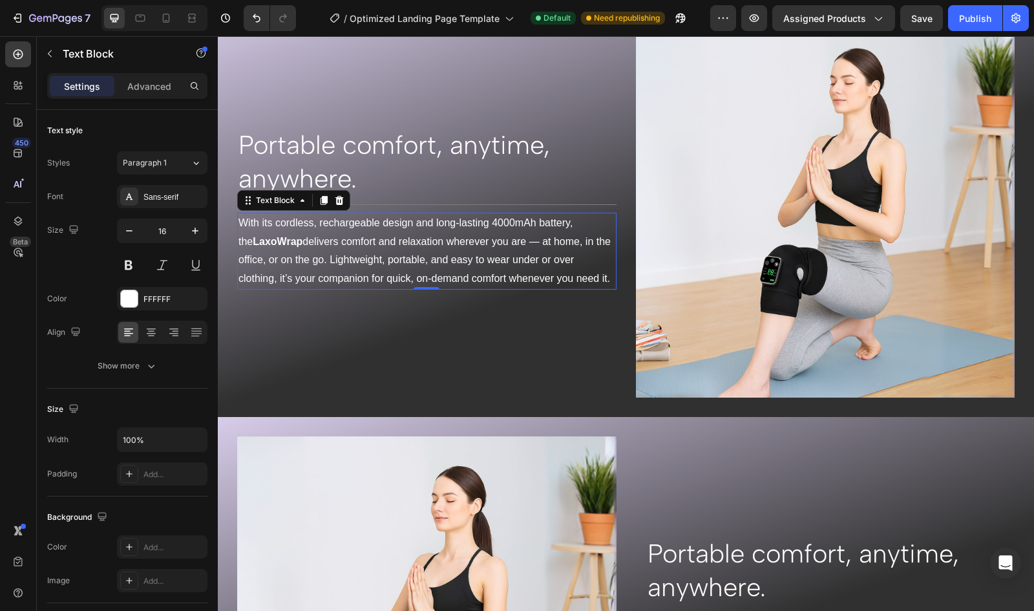
click at [268, 150] on h2 "Portable comfort, anytime, anywhere." at bounding box center [426, 162] width 379 height 70
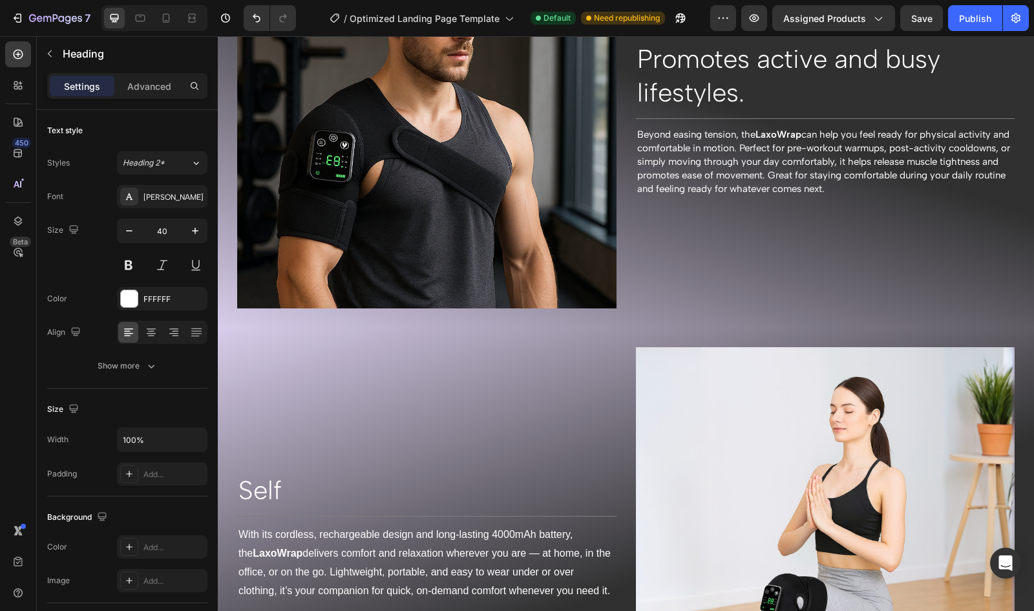
scroll to position [1770, 0]
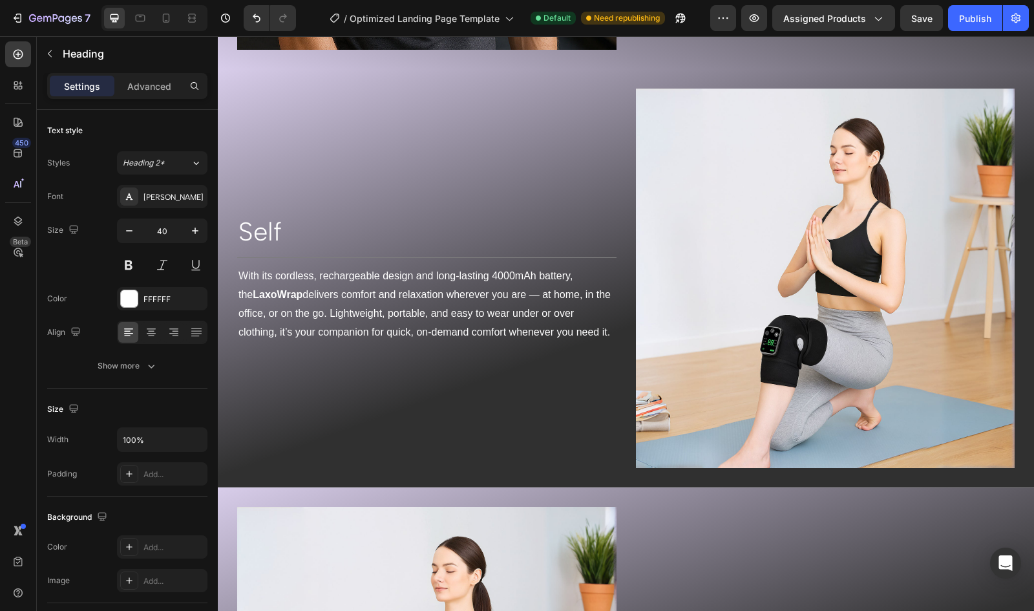
click at [282, 222] on h2 "Self" at bounding box center [426, 231] width 379 height 36
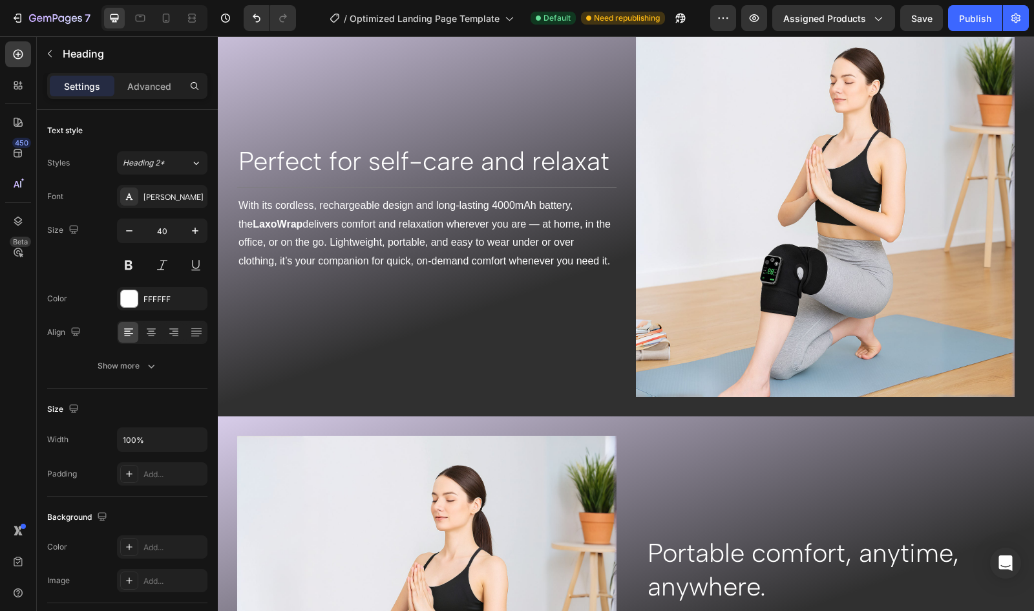
scroll to position [1820, 0]
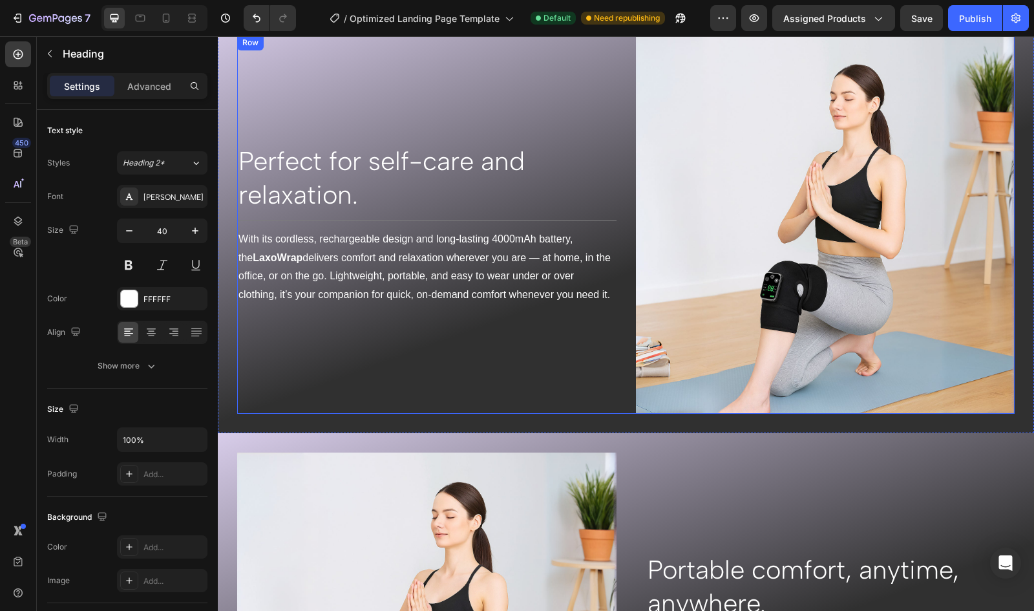
click at [364, 277] on p "With its cordless, rechargeable design and long-lasting 4000mAh battery, the La…" at bounding box center [426, 267] width 377 height 74
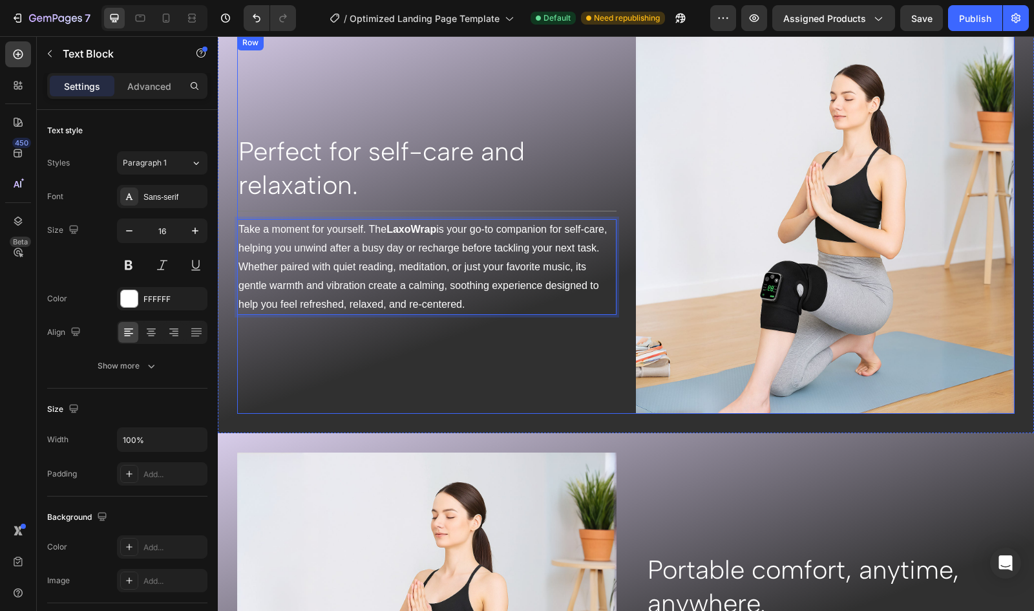
click at [521, 361] on div "Perfect for self-care and relaxation. Heading Title Line Take a moment for your…" at bounding box center [426, 224] width 379 height 379
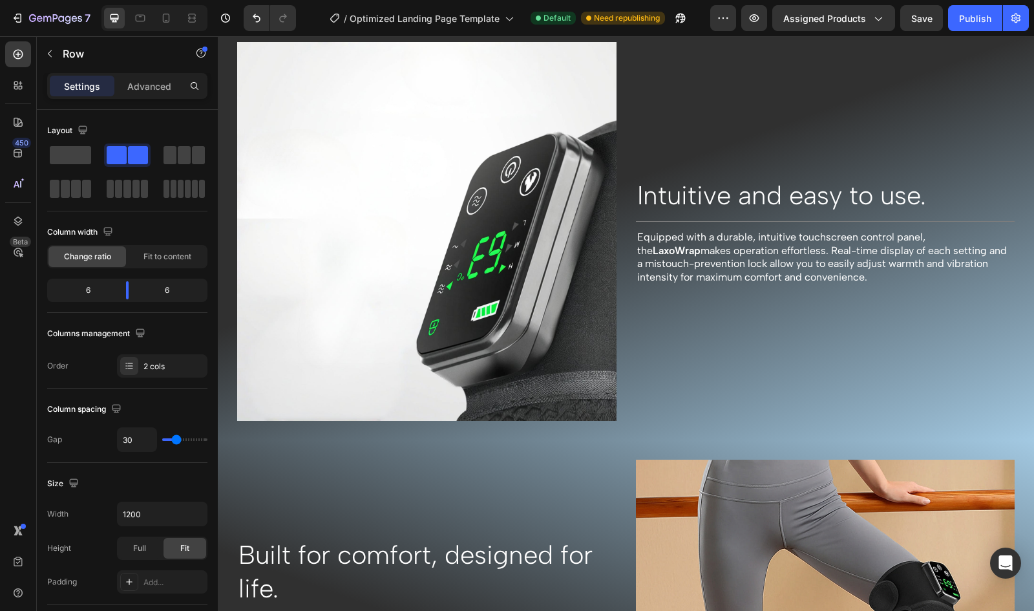
scroll to position [2641, 0]
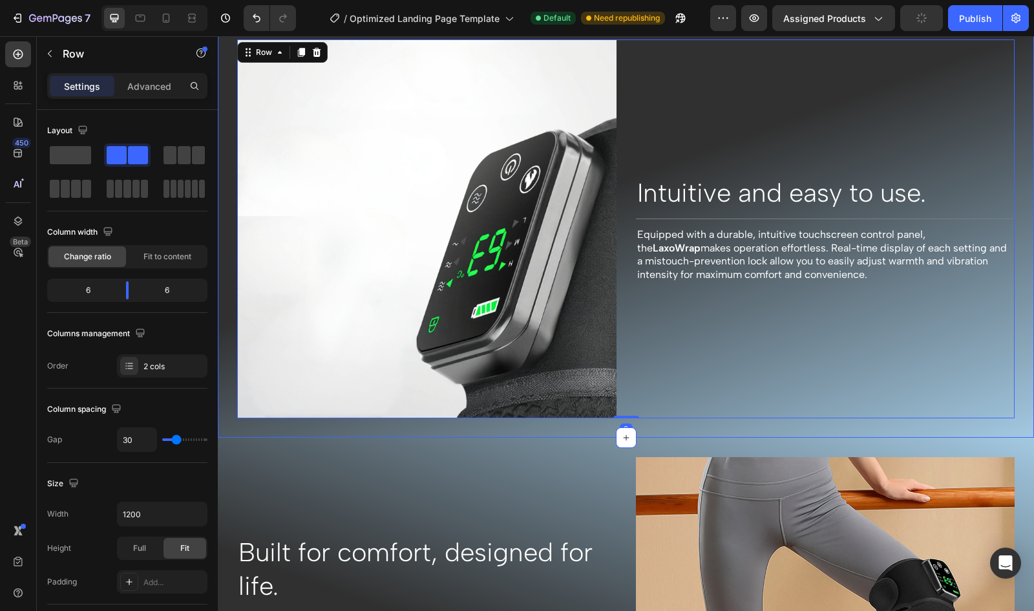
click at [936, 421] on div "Image Intuitive and easy to use. Heading Title Line Equipped with a durable, in…" at bounding box center [626, 229] width 816 height 418
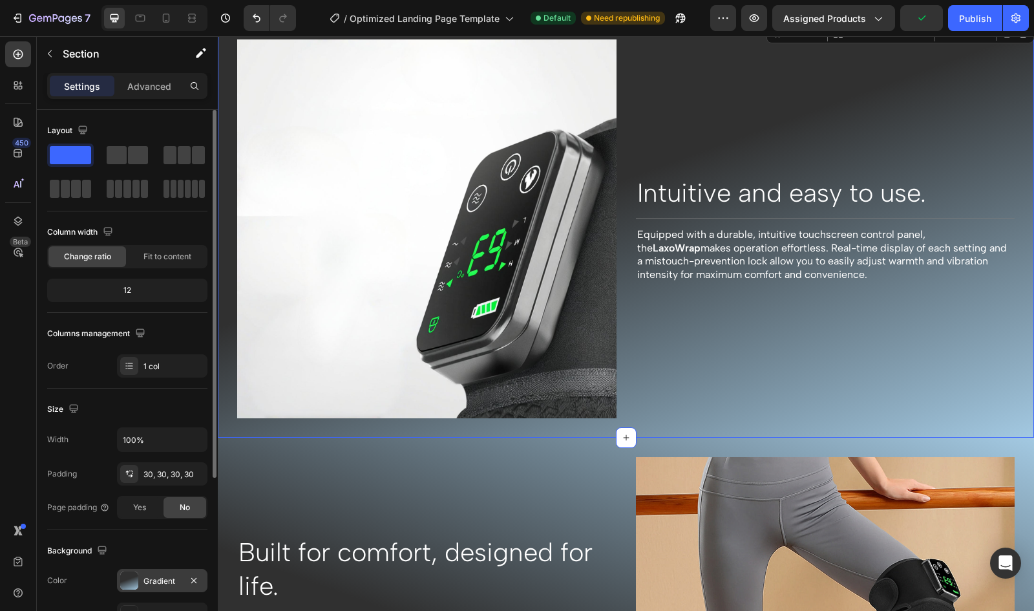
click at [136, 577] on div at bounding box center [129, 580] width 18 height 18
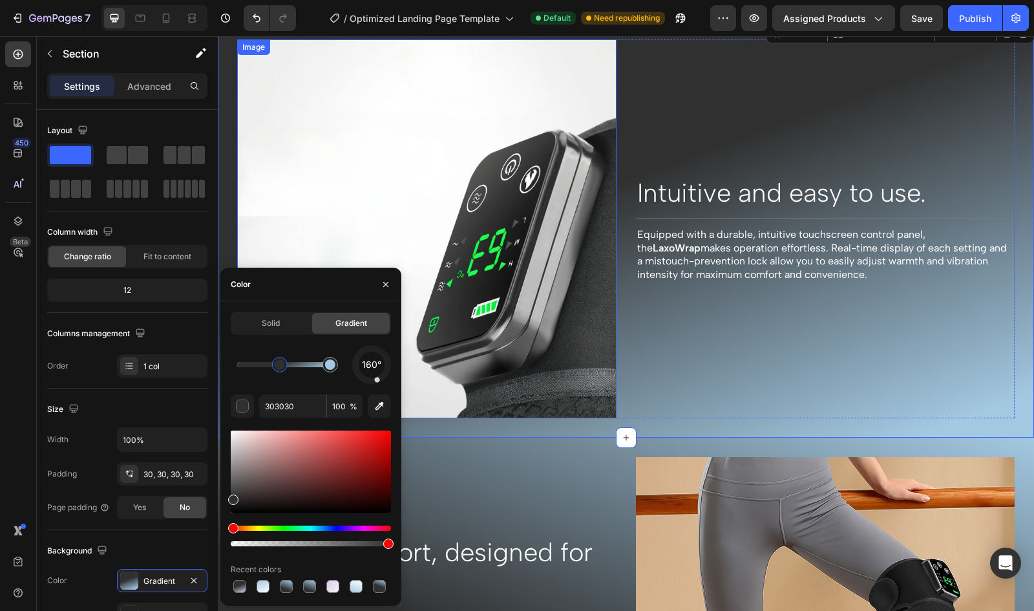
drag, startPoint x: 555, startPoint y: 405, endPoint x: 404, endPoint y: 368, distance: 155.1
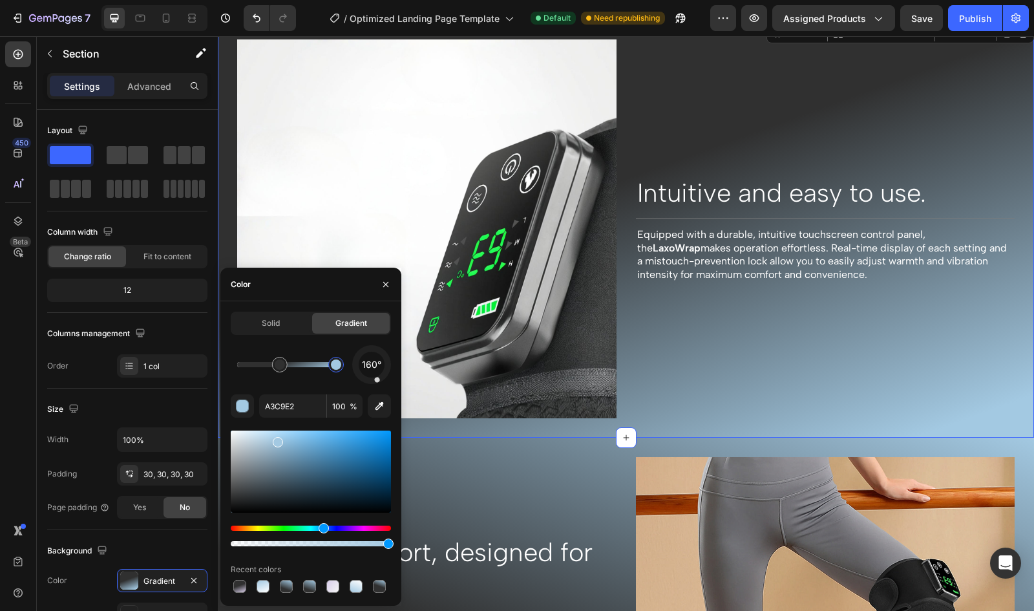
drag, startPoint x: 330, startPoint y: 365, endPoint x: 371, endPoint y: 365, distance: 40.7
click at [371, 365] on div "160°" at bounding box center [311, 364] width 160 height 39
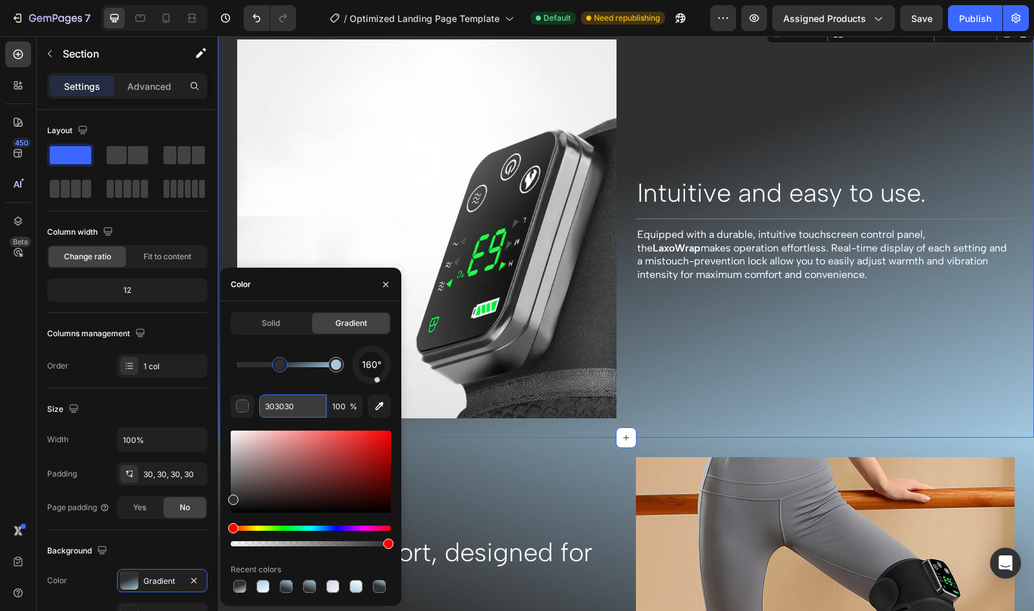
click at [306, 400] on input "303030" at bounding box center [292, 405] width 67 height 23
click at [291, 408] on input "303030" at bounding box center [292, 405] width 67 height 23
click at [297, 408] on input "303030" at bounding box center [292, 405] width 67 height 23
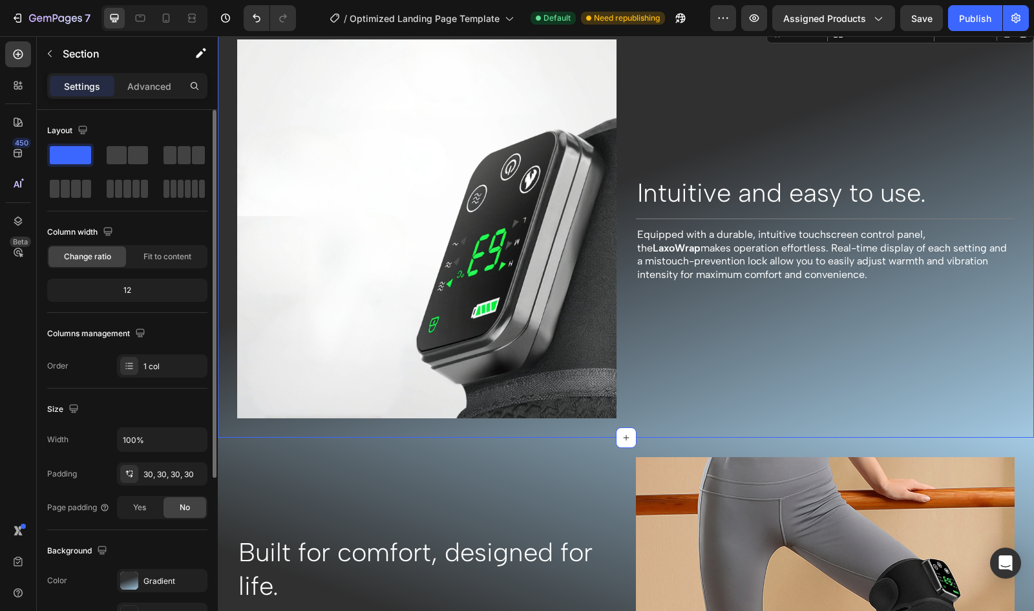
click at [129, 565] on div "Background The changes might be hidden by the video. Color Gradient Image Add..…" at bounding box center [127, 600] width 160 height 140
click at [136, 585] on div at bounding box center [129, 580] width 18 height 18
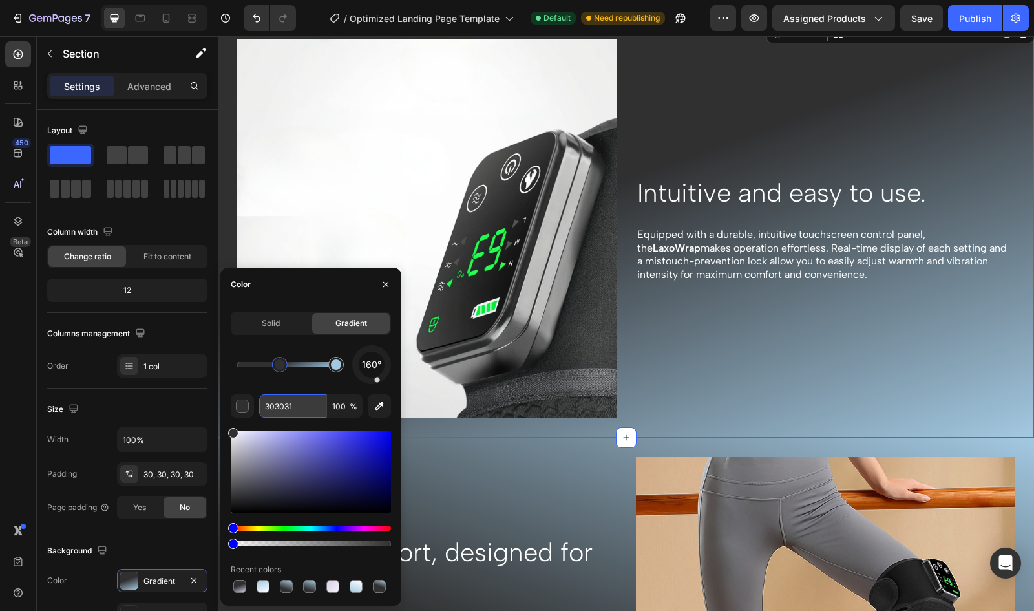
click at [306, 407] on input "303031" at bounding box center [292, 405] width 67 height 23
type input "303030"
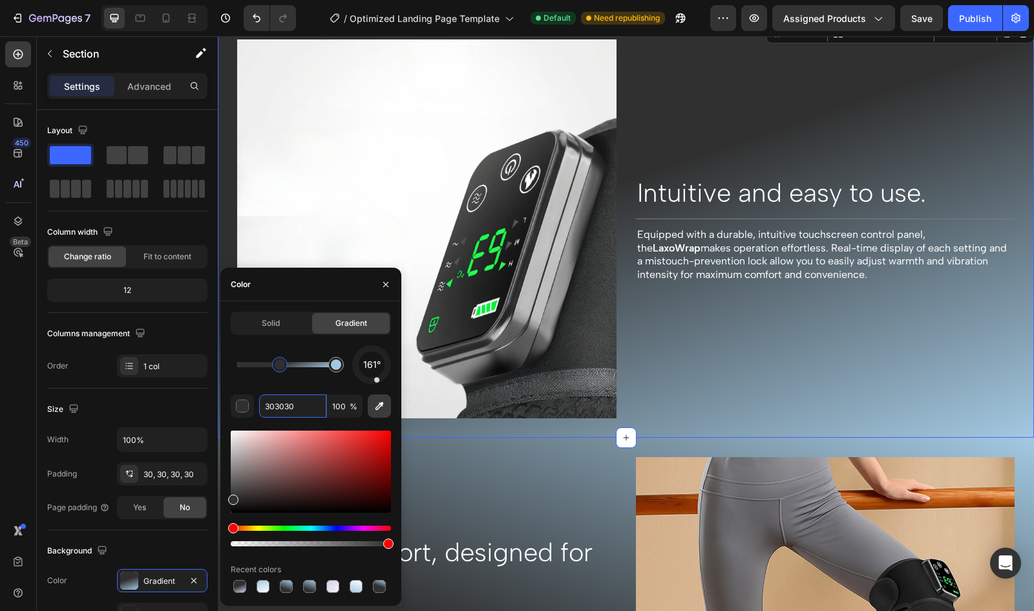
drag, startPoint x: 375, startPoint y: 375, endPoint x: 383, endPoint y: 396, distance: 22.1
click at [383, 396] on div "161° 303030 100 % Recent colors" at bounding box center [311, 470] width 160 height 250
drag, startPoint x: 379, startPoint y: 375, endPoint x: 363, endPoint y: 390, distance: 21.5
click at [363, 390] on div "198° 303030 100 % Recent colors" at bounding box center [311, 470] width 160 height 250
drag, startPoint x: 368, startPoint y: 381, endPoint x: 389, endPoint y: 414, distance: 38.4
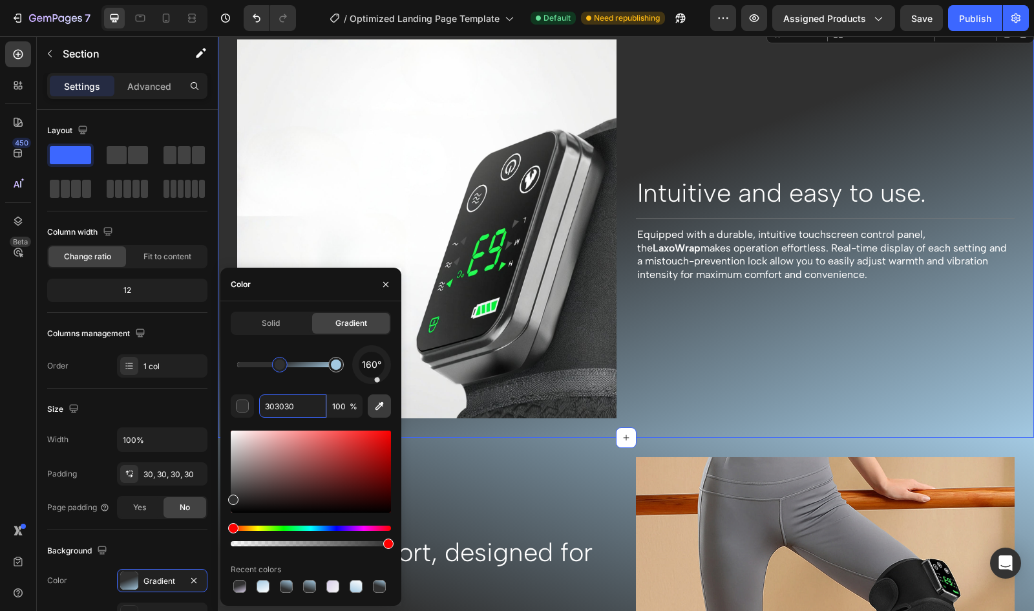
click at [389, 414] on div "160° 303030 100 % Recent colors" at bounding box center [311, 470] width 160 height 250
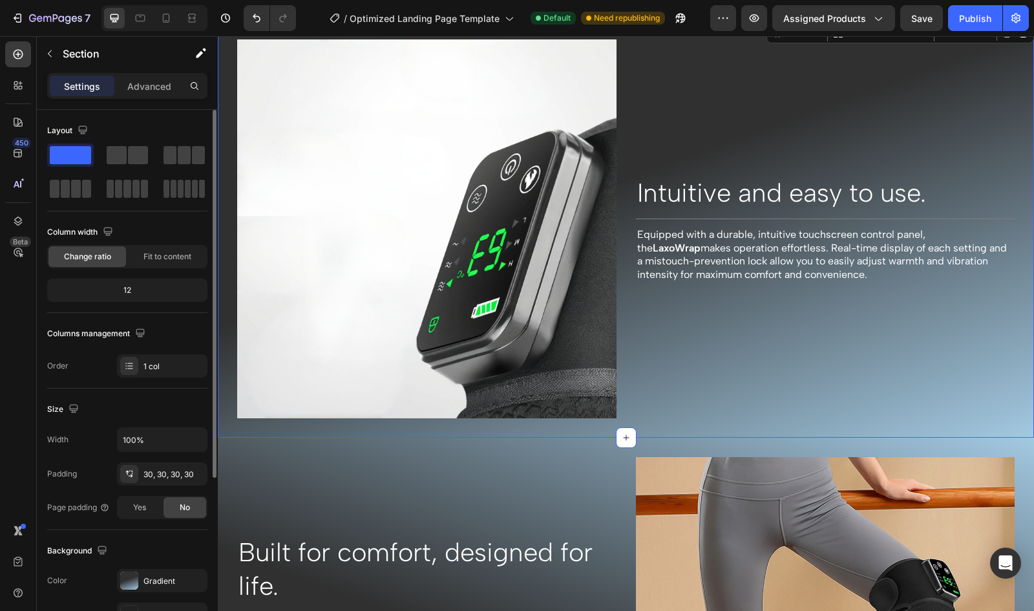
click at [165, 389] on div "Size Width 100% Padding 30, 30, 30, 30 Page padding Yes No" at bounding box center [127, 459] width 160 height 142
click at [149, 571] on div "Gradient" at bounding box center [162, 580] width 90 height 23
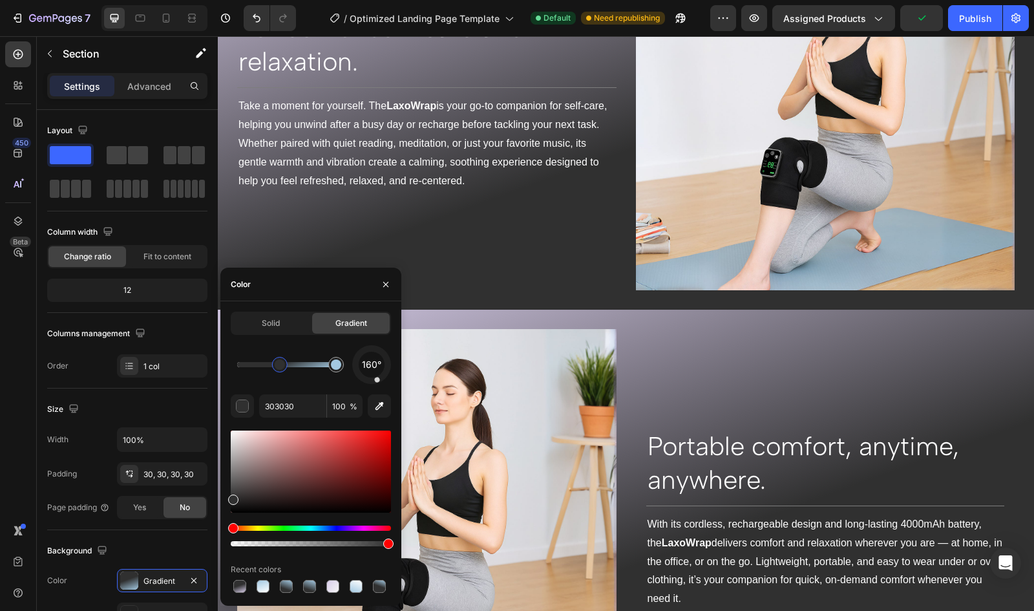
scroll to position [1949, 0]
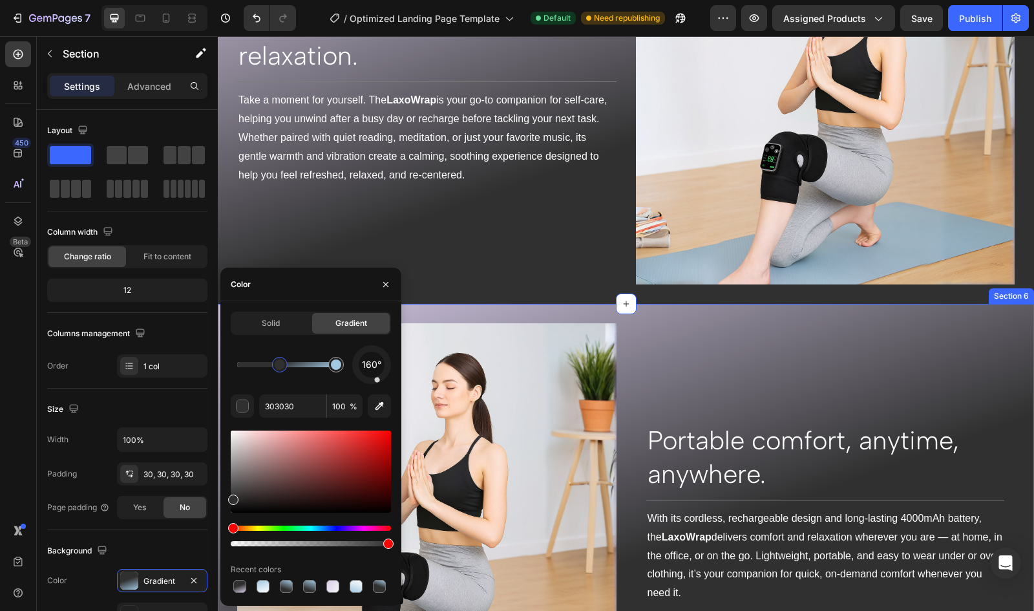
click at [750, 313] on div "Image Portable comfort, anytime, anywhere. Heading Title Line With its cordless…" at bounding box center [626, 513] width 816 height 418
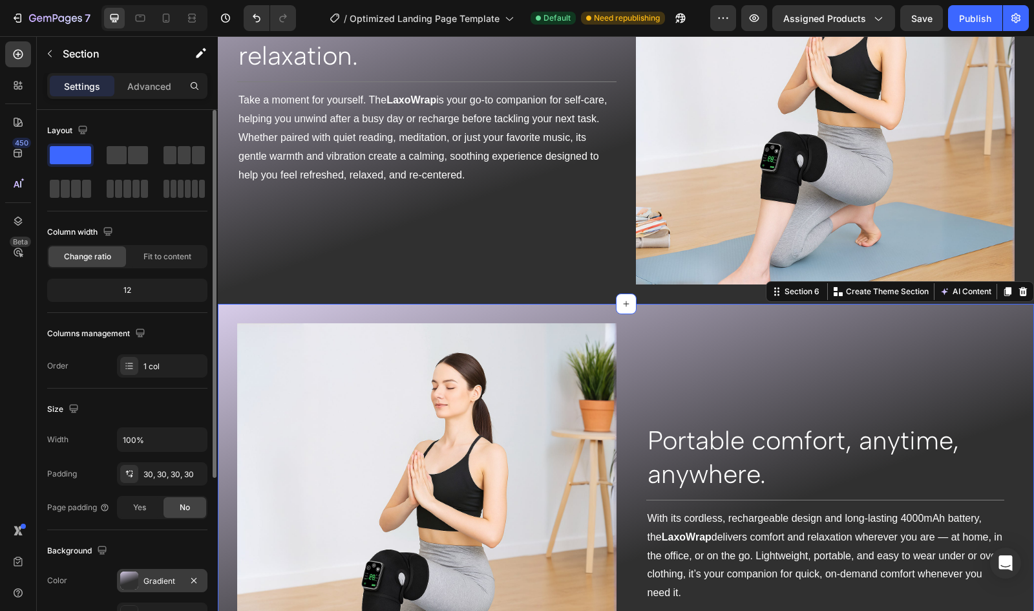
click at [143, 585] on div "Gradient" at bounding box center [162, 580] width 90 height 23
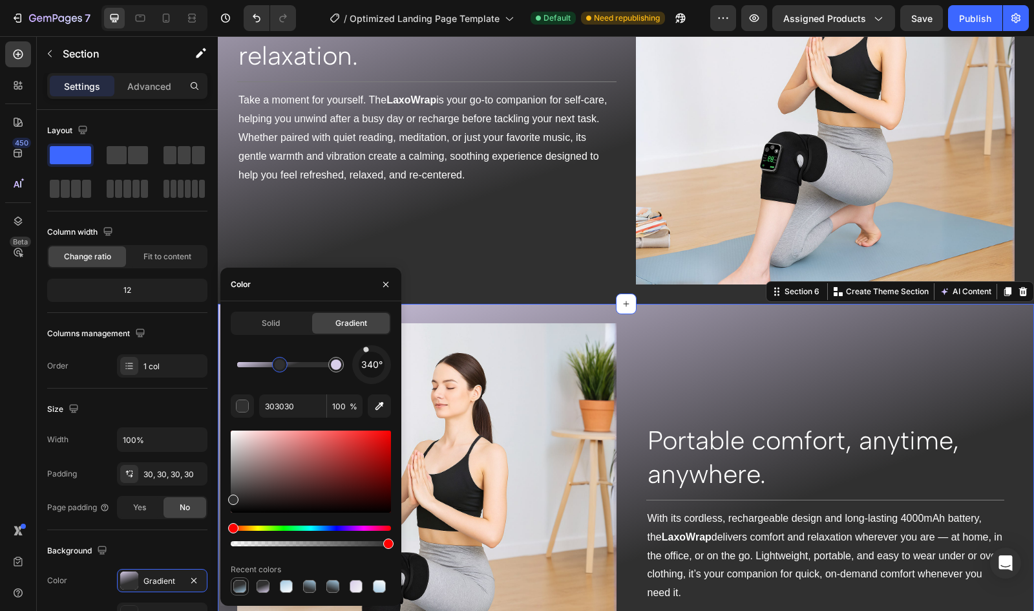
click at [243, 583] on div at bounding box center [239, 586] width 13 height 13
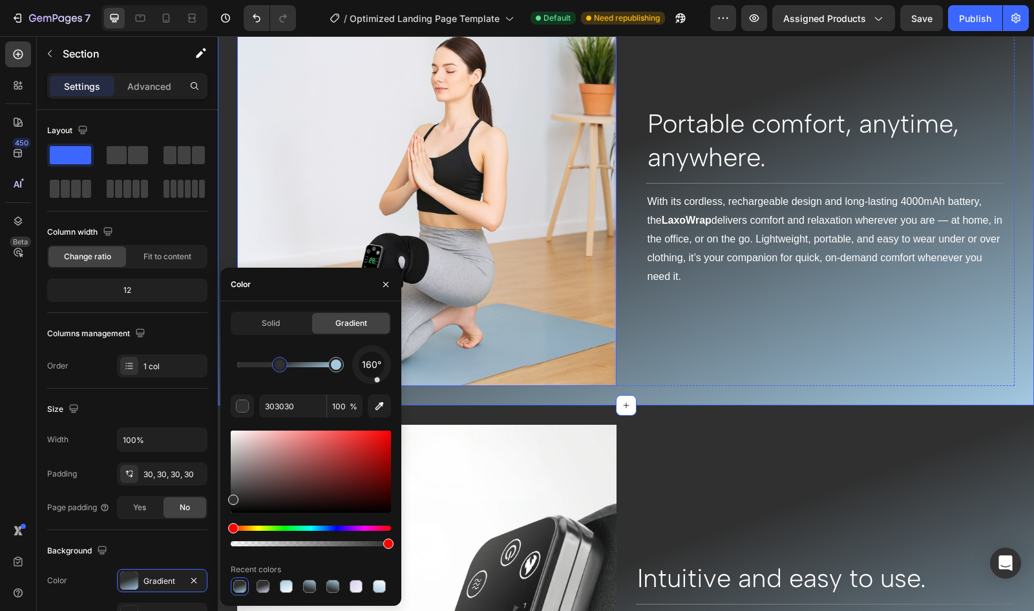
scroll to position [2512, 0]
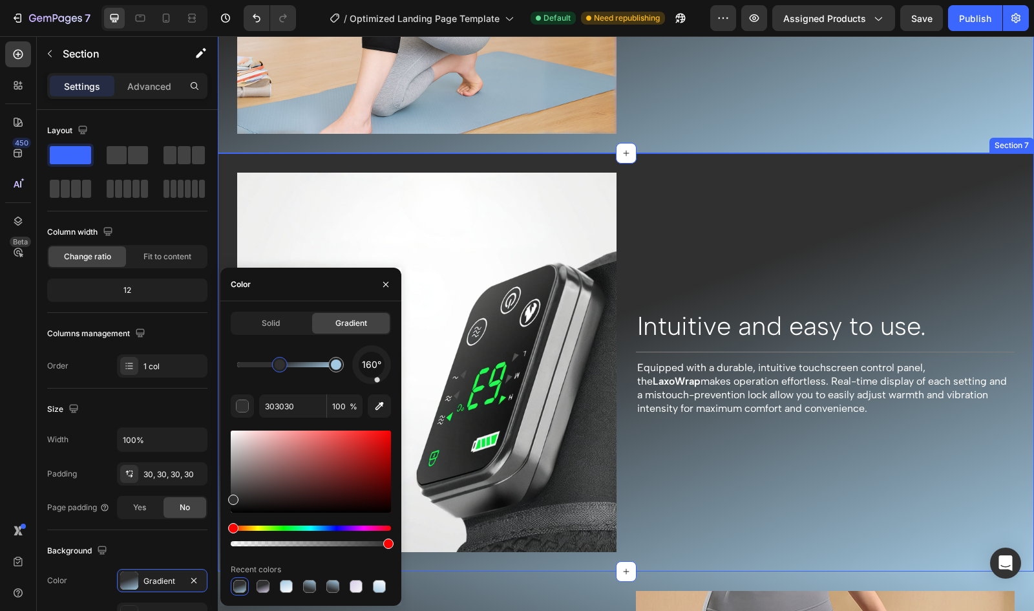
click at [664, 162] on div "Image Intuitive and easy to use. Heading Title Line Equipped with a durable, in…" at bounding box center [626, 362] width 816 height 418
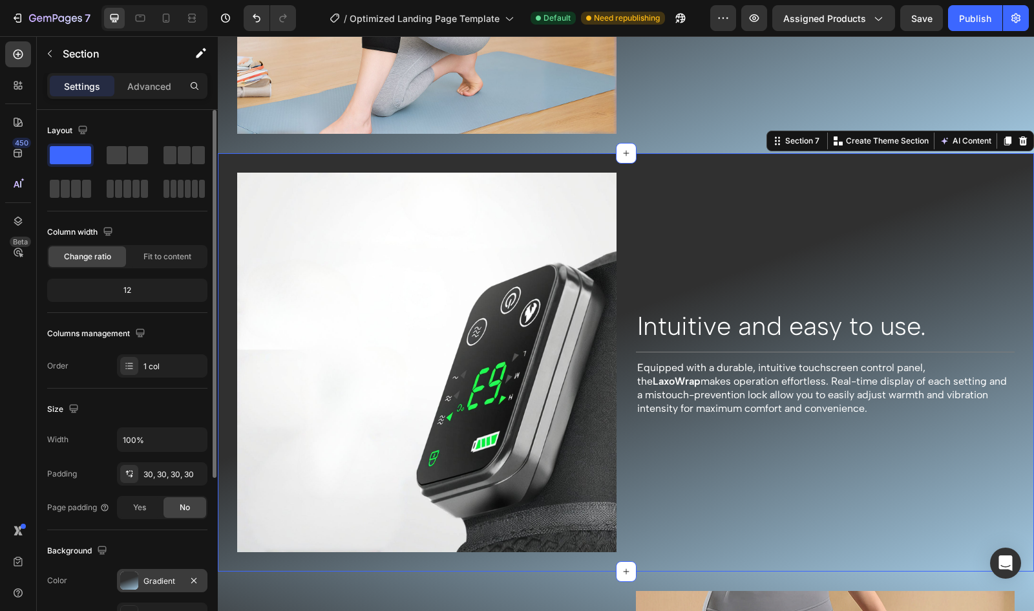
click at [129, 582] on div at bounding box center [129, 580] width 18 height 18
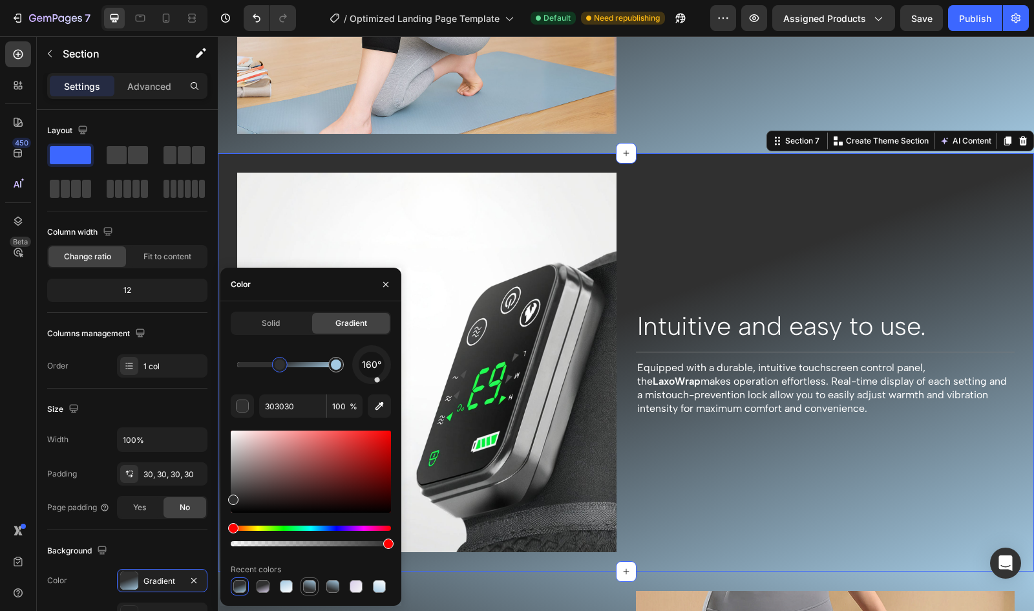
drag, startPoint x: 310, startPoint y: 580, endPoint x: 508, endPoint y: 338, distance: 313.1
click at [310, 580] on div at bounding box center [309, 586] width 13 height 13
type input "A3C9E2"
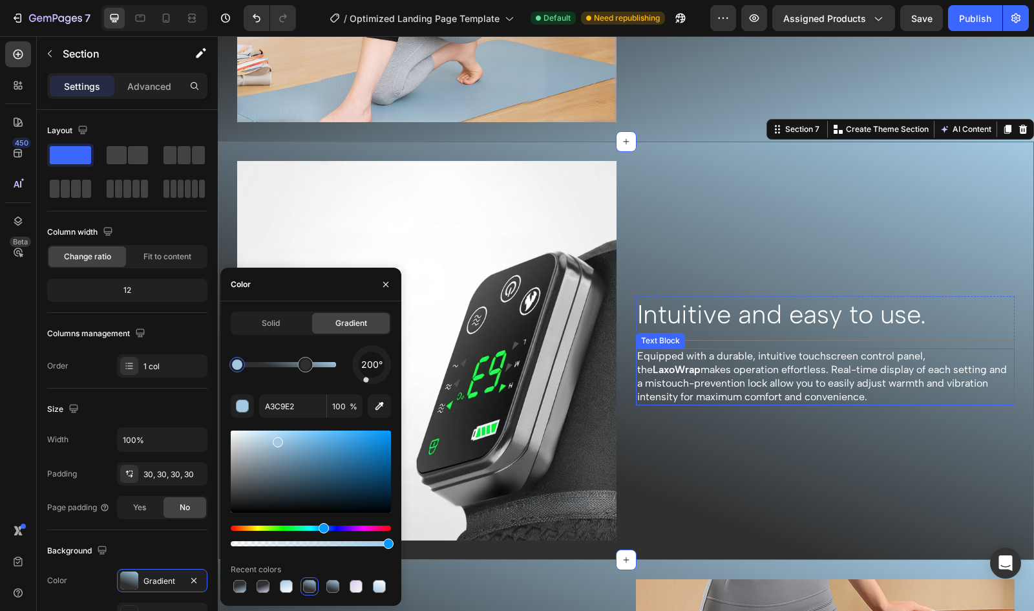
scroll to position [2524, 0]
click at [694, 536] on div "Image Intuitive and easy to use. Heading Title Line Equipped with a durable, in…" at bounding box center [626, 350] width 816 height 418
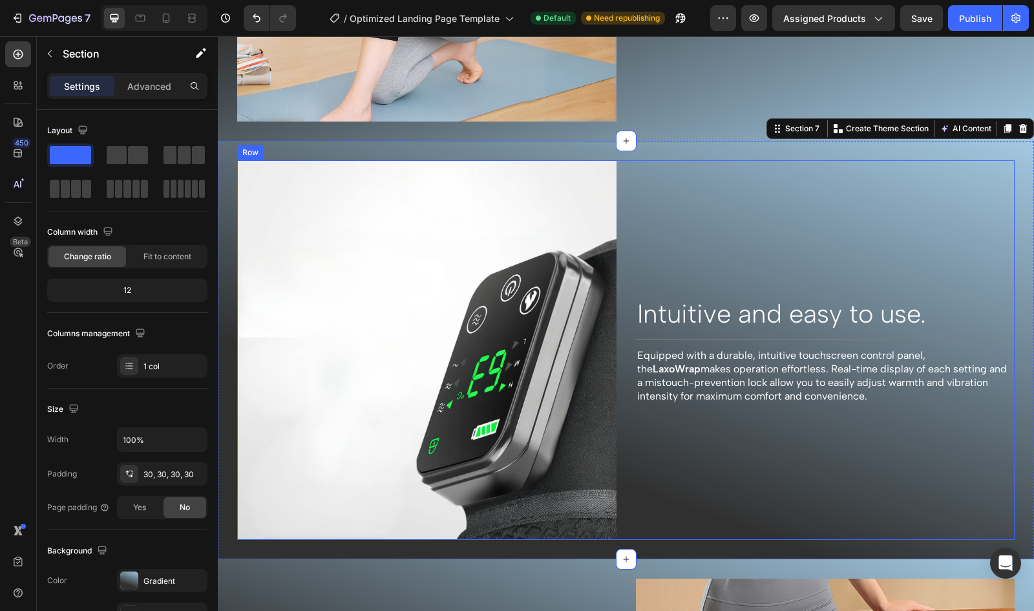
click at [757, 437] on div "Intuitive and easy to use. Heading Title Line Equipped with a durable, intuitiv…" at bounding box center [825, 349] width 379 height 379
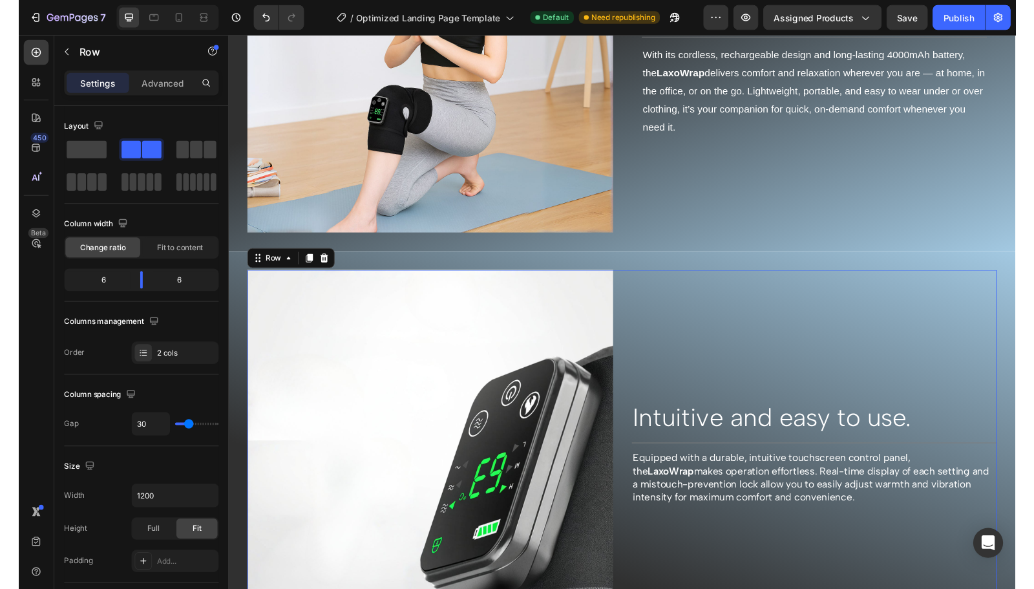
scroll to position [2391, 0]
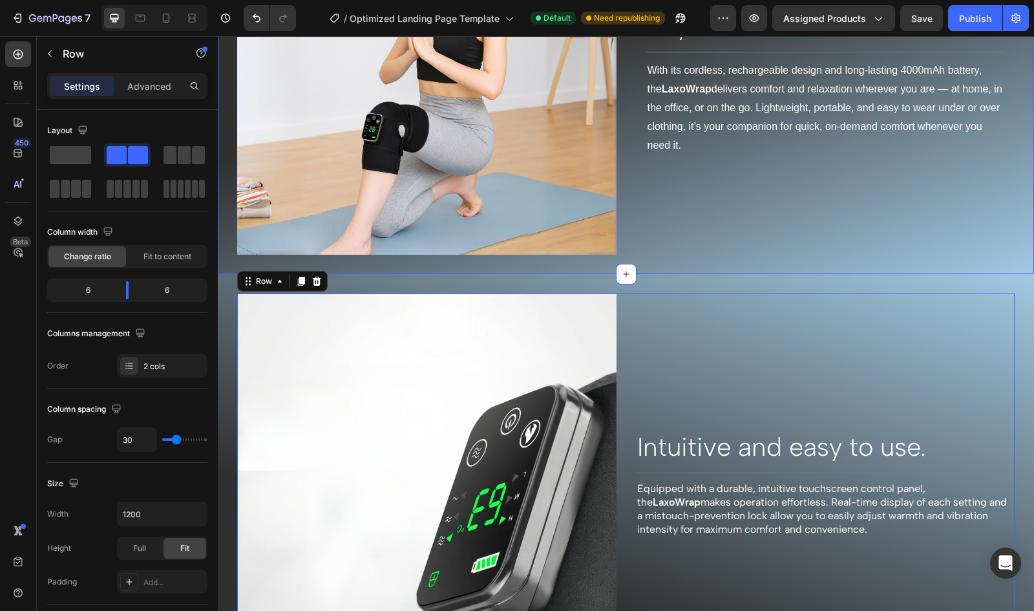
click at [697, 281] on div "Image Intuitive and easy to use. Heading Title Line Equipped with a durable, in…" at bounding box center [626, 483] width 816 height 418
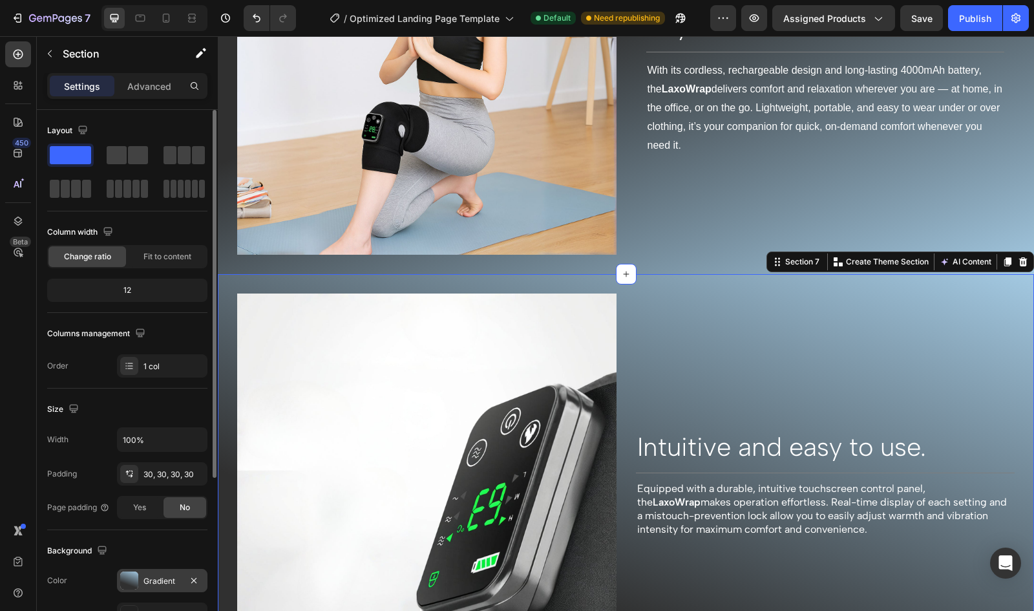
click at [127, 583] on div at bounding box center [129, 580] width 18 height 18
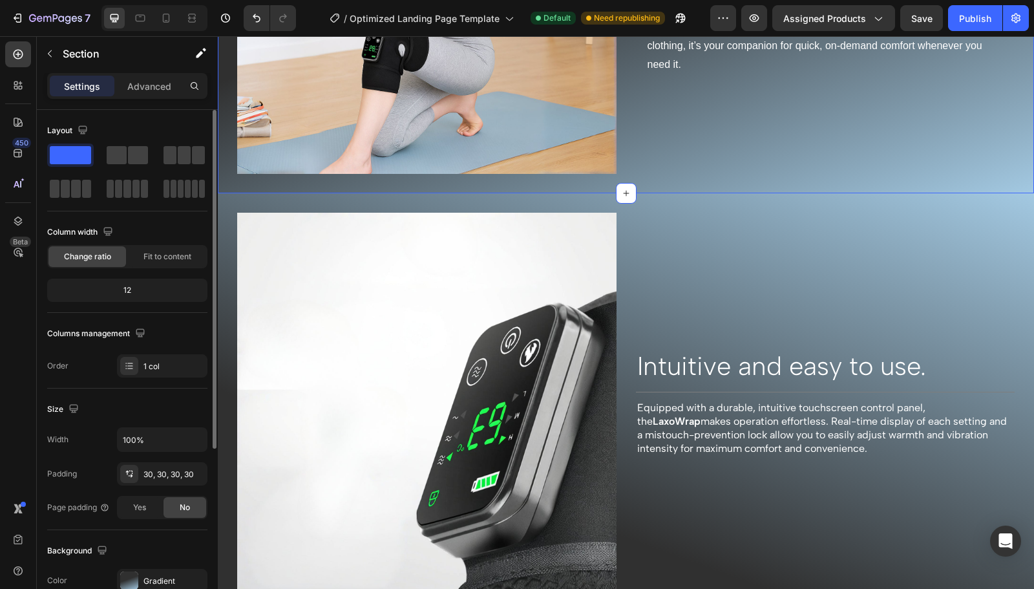
scroll to position [67, 0]
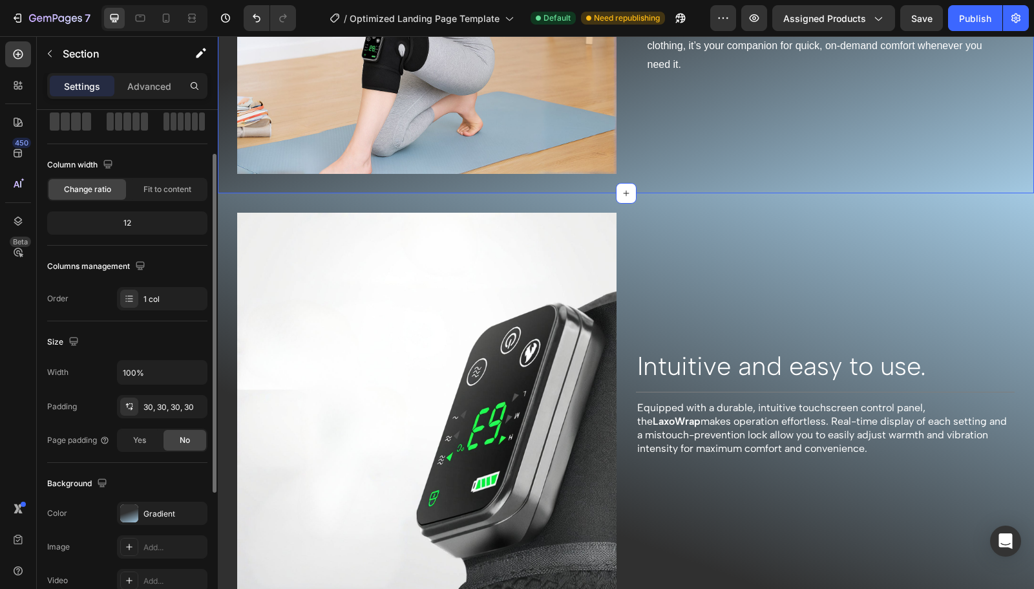
click at [137, 518] on div at bounding box center [129, 513] width 18 height 18
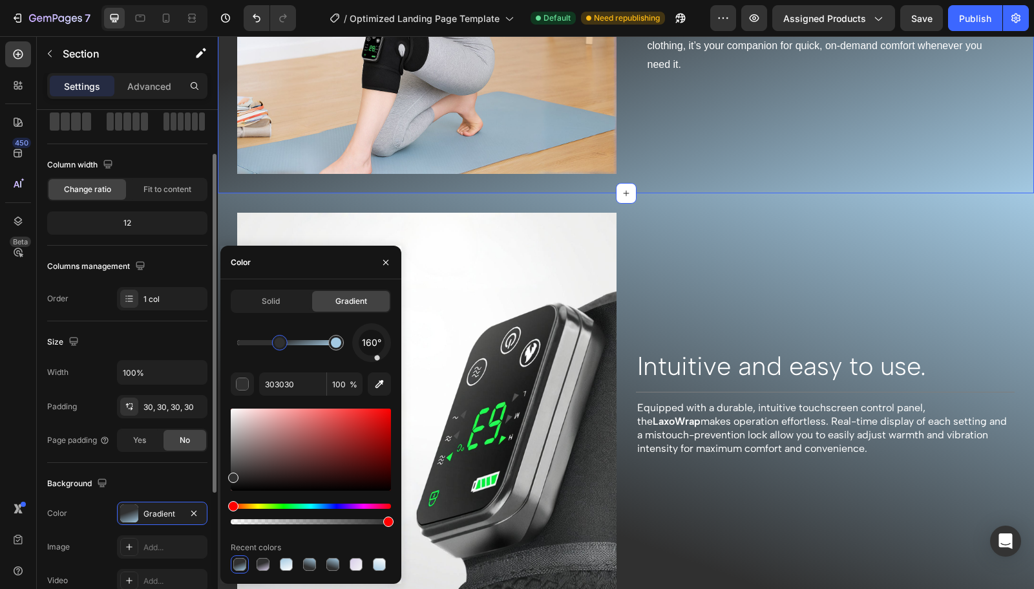
click at [286, 344] on div at bounding box center [280, 343] width 16 height 16
click at [333, 345] on div at bounding box center [336, 342] width 10 height 10
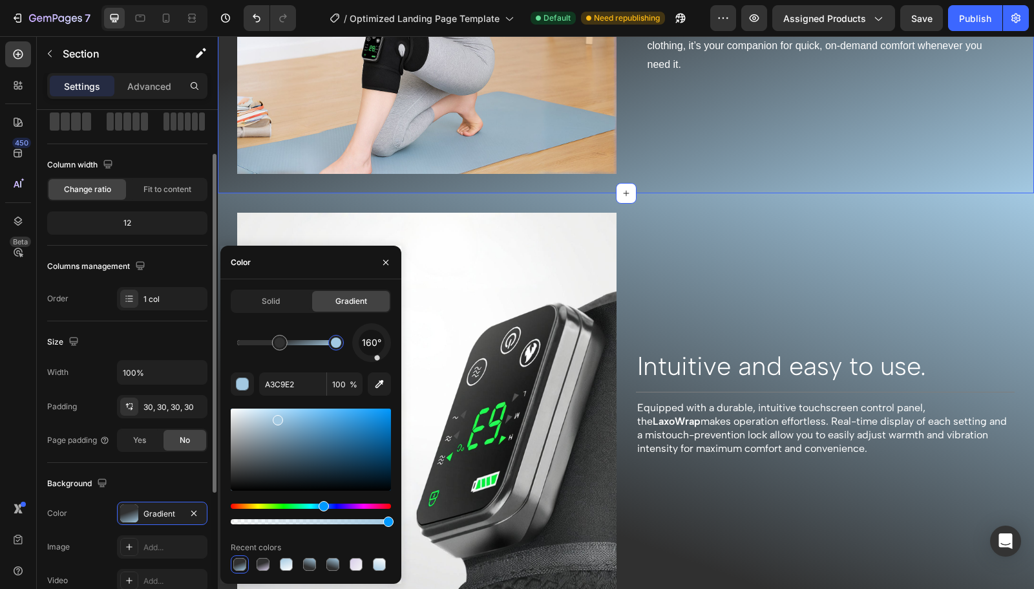
type input "303030"
click at [276, 335] on div at bounding box center [279, 342] width 23 height 23
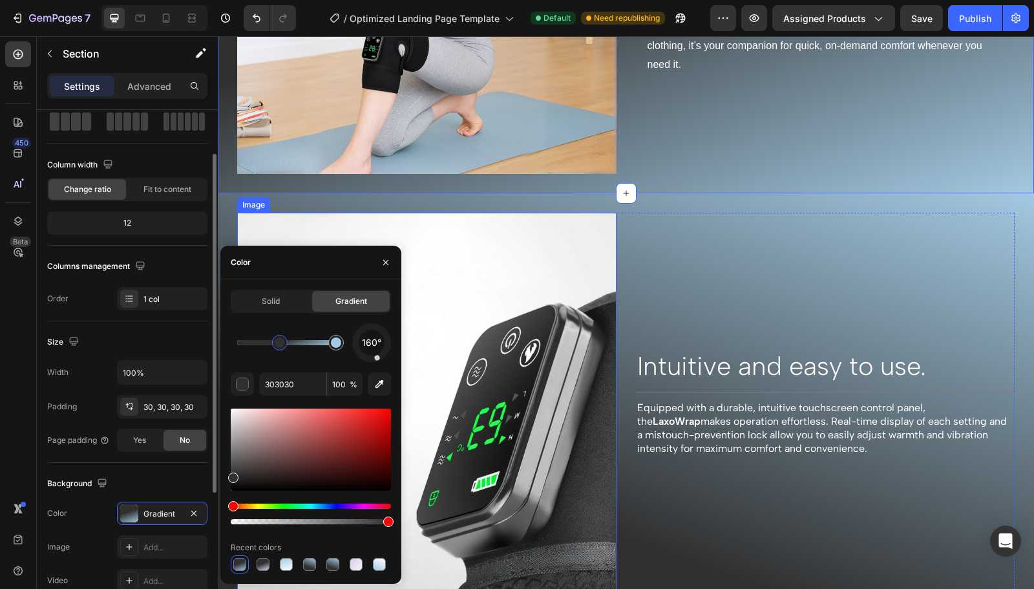
click at [407, 226] on img at bounding box center [426, 402] width 379 height 379
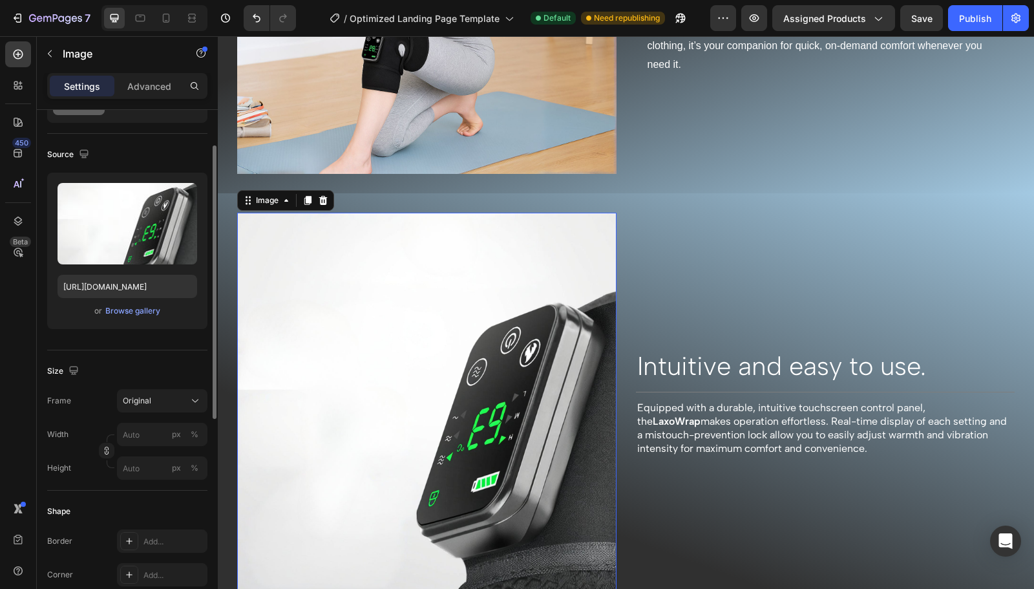
scroll to position [0, 0]
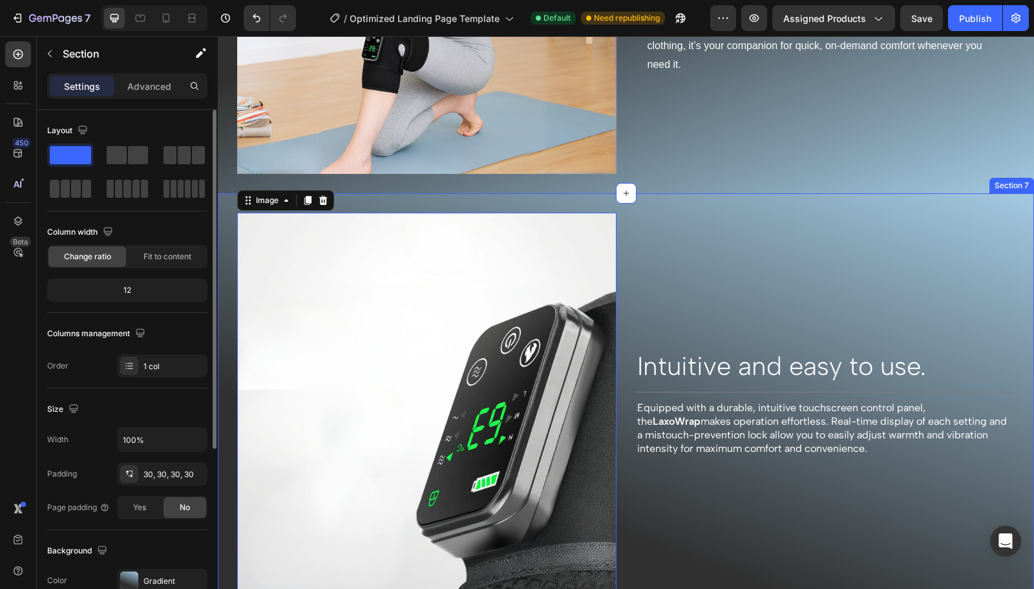
click at [359, 193] on div "Image 0 Intuitive and easy to use. Heading Title Line Equipped with a durable, …" at bounding box center [626, 402] width 816 height 418
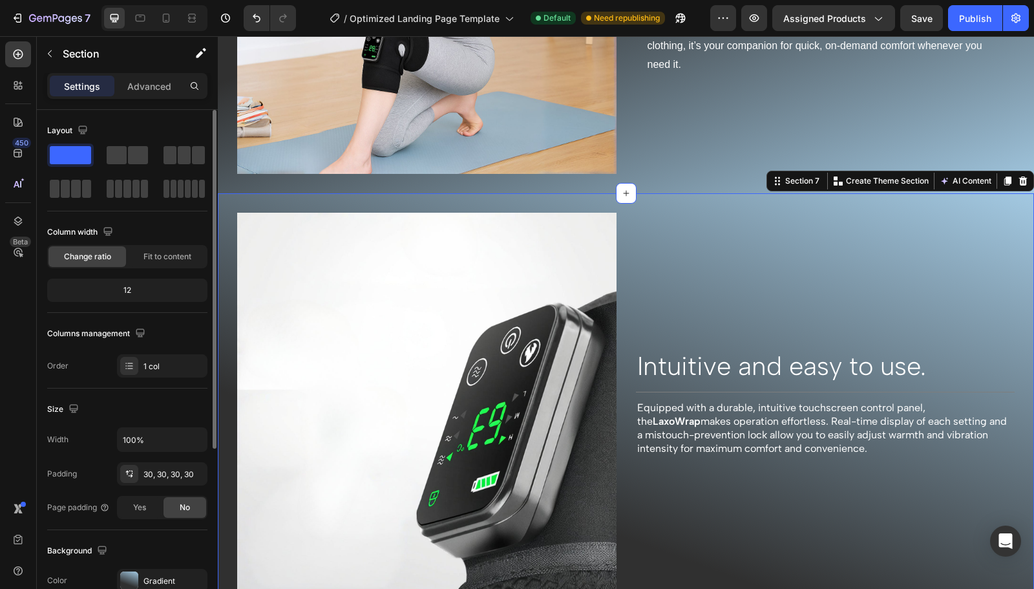
click at [131, 569] on div "Gradient" at bounding box center [162, 580] width 90 height 23
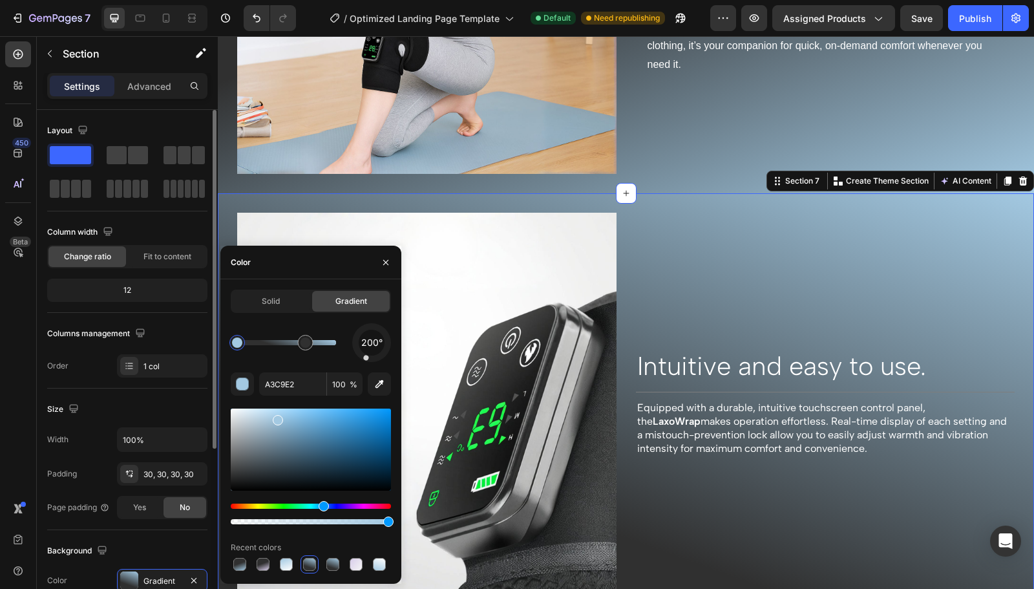
click at [241, 568] on div at bounding box center [239, 564] width 13 height 13
type input "303030"
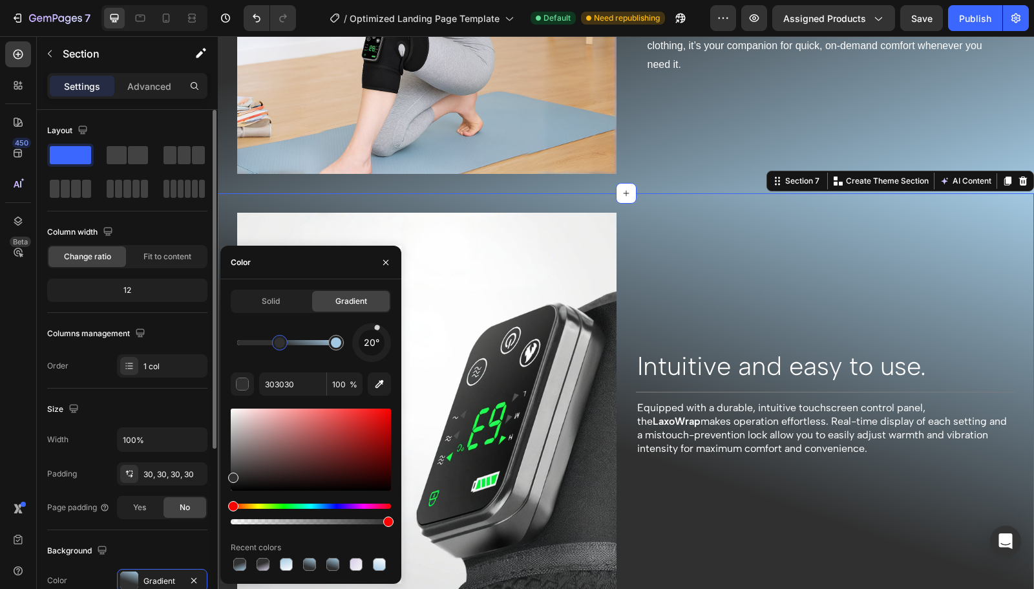
drag, startPoint x: 376, startPoint y: 356, endPoint x: 385, endPoint y: 306, distance: 51.2
click at [385, 306] on div "Solid Gradient 20° 303030 100 % Recent colors" at bounding box center [311, 431] width 160 height 284
click at [567, 280] on img at bounding box center [426, 402] width 379 height 379
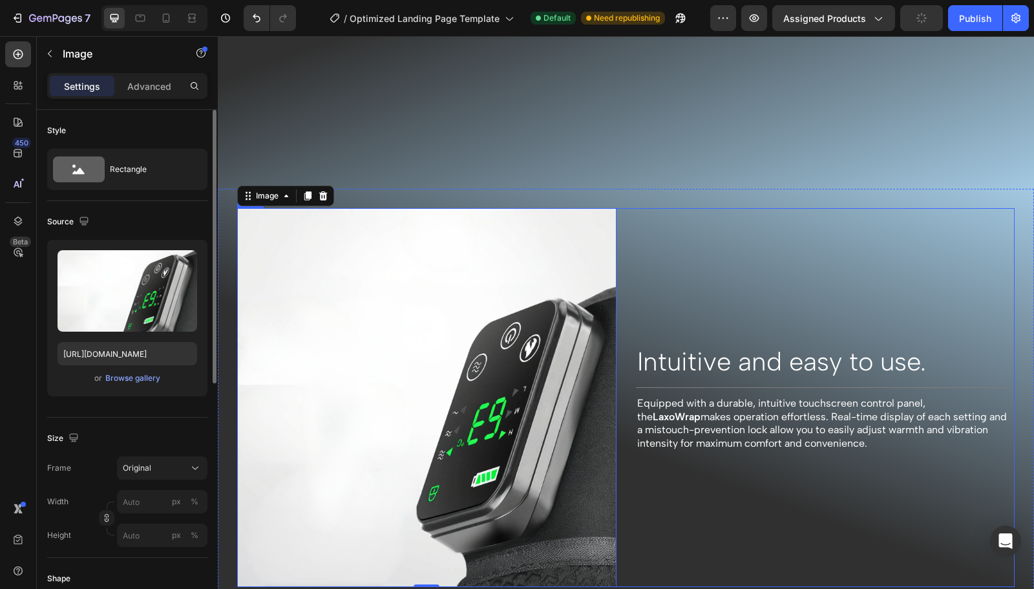
scroll to position [2627, 0]
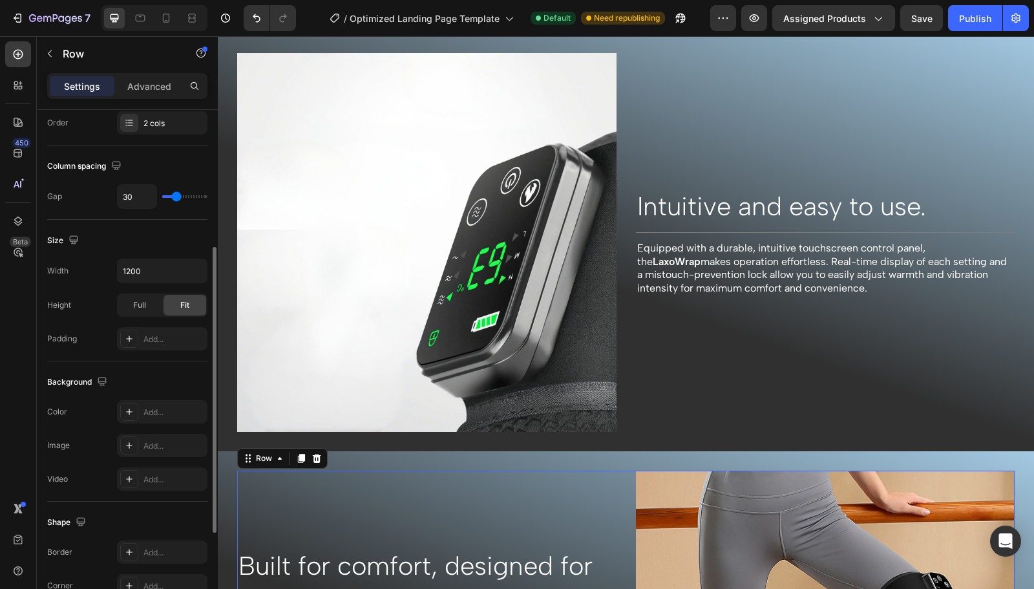
scroll to position [242, 0]
click at [215, 457] on div at bounding box center [215, 387] width 4 height 286
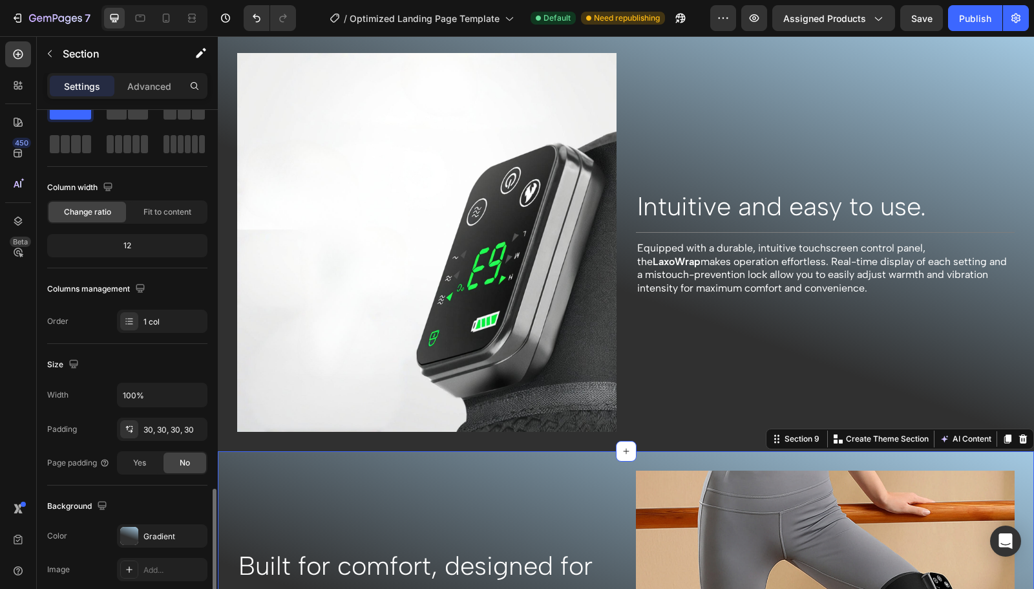
scroll to position [271, 0]
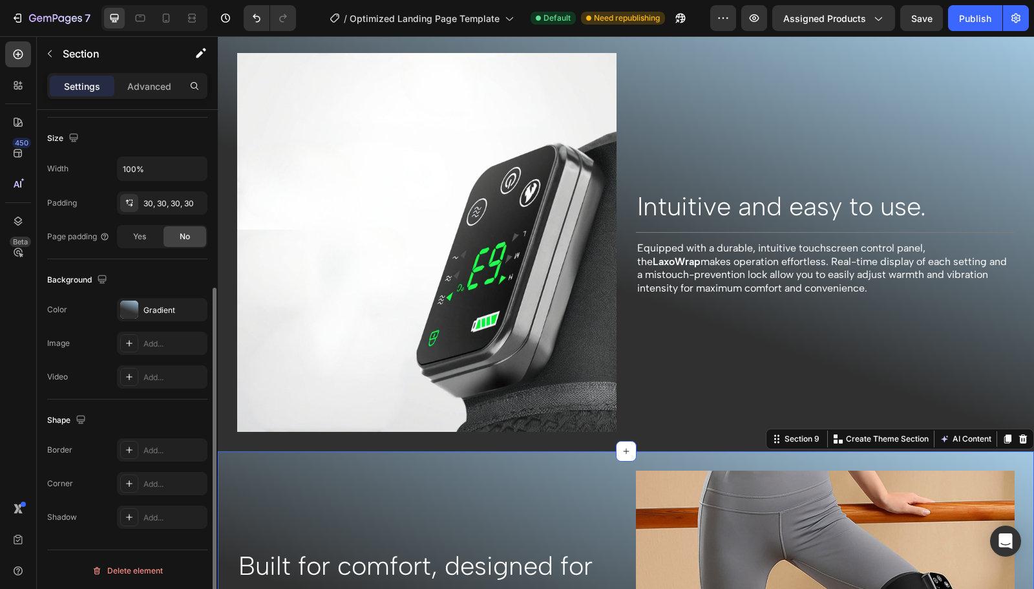
click at [158, 309] on div "Gradient" at bounding box center [173, 310] width 61 height 12
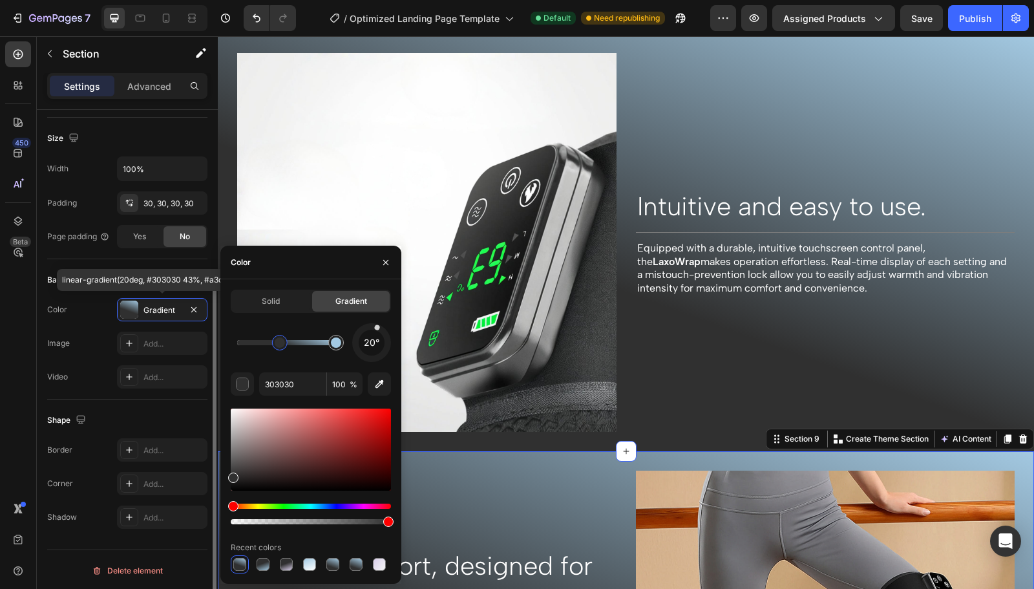
click at [287, 565] on div at bounding box center [286, 564] width 13 height 13
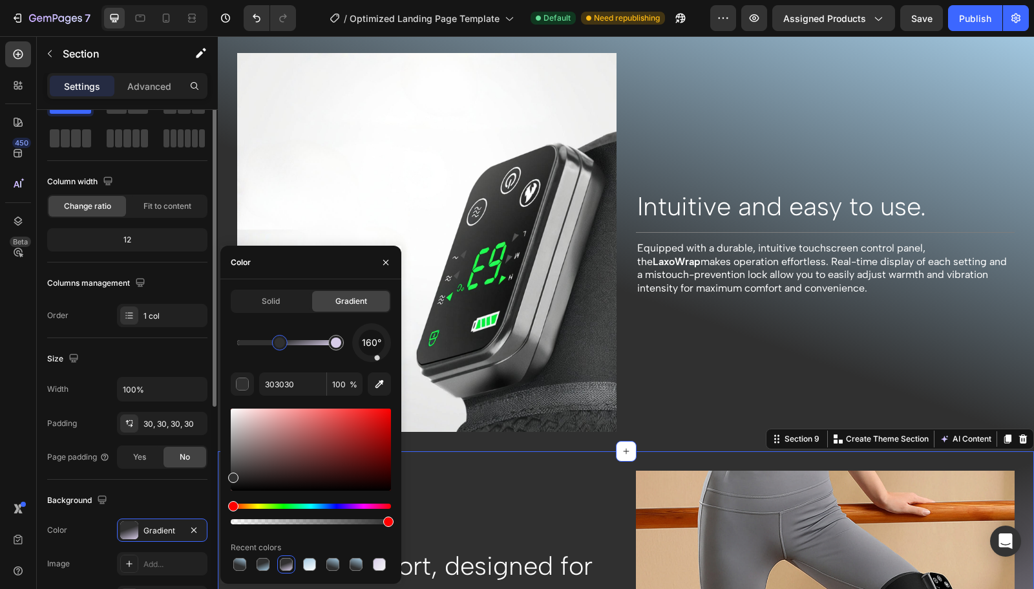
scroll to position [49, 0]
click at [363, 335] on span "313°" at bounding box center [371, 343] width 19 height 16
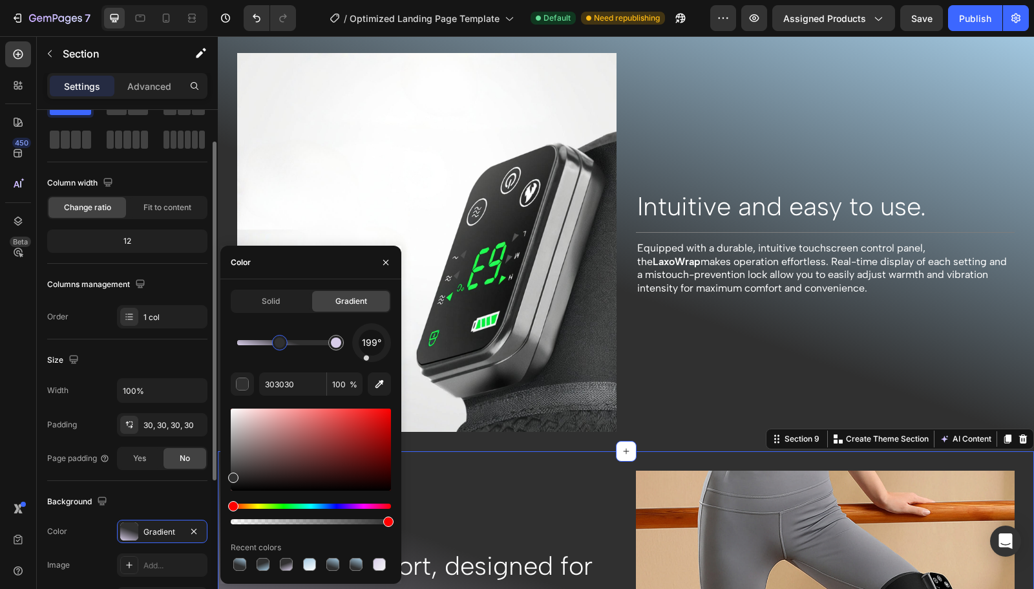
drag, startPoint x: 360, startPoint y: 328, endPoint x: 364, endPoint y: 373, distance: 45.4
click at [364, 373] on div "199° 303030 100 % Recent colors" at bounding box center [311, 448] width 160 height 250
click at [369, 359] on div "194°" at bounding box center [371, 342] width 39 height 39
drag, startPoint x: 369, startPoint y: 359, endPoint x: 362, endPoint y: 370, distance: 13.1
click at [362, 370] on div "200° 303030 100 % Recent colors" at bounding box center [311, 448] width 160 height 250
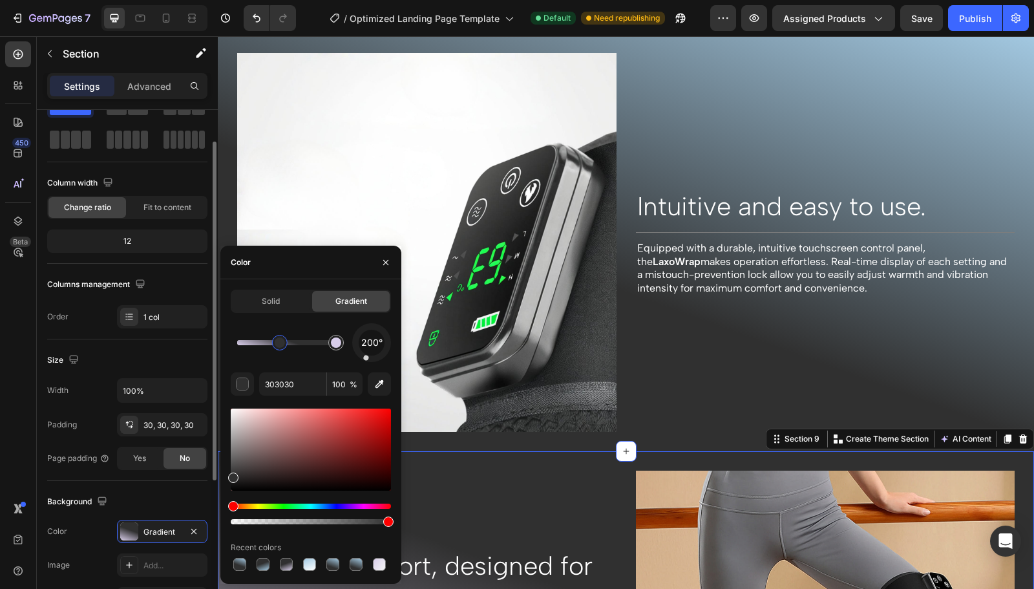
click at [362, 370] on div "200° 303030 100 % Recent colors" at bounding box center [311, 448] width 160 height 250
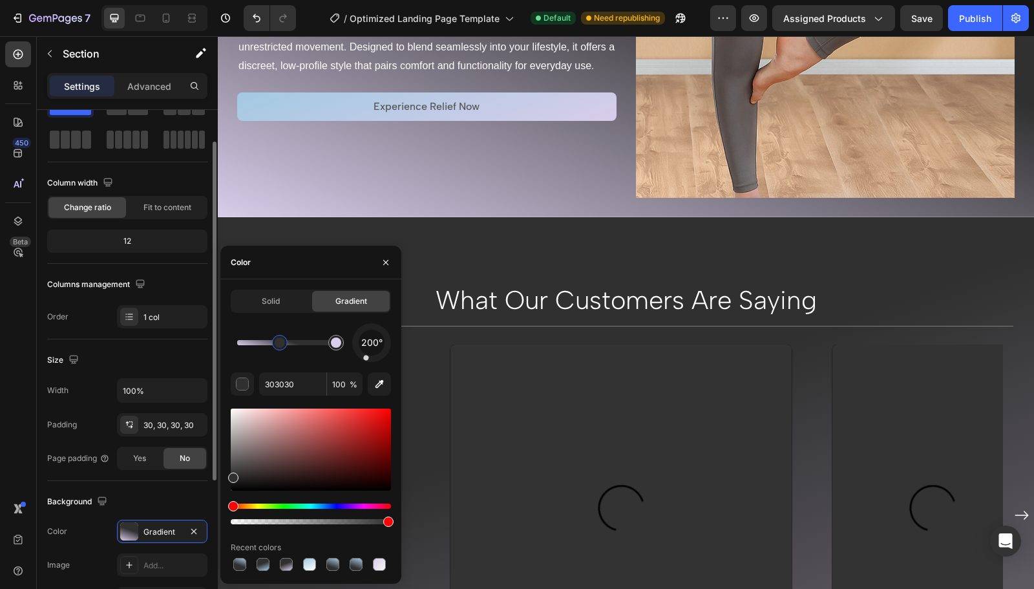
scroll to position [2925, 0]
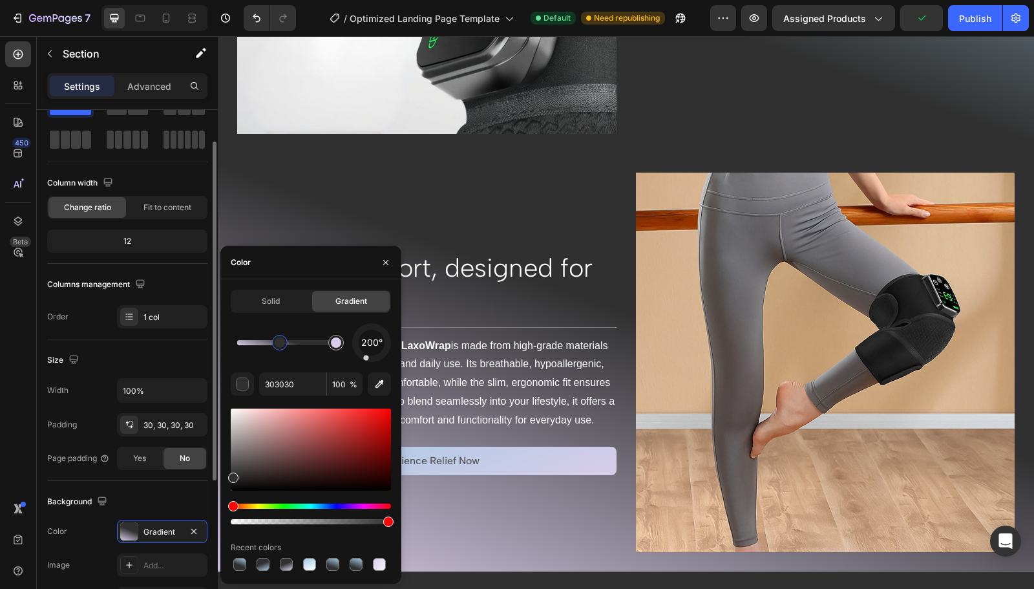
click at [384, 259] on icon "button" at bounding box center [386, 262] width 10 height 10
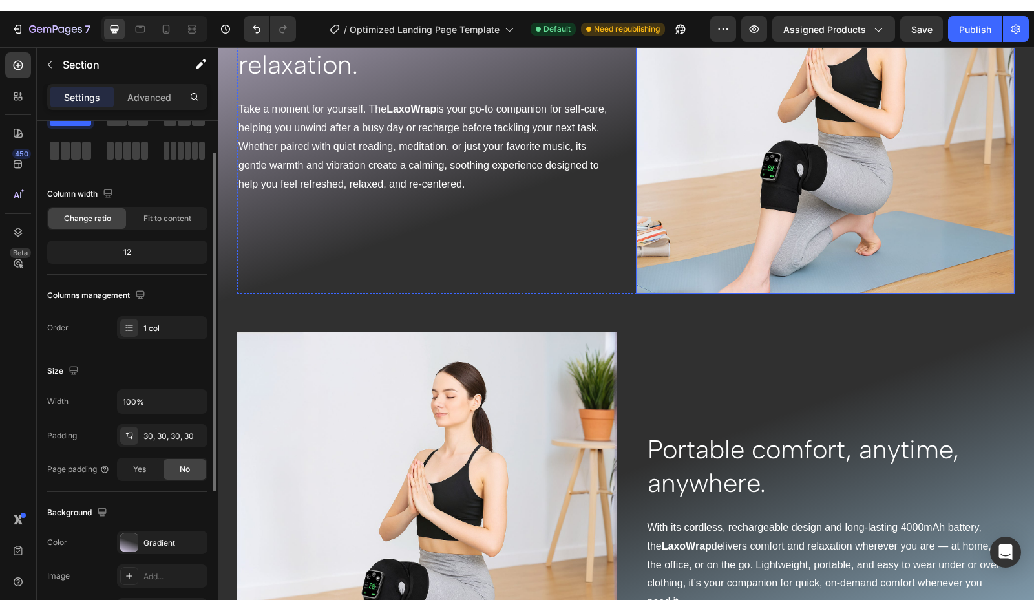
scroll to position [2112, 0]
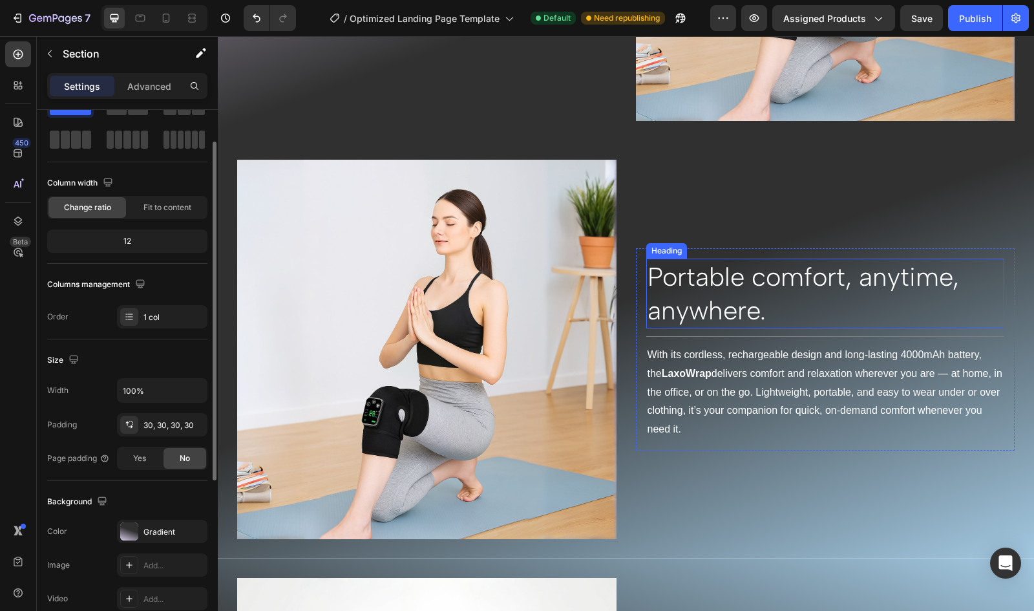
click at [749, 288] on h2 "Portable comfort, anytime, anywhere." at bounding box center [825, 293] width 359 height 70
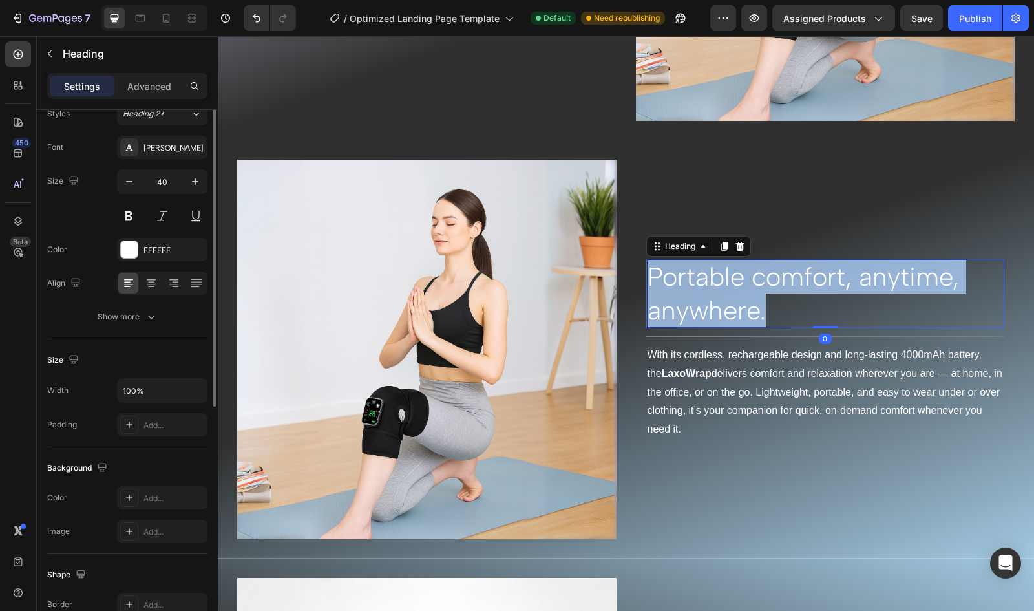
scroll to position [0, 0]
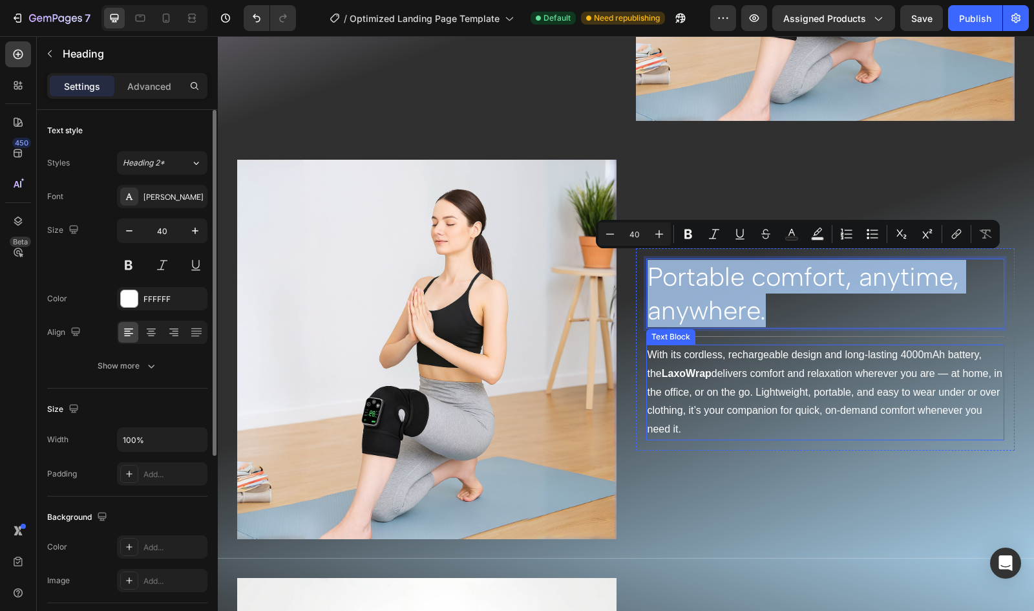
click at [691, 370] on strong "LaxoWrap" at bounding box center [687, 373] width 50 height 11
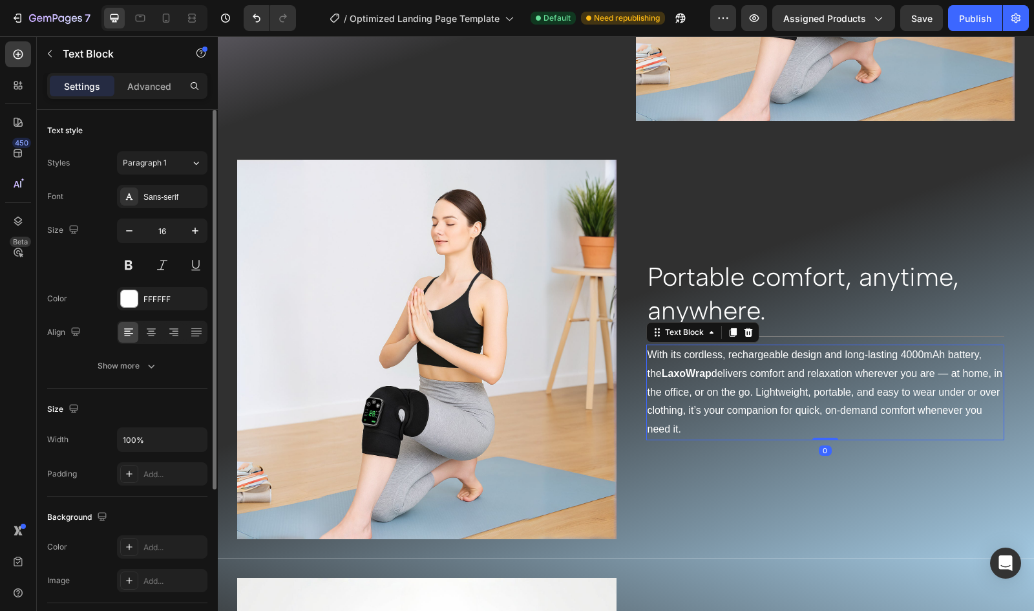
click at [691, 370] on strong "LaxoWrap" at bounding box center [687, 373] width 50 height 11
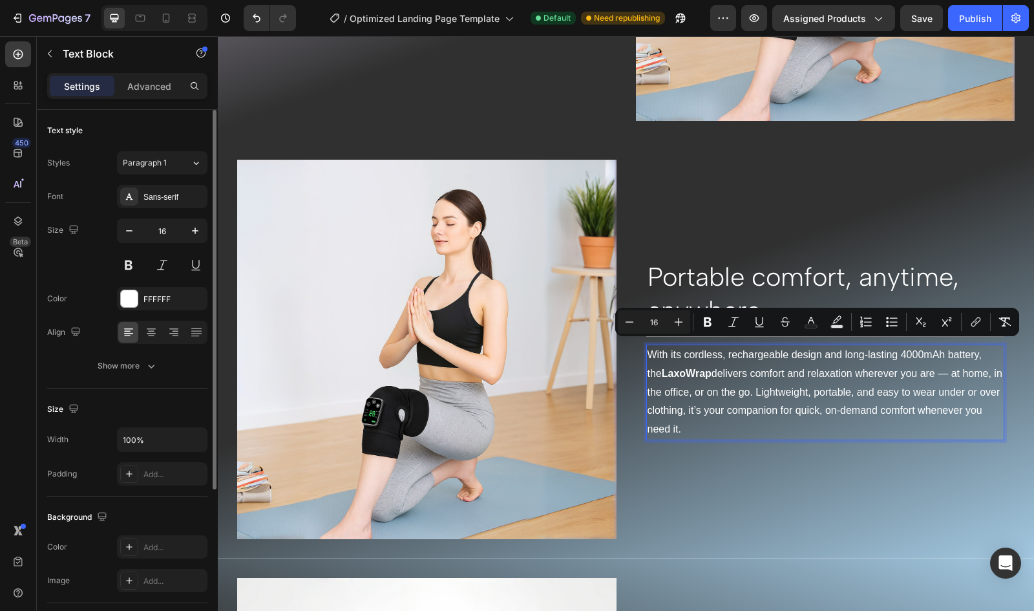
copy p "With its cordless, rechargeable design and long-lasting 4000mAh battery, the La…"
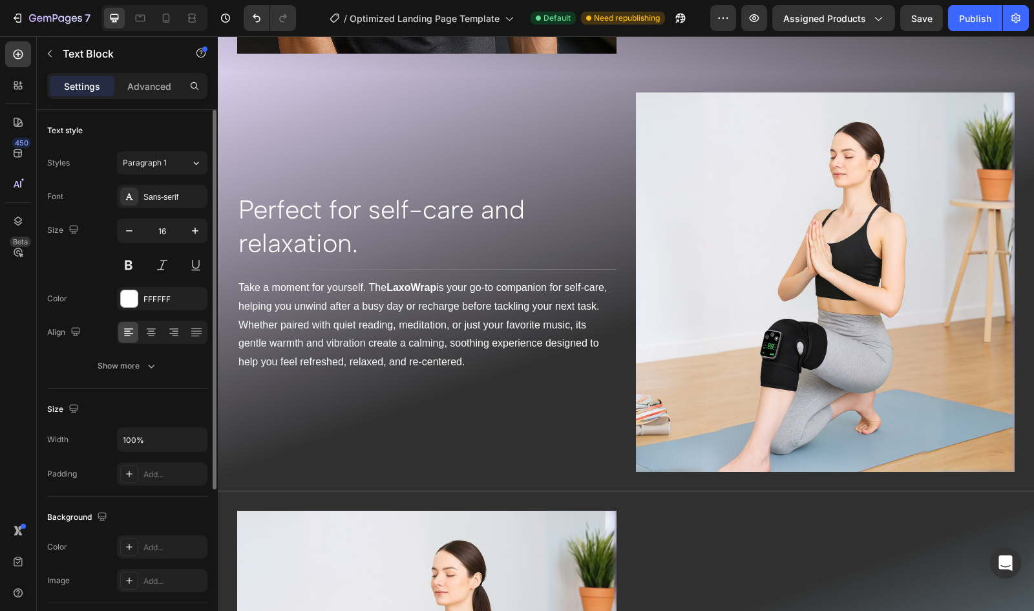
scroll to position [1697, 0]
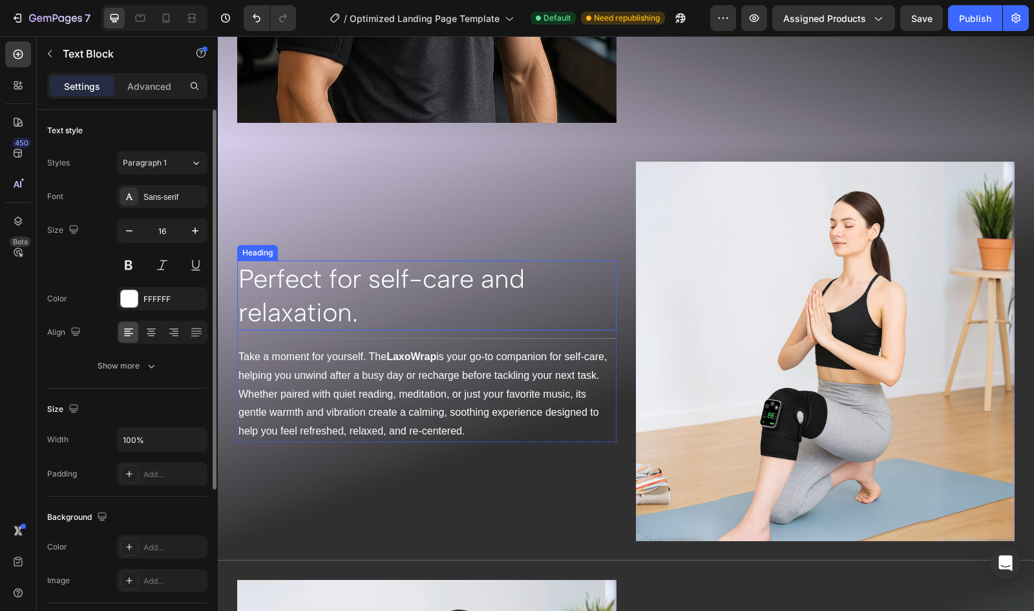
click at [342, 286] on h2 "Perfect for self-care and relaxation." at bounding box center [426, 295] width 379 height 70
click at [342, 286] on p "Perfect for self-care and relaxation." at bounding box center [426, 295] width 377 height 67
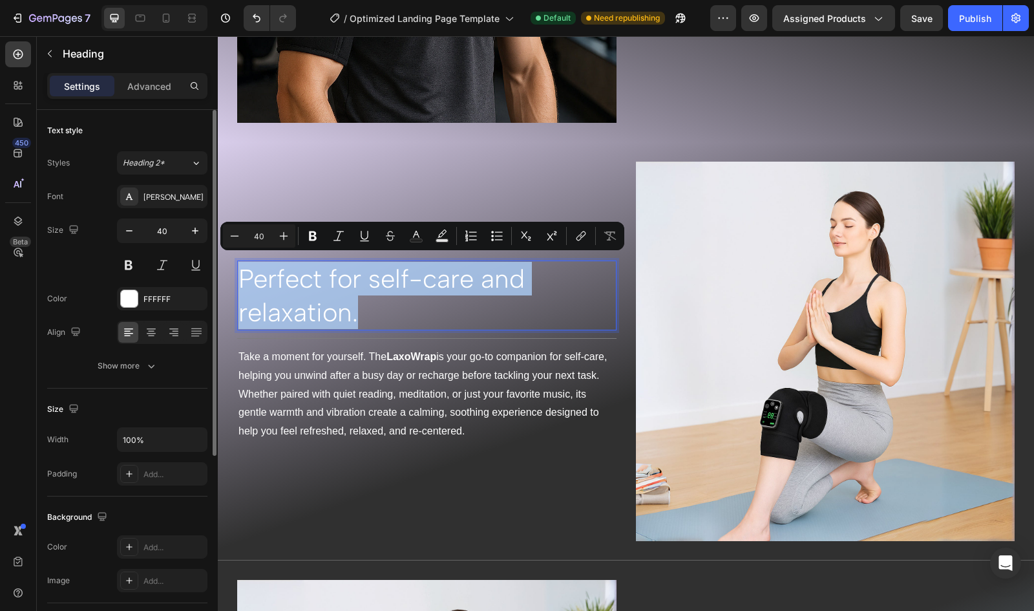
copy p "Perfect for self-care and relaxation."
click at [314, 434] on div "Take a moment for yourself. The LaxoWrap is your go-to companion for self-care,…" at bounding box center [426, 394] width 379 height 96
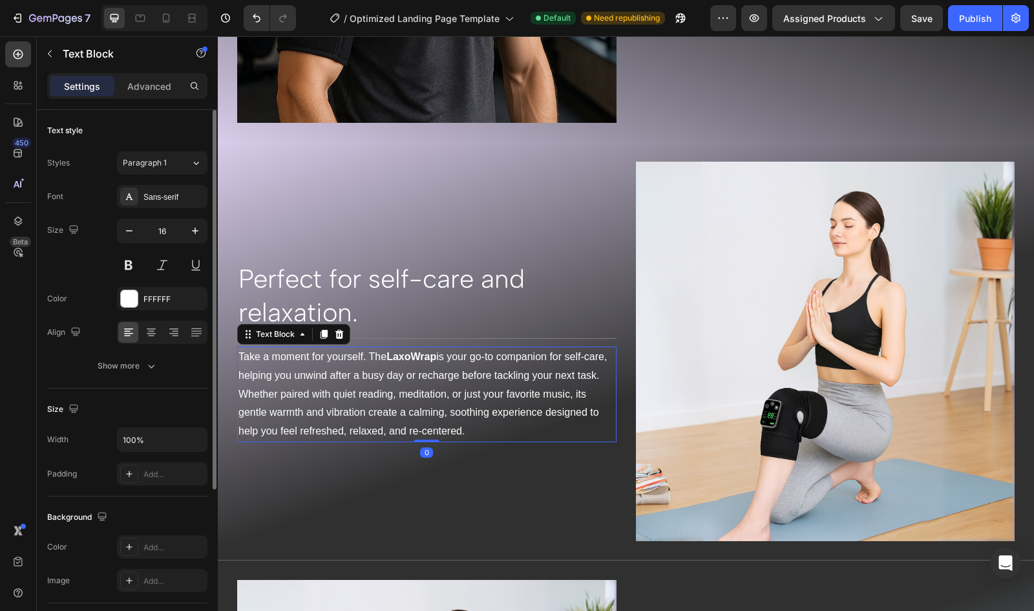
click at [262, 386] on p "Take a moment for yourself. The LaxoWrap is your go-to companion for self-care,…" at bounding box center [426, 394] width 377 height 93
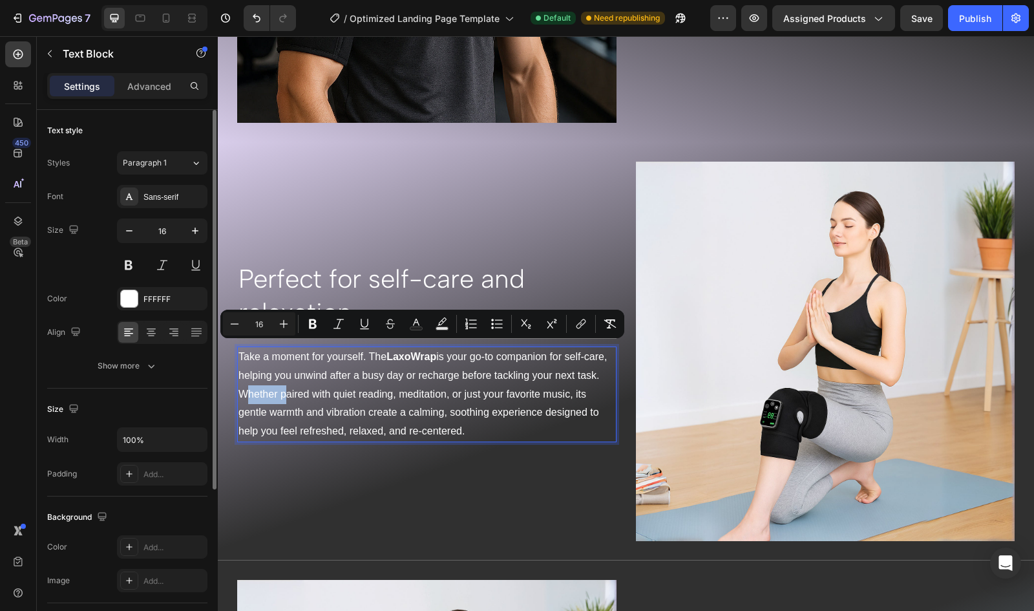
copy p "Take a moment for yourself. The LaxoWrap is your go-to companion for self-care,…"
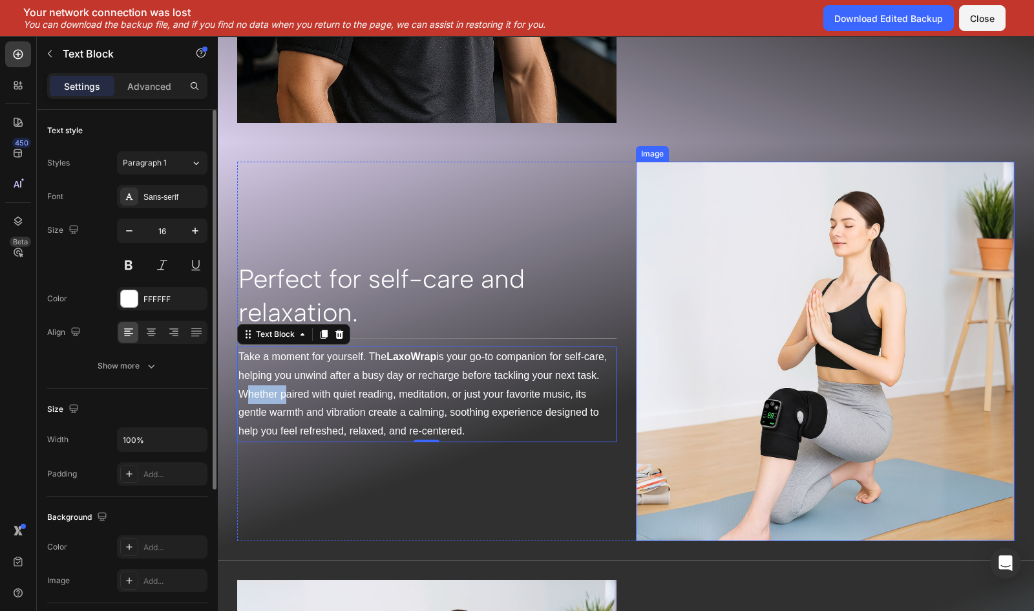
drag, startPoint x: 669, startPoint y: 300, endPoint x: 508, endPoint y: 328, distance: 164.0
click at [669, 300] on img at bounding box center [825, 351] width 379 height 379
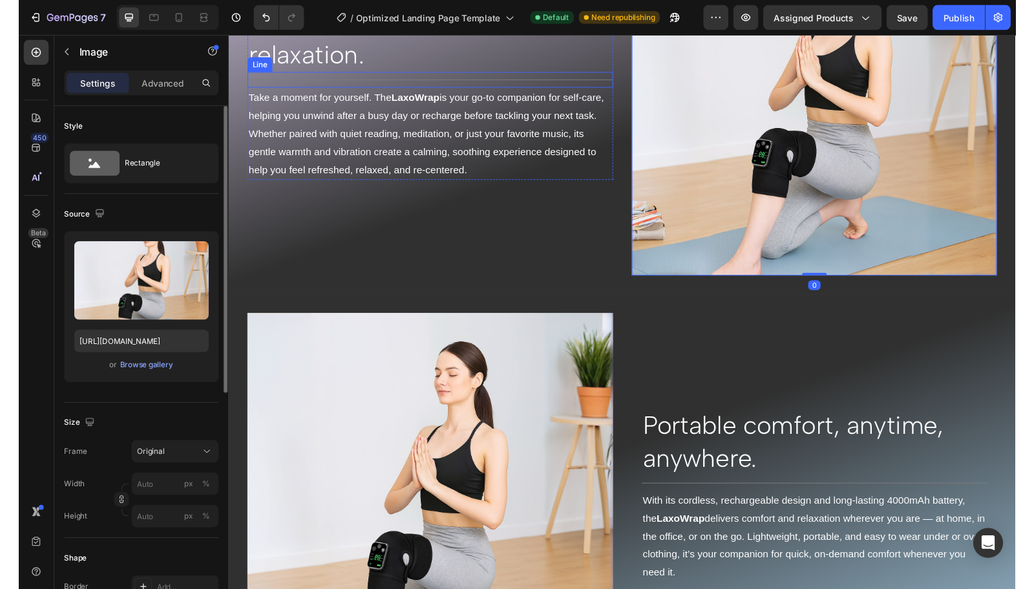
scroll to position [2210, 0]
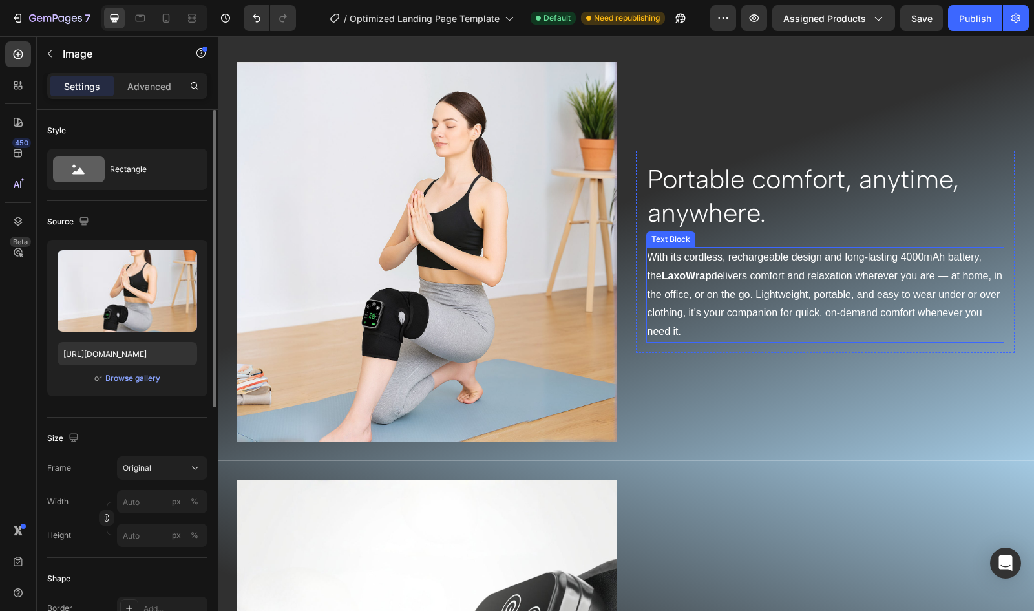
click at [769, 295] on p "With its cordless, rechargeable design and long-lasting 4000mAh battery, the La…" at bounding box center [825, 294] width 356 height 93
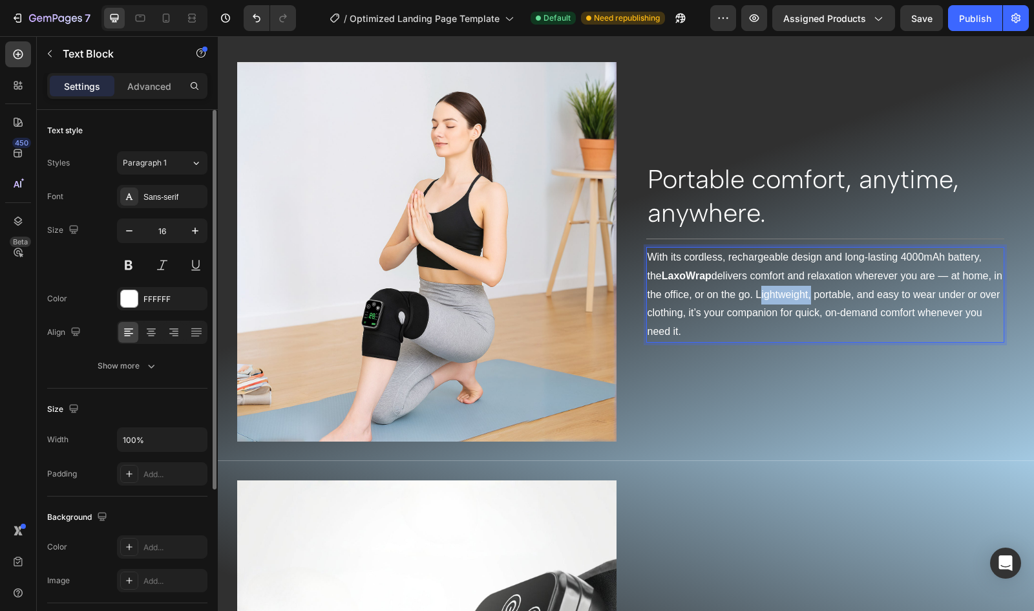
click at [769, 295] on p "With its cordless, rechargeable design and long-lasting 4000mAh battery, the La…" at bounding box center [825, 294] width 356 height 93
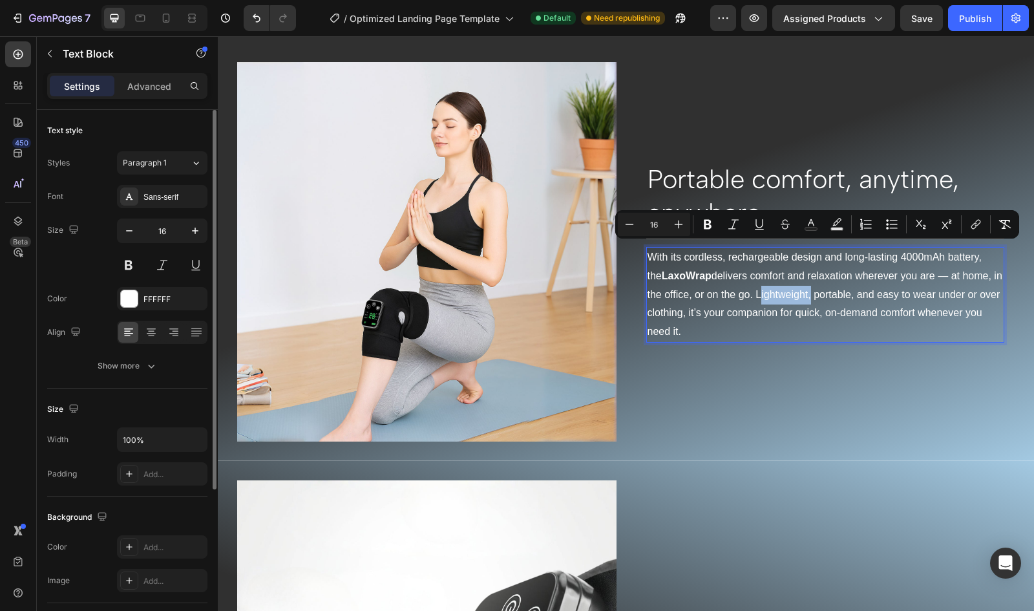
copy p "With its cordless, rechargeable design and long-lasting 4000mAh battery, the La…"
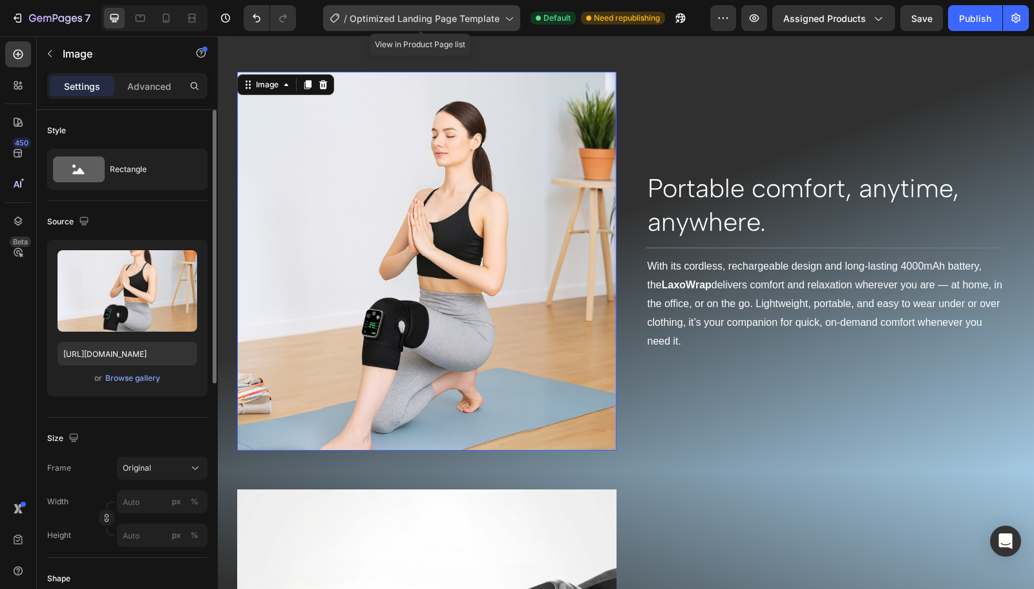
scroll to position [1988, 0]
